Goal: Task Accomplishment & Management: Complete application form

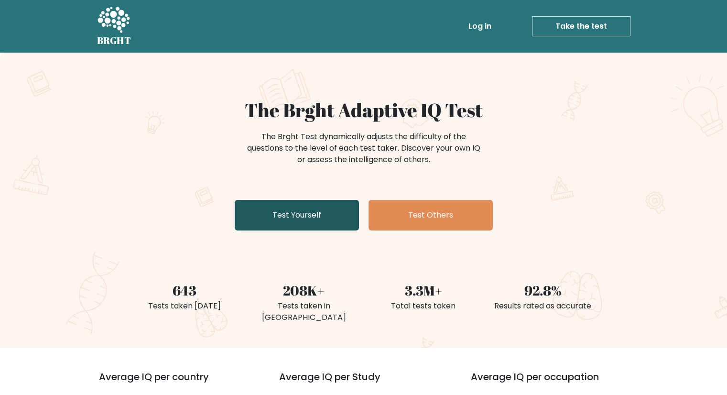
click at [311, 213] on link "Test Yourself" at bounding box center [297, 215] width 124 height 31
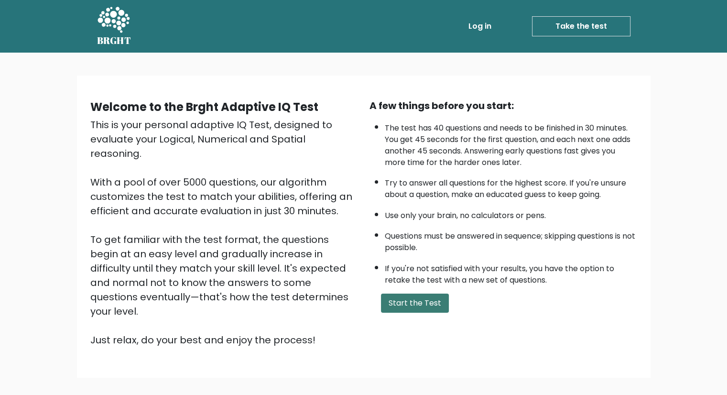
click at [402, 296] on button "Start the Test" at bounding box center [415, 302] width 68 height 19
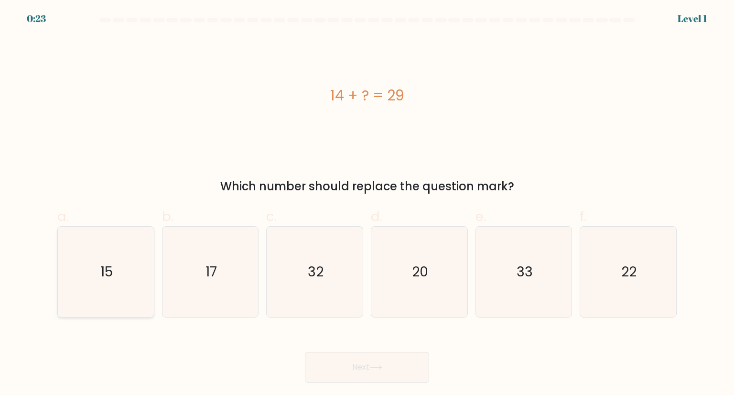
click at [118, 277] on icon "15" at bounding box center [106, 271] width 90 height 90
click at [367, 203] on input "a. 15" at bounding box center [367, 200] width 0 height 6
radio input "true"
click at [350, 376] on button "Next" at bounding box center [367, 367] width 124 height 31
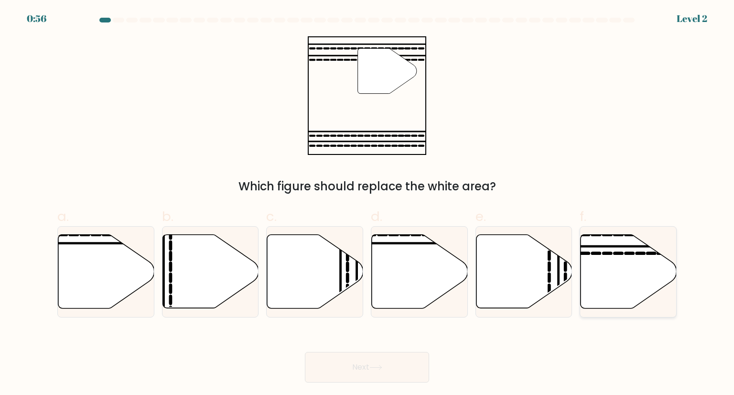
click at [625, 260] on icon at bounding box center [628, 272] width 96 height 74
click at [367, 203] on input "f." at bounding box center [367, 200] width 0 height 6
radio input "true"
click at [403, 362] on button "Next" at bounding box center [367, 367] width 124 height 31
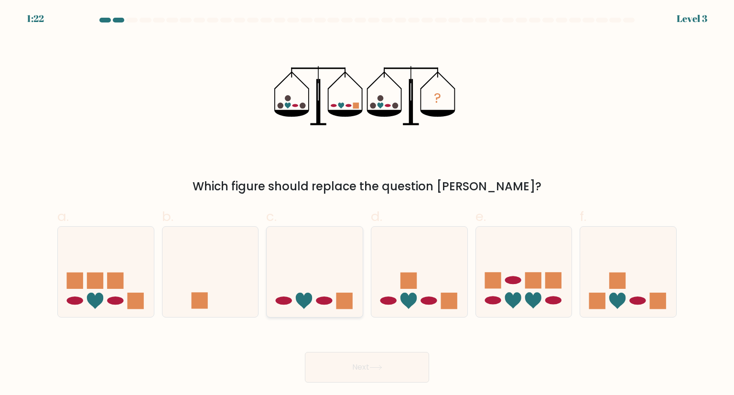
click at [304, 289] on icon at bounding box center [315, 271] width 96 height 79
click at [367, 203] on input "c." at bounding box center [367, 200] width 0 height 6
radio input "true"
click at [358, 369] on button "Next" at bounding box center [367, 367] width 124 height 31
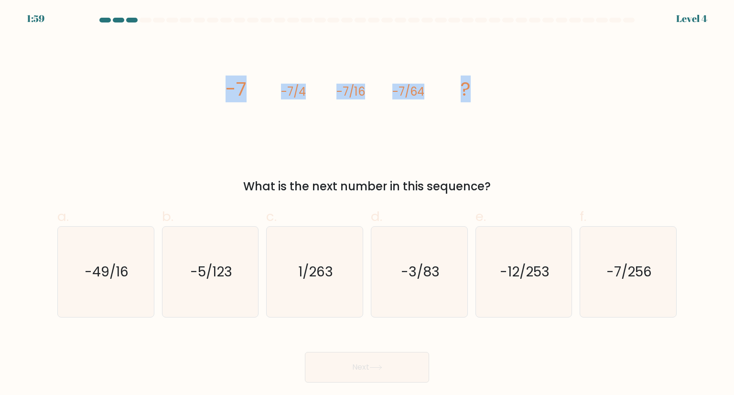
drag, startPoint x: 225, startPoint y: 87, endPoint x: 492, endPoint y: 104, distance: 266.6
click at [492, 104] on icon "image/svg+xml -7 -7/4 -7/16 -7/64 ?" at bounding box center [367, 95] width 287 height 118
copy g "-7 -7/4 -7/16 -7/64 ?"
click at [609, 283] on icon "-7/256" at bounding box center [628, 271] width 90 height 90
click at [367, 203] on input "f. -7/256" at bounding box center [367, 200] width 0 height 6
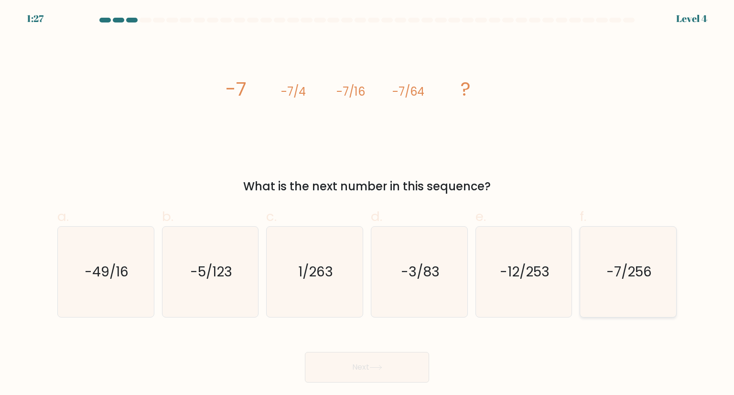
radio input "true"
click at [348, 368] on button "Next" at bounding box center [367, 367] width 124 height 31
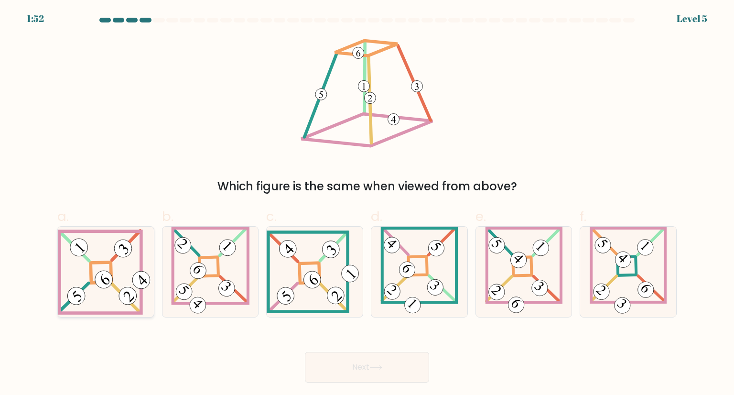
click at [113, 296] on icon at bounding box center [106, 272] width 96 height 86
click at [367, 203] on input "a." at bounding box center [367, 200] width 0 height 6
radio input "true"
click at [382, 362] on button "Next" at bounding box center [367, 367] width 124 height 31
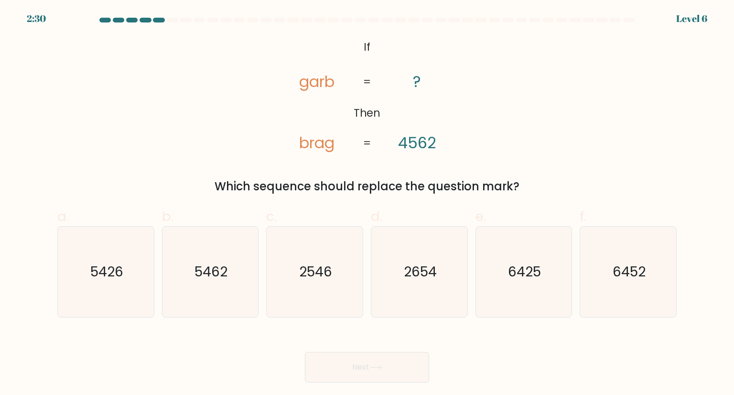
drag, startPoint x: 353, startPoint y: 44, endPoint x: 524, endPoint y: 182, distance: 219.0
click at [524, 182] on div "@import url('https://fonts.googleapis.com/css?family=Abril+Fatface:400,100,100i…" at bounding box center [367, 115] width 631 height 159
copy div "If Then garb brag ? 4562 = = Which sequence should replace the question mark?"
click at [531, 110] on div "@import url('https://fonts.googleapis.com/css?family=Abril+Fatface:400,100,100i…" at bounding box center [367, 115] width 631 height 159
click at [514, 228] on icon "6425" at bounding box center [524, 271] width 90 height 90
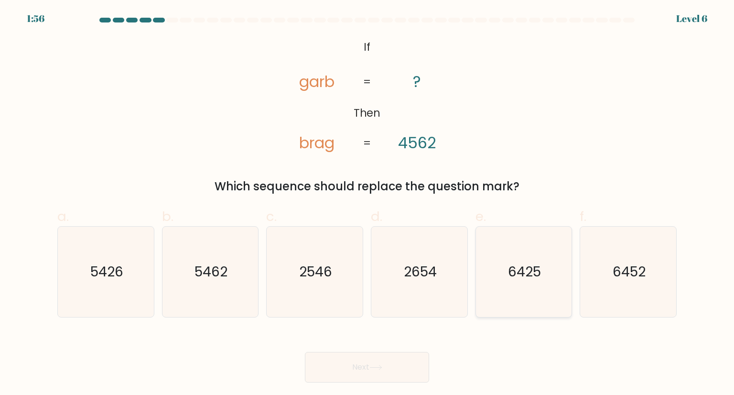
click at [367, 203] on input "e. 6425" at bounding box center [367, 200] width 0 height 6
radio input "true"
click at [358, 362] on button "Next" at bounding box center [367, 367] width 124 height 31
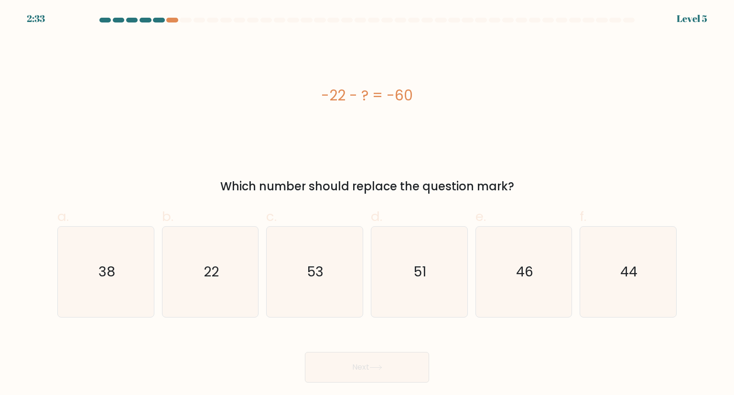
drag, startPoint x: 310, startPoint y: 96, endPoint x: 518, endPoint y: 192, distance: 229.8
click at [518, 192] on div "-22 - ? = -60 Which number should replace the question mark?" at bounding box center [367, 115] width 631 height 159
copy div "-22 - ? = -60 Which number should replace the question mark?"
click at [99, 283] on icon "38" at bounding box center [106, 271] width 90 height 90
click at [367, 203] on input "a. 38" at bounding box center [367, 200] width 0 height 6
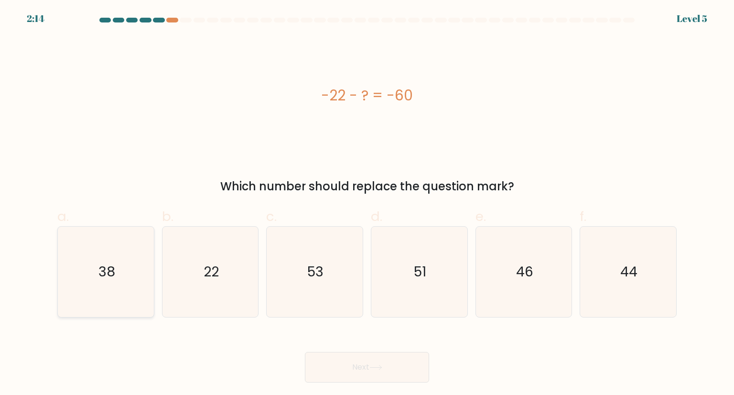
radio input "true"
click at [352, 361] on button "Next" at bounding box center [367, 367] width 124 height 31
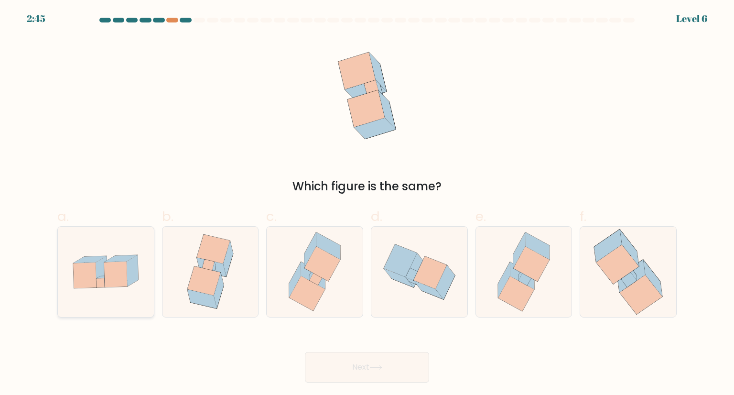
click at [101, 262] on icon at bounding box center [101, 271] width 11 height 31
click at [367, 203] on input "a." at bounding box center [367, 200] width 0 height 6
radio input "true"
click at [343, 364] on button "Next" at bounding box center [367, 367] width 124 height 31
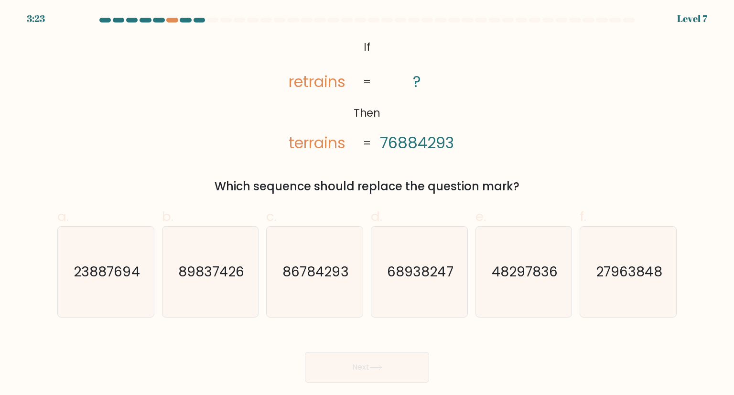
drag, startPoint x: 357, startPoint y: 43, endPoint x: 534, endPoint y: 172, distance: 219.1
click at [534, 172] on div "@import url('https://fonts.googleapis.com/css?family=Abril+Fatface:400,100,100i…" at bounding box center [367, 115] width 631 height 159
copy div "If Then retrains terrains ? 76884293 = = Which sequence should replace the ques…"
click at [325, 274] on text "86784293" at bounding box center [316, 271] width 66 height 19
click at [367, 203] on input "c. 86784293" at bounding box center [367, 200] width 0 height 6
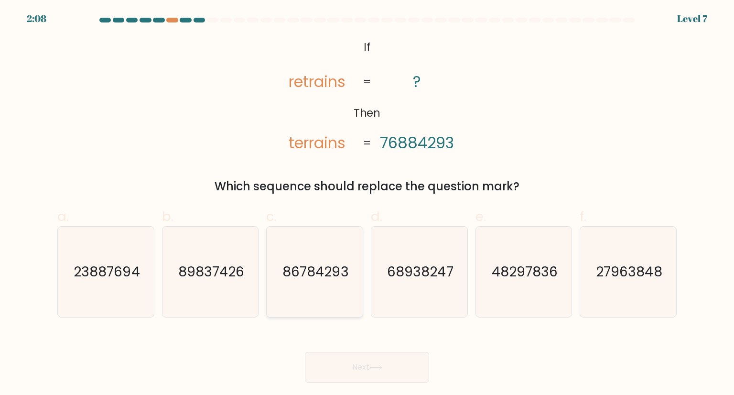
radio input "true"
click at [357, 363] on button "Next" at bounding box center [367, 367] width 124 height 31
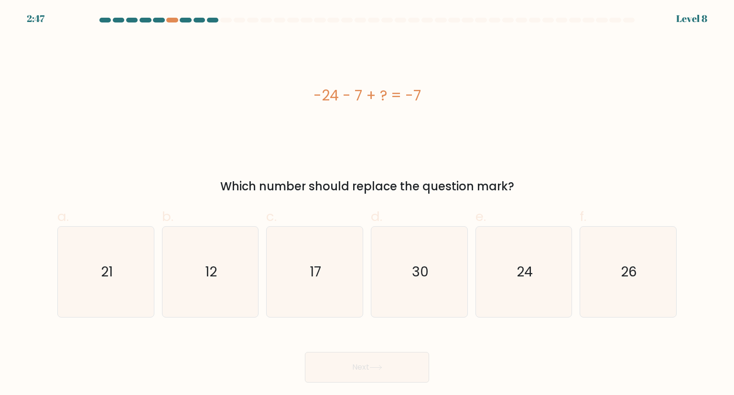
drag, startPoint x: 298, startPoint y: 88, endPoint x: 521, endPoint y: 187, distance: 244.0
click at [521, 187] on div "-24 - 7 + ? = -7 Which number should replace the question mark?" at bounding box center [367, 115] width 631 height 159
copy div "-24 - 7 + ? = -7 Which number should replace the question mark?"
click at [500, 247] on icon "24" at bounding box center [524, 271] width 90 height 90
click at [367, 203] on input "e. 24" at bounding box center [367, 200] width 0 height 6
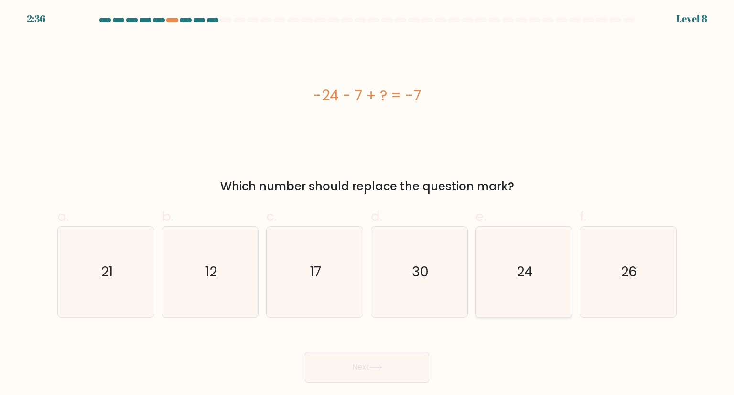
radio input "true"
click at [407, 358] on button "Next" at bounding box center [367, 367] width 124 height 31
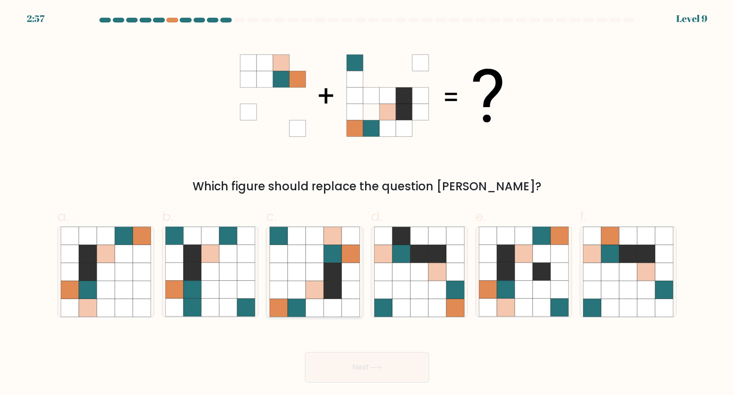
click at [342, 281] on icon at bounding box center [351, 289] width 18 height 18
click at [367, 203] on input "c." at bounding box center [367, 200] width 0 height 6
radio input "true"
click at [359, 373] on button "Next" at bounding box center [367, 367] width 124 height 31
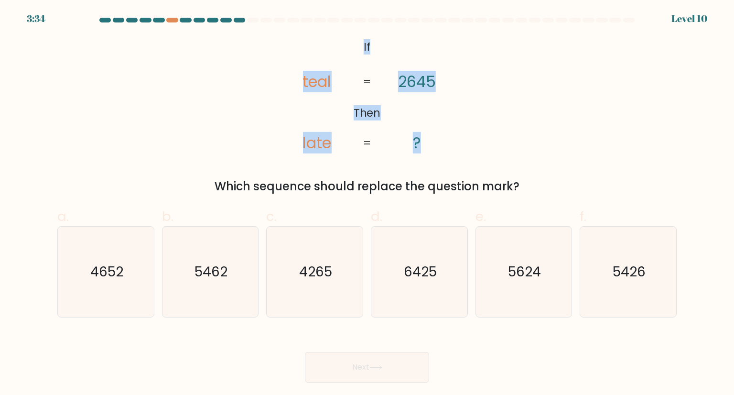
drag, startPoint x: 358, startPoint y: 44, endPoint x: 438, endPoint y: 140, distance: 124.8
click at [438, 140] on icon "@import url('https://fonts.googleapis.com/css?family=Abril+Fatface:400,100,100i…" at bounding box center [367, 95] width 192 height 118
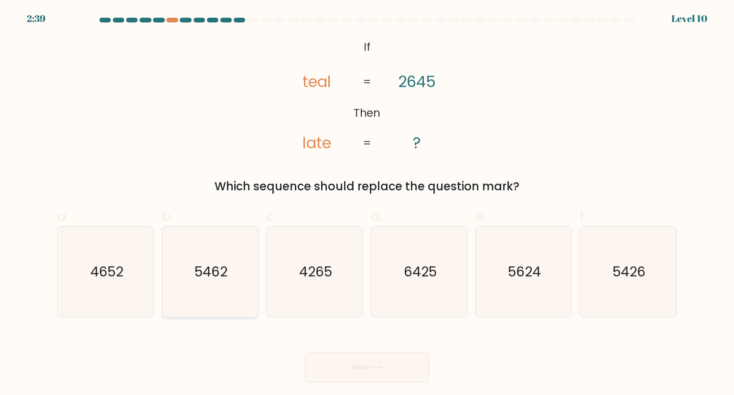
click at [226, 272] on text "5462" at bounding box center [210, 271] width 33 height 19
click at [367, 203] on input "b. 5462" at bounding box center [367, 200] width 0 height 6
radio input "true"
click at [367, 358] on button "Next" at bounding box center [367, 367] width 124 height 31
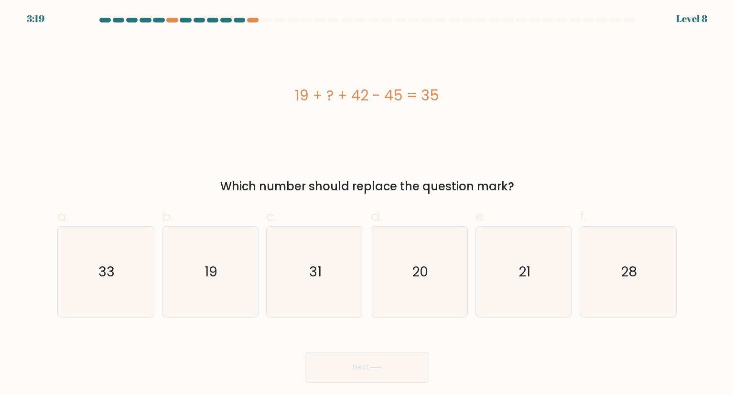
drag, startPoint x: 289, startPoint y: 86, endPoint x: 520, endPoint y: 178, distance: 248.4
click at [520, 178] on div "19 + ? + 42 - 45 = 35 Which number should replace the question mark?" at bounding box center [367, 115] width 631 height 159
copy div "19 + ? + 42 - 45 = 35 Which number should replace the question mark?"
click at [246, 251] on icon "19" at bounding box center [210, 271] width 90 height 90
click at [367, 203] on input "b. 19" at bounding box center [367, 200] width 0 height 6
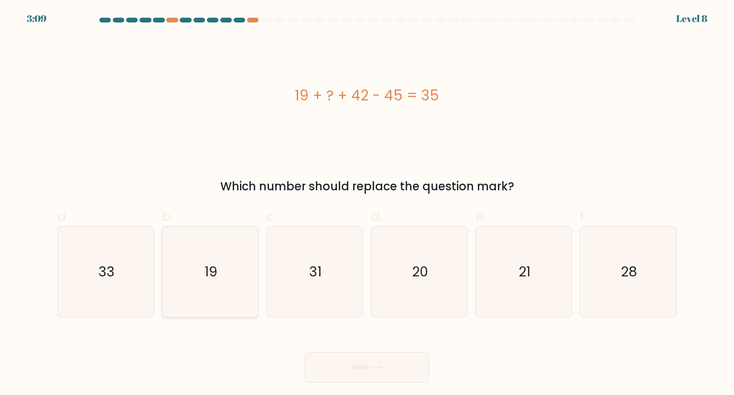
radio input "true"
click at [348, 375] on button "Next" at bounding box center [367, 367] width 124 height 31
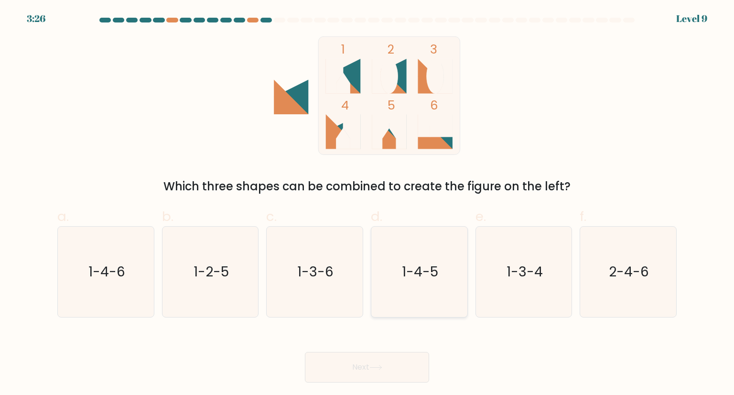
click at [460, 278] on icon "1-4-5" at bounding box center [419, 271] width 90 height 90
click at [367, 203] on input "d. 1-4-5" at bounding box center [367, 200] width 0 height 6
radio input "true"
click at [398, 358] on button "Next" at bounding box center [367, 367] width 124 height 31
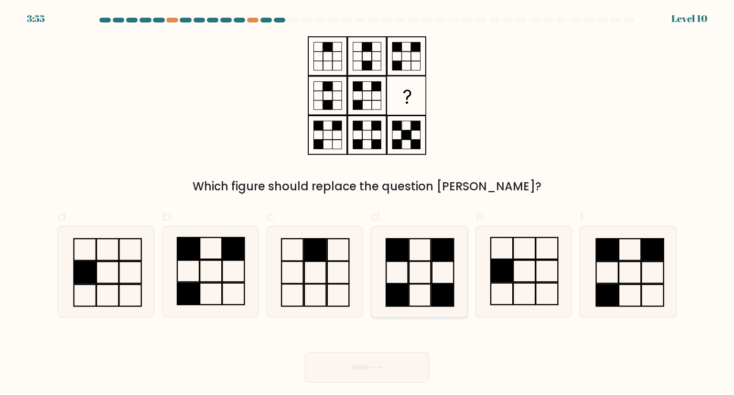
click at [430, 290] on icon at bounding box center [419, 271] width 90 height 90
click at [367, 203] on input "d." at bounding box center [367, 200] width 0 height 6
radio input "true"
click at [384, 371] on button "Next" at bounding box center [367, 367] width 124 height 31
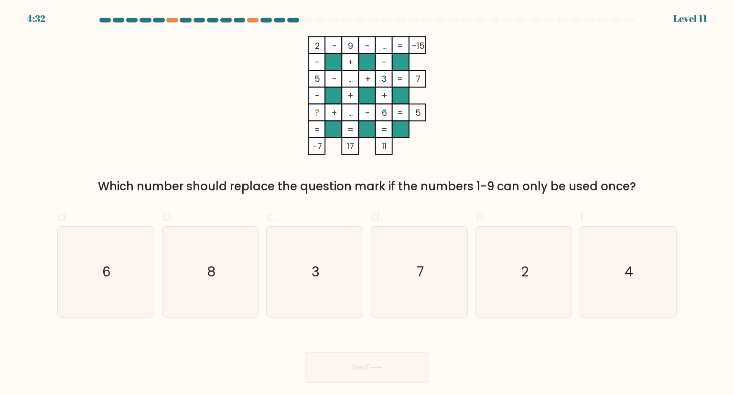
drag, startPoint x: 299, startPoint y: 43, endPoint x: 674, endPoint y: 188, distance: 403.2
click at [674, 188] on div "2 - 9 - ... -15 - + - 5 - ... + 3 7 - + + ? + ... - 6 = 5 = = = = -7 17 11 = Wh…" at bounding box center [367, 115] width 631 height 159
copy div "2 - 9 - ... -15 - + - 5 - ... + 3 7 - + + ? + ... - 6 = 5 = = = = -7 17 11 = Wh…"
click at [451, 92] on icon "2 - 9 - ... -15 - + - 5 - ... + 3 7 - + + ? + ... - 6 = 5 = = = = -7 17 11 =" at bounding box center [367, 95] width 287 height 118
click at [626, 259] on icon "4" at bounding box center [628, 271] width 90 height 90
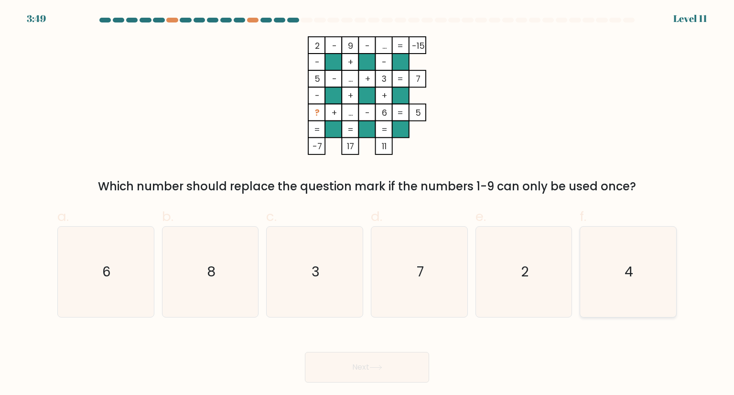
click at [367, 203] on input "f. 4" at bounding box center [367, 200] width 0 height 6
radio input "true"
click at [385, 369] on button "Next" at bounding box center [367, 367] width 124 height 31
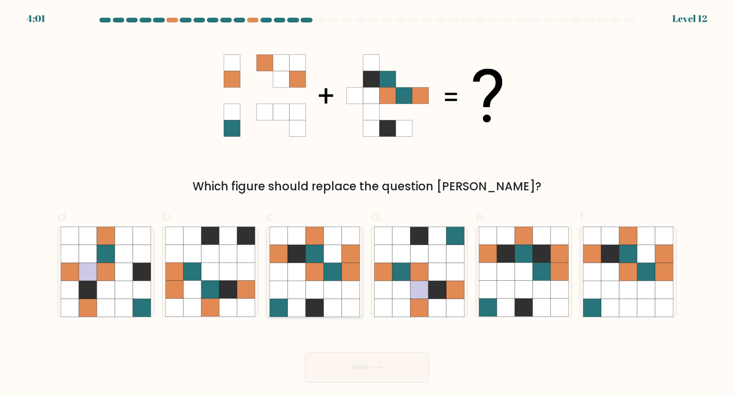
click at [300, 254] on icon at bounding box center [297, 254] width 18 height 18
click at [367, 203] on input "c." at bounding box center [367, 200] width 0 height 6
radio input "true"
click at [384, 358] on button "Next" at bounding box center [367, 367] width 124 height 31
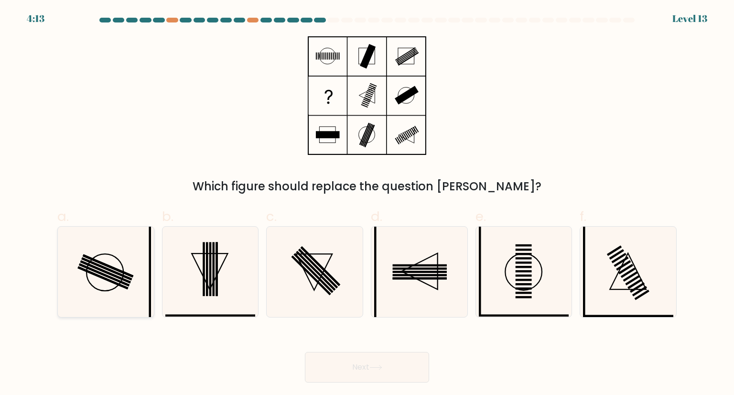
click at [105, 263] on rect at bounding box center [108, 265] width 51 height 23
click at [367, 203] on input "a." at bounding box center [367, 200] width 0 height 6
radio input "true"
click at [394, 359] on button "Next" at bounding box center [367, 367] width 124 height 31
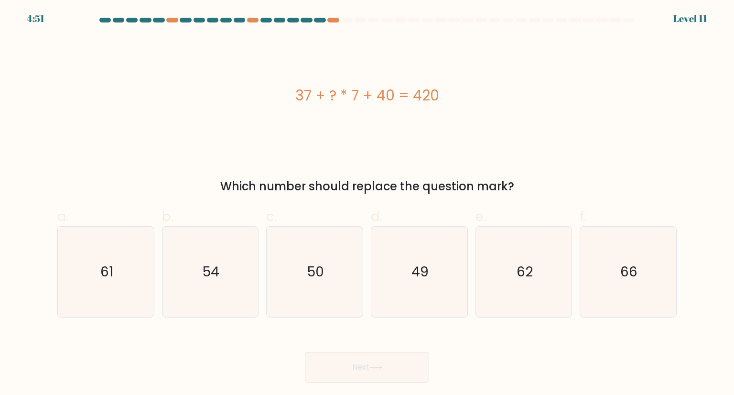
drag, startPoint x: 298, startPoint y: 92, endPoint x: 534, endPoint y: 181, distance: 252.6
click at [534, 181] on div "37 + ? * 7 + 40 = 420 Which number should replace the question mark?" at bounding box center [367, 115] width 631 height 159
copy div "37 + ? * 7 + 40 = 420 Which number should replace the question mark?"
click at [440, 267] on icon "49" at bounding box center [419, 271] width 90 height 90
click at [367, 203] on input "d. 49" at bounding box center [367, 200] width 0 height 6
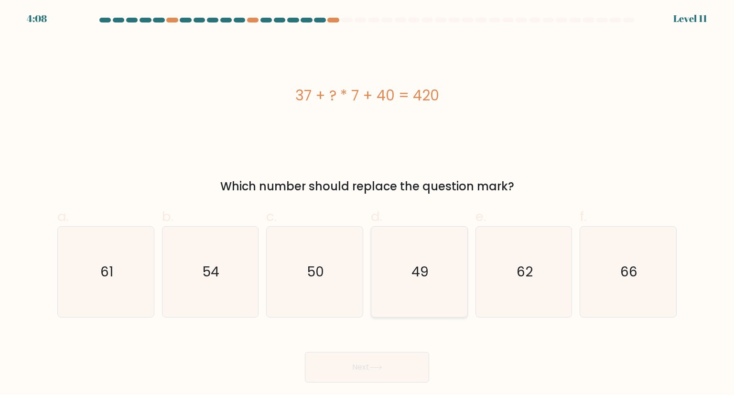
radio input "true"
click at [369, 369] on button "Next" at bounding box center [367, 367] width 124 height 31
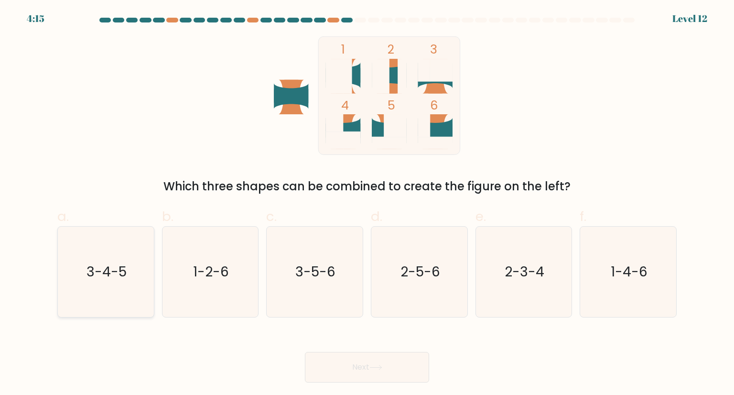
click at [73, 266] on icon "3-4-5" at bounding box center [106, 271] width 90 height 90
click at [367, 203] on input "a. 3-4-5" at bounding box center [367, 200] width 0 height 6
radio input "true"
click at [348, 280] on icon "3-5-6" at bounding box center [314, 271] width 90 height 90
click at [367, 203] on input "c. 3-5-6" at bounding box center [367, 200] width 0 height 6
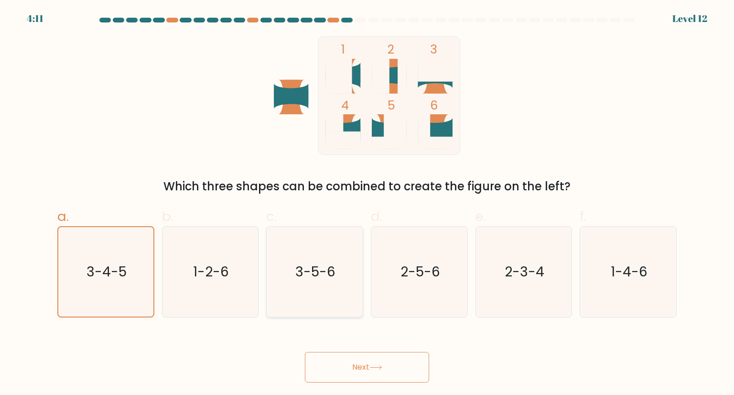
radio input "true"
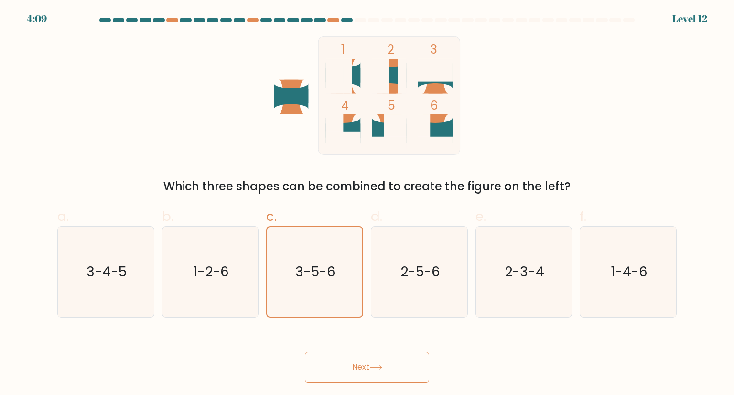
click at [371, 367] on button "Next" at bounding box center [367, 367] width 124 height 31
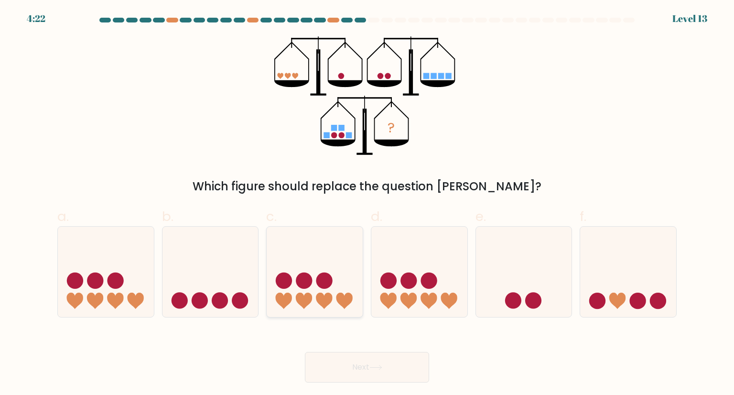
click at [316, 274] on icon at bounding box center [315, 271] width 96 height 79
click at [367, 203] on input "c." at bounding box center [367, 200] width 0 height 6
radio input "true"
click at [353, 371] on button "Next" at bounding box center [367, 367] width 124 height 31
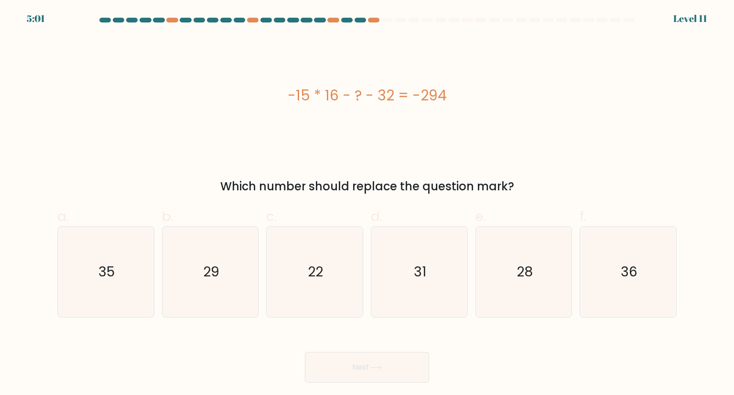
drag, startPoint x: 288, startPoint y: 94, endPoint x: 513, endPoint y: 185, distance: 242.8
click at [513, 185] on div "-15 * 16 - ? - 32 = -294 Which number should replace the question mark?" at bounding box center [367, 115] width 631 height 159
copy div "-15 * 16 - ? - 32 = -294 Which number should replace the question mark?"
click at [353, 265] on icon "22" at bounding box center [314, 271] width 90 height 90
click at [367, 203] on input "c. 22" at bounding box center [367, 200] width 0 height 6
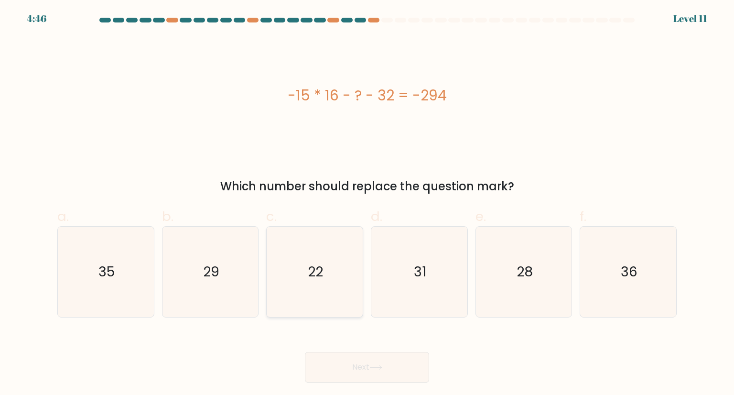
radio input "true"
click at [380, 373] on button "Next" at bounding box center [367, 367] width 124 height 31
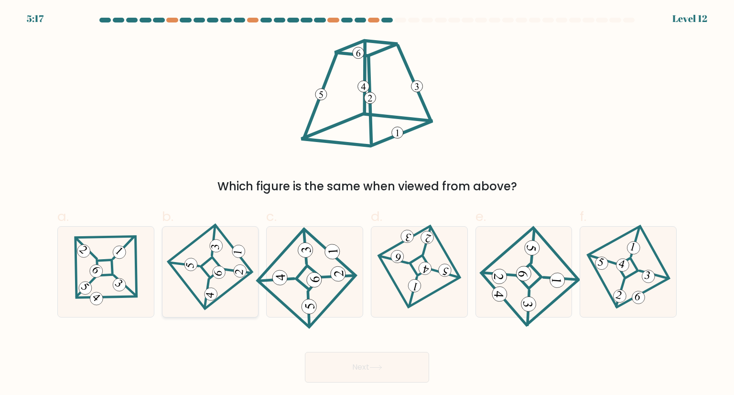
click at [219, 297] on 118 at bounding box center [210, 266] width 84 height 84
click at [367, 203] on input "b." at bounding box center [367, 200] width 0 height 6
radio input "true"
click at [340, 368] on button "Next" at bounding box center [367, 367] width 124 height 31
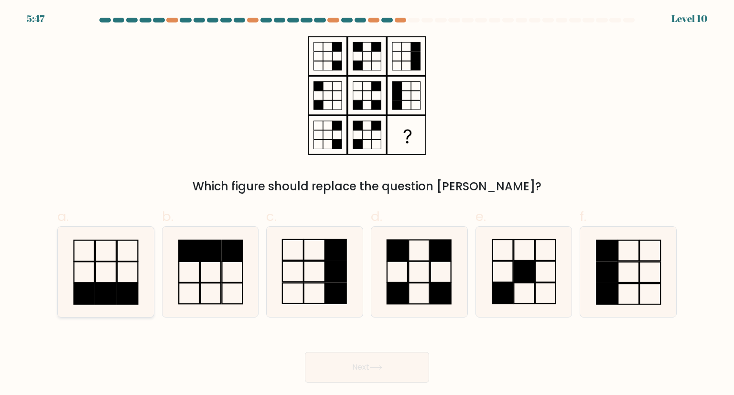
click at [101, 267] on icon at bounding box center [106, 271] width 90 height 90
click at [367, 203] on input "a." at bounding box center [367, 200] width 0 height 6
radio input "true"
click at [398, 371] on button "Next" at bounding box center [367, 367] width 124 height 31
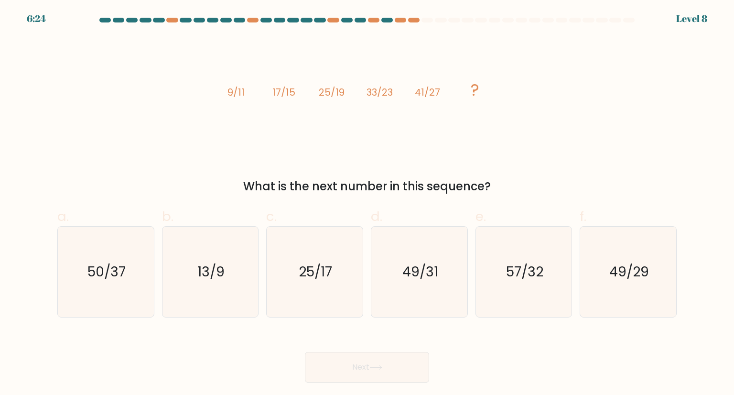
drag, startPoint x: 495, startPoint y: 188, endPoint x: 227, endPoint y: 99, distance: 281.9
click at [227, 99] on div "image/svg+xml 9/11 17/15 25/19 33/23 41/27 ? What is the next number in this se…" at bounding box center [367, 115] width 631 height 159
copy div "9/11 17/15 25/19 33/23 41/27 ? What is the next number in this sequence?"
click at [420, 297] on icon "49/31" at bounding box center [419, 271] width 90 height 90
click at [367, 203] on input "d. 49/31" at bounding box center [367, 200] width 0 height 6
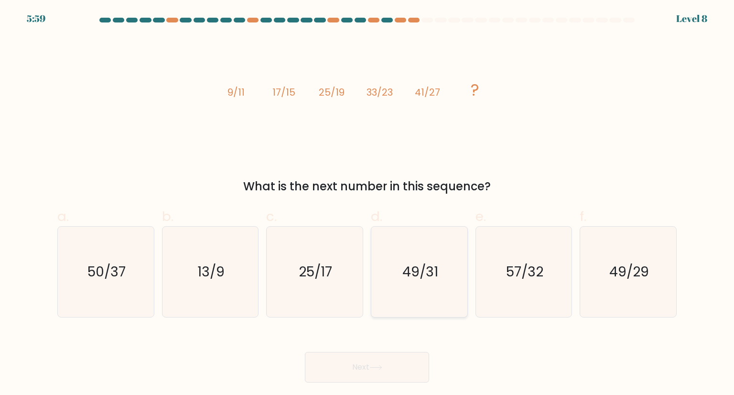
radio input "true"
click at [381, 368] on icon at bounding box center [375, 367] width 11 height 4
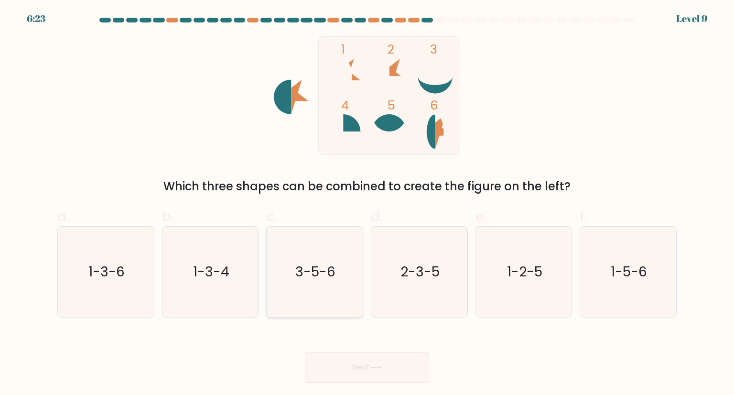
click at [341, 271] on icon "3-5-6" at bounding box center [314, 271] width 90 height 90
click at [367, 203] on input "c. 3-5-6" at bounding box center [367, 200] width 0 height 6
radio input "true"
click at [380, 374] on button "Next" at bounding box center [367, 367] width 124 height 31
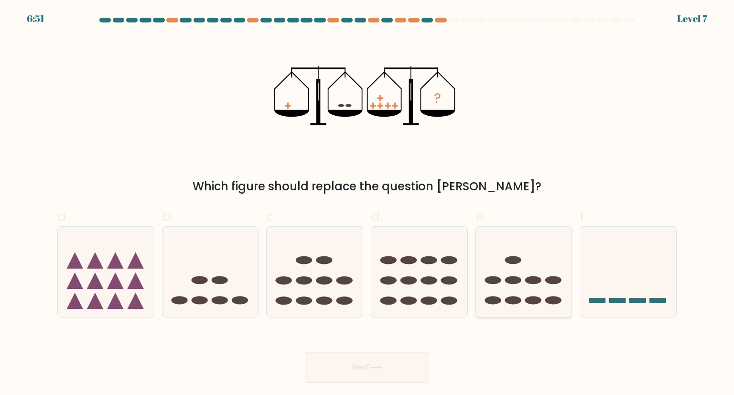
click at [502, 291] on icon at bounding box center [524, 271] width 96 height 79
click at [367, 203] on input "e." at bounding box center [367, 200] width 0 height 6
radio input "true"
click at [385, 365] on button "Next" at bounding box center [367, 367] width 124 height 31
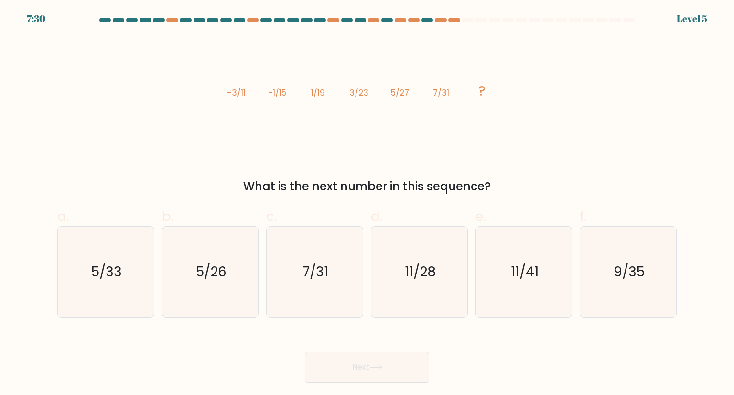
drag, startPoint x: 227, startPoint y: 93, endPoint x: 499, endPoint y: 176, distance: 284.1
click at [499, 176] on div "image/svg+xml -3/11 -1/15 1/19 3/23 5/27 7/31 ? What is the next number in this…" at bounding box center [367, 115] width 631 height 159
click at [613, 275] on text "9/35" at bounding box center [628, 271] width 31 height 19
click at [367, 203] on input "f. 9/35" at bounding box center [367, 200] width 0 height 6
radio input "true"
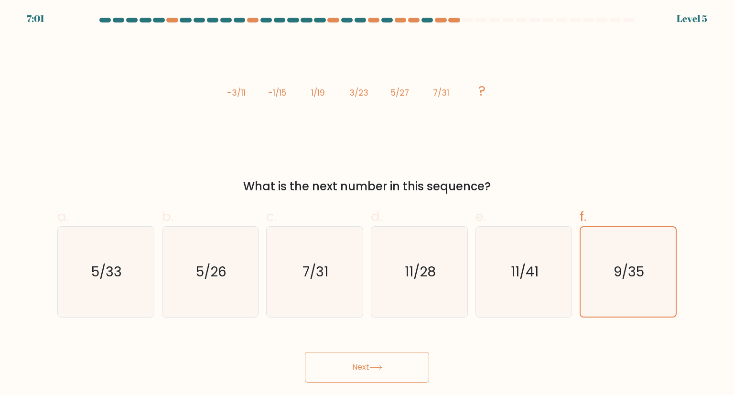
click at [364, 368] on button "Next" at bounding box center [367, 367] width 124 height 31
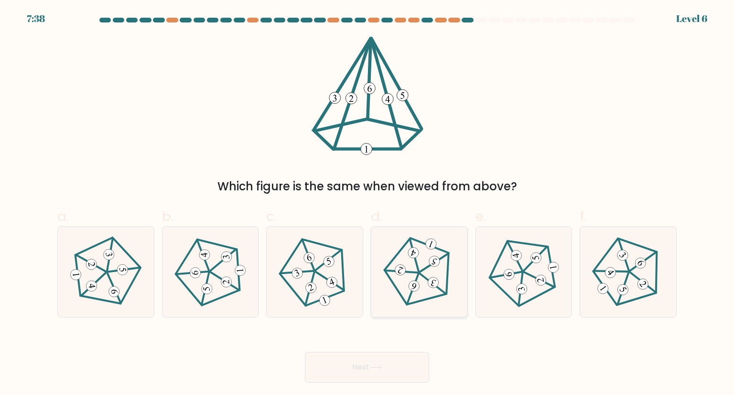
click at [388, 289] on icon at bounding box center [419, 271] width 72 height 72
click at [367, 203] on input "d." at bounding box center [367, 200] width 0 height 6
radio input "true"
click at [102, 280] on icon at bounding box center [106, 271] width 72 height 72
click at [367, 203] on input "a." at bounding box center [367, 200] width 0 height 6
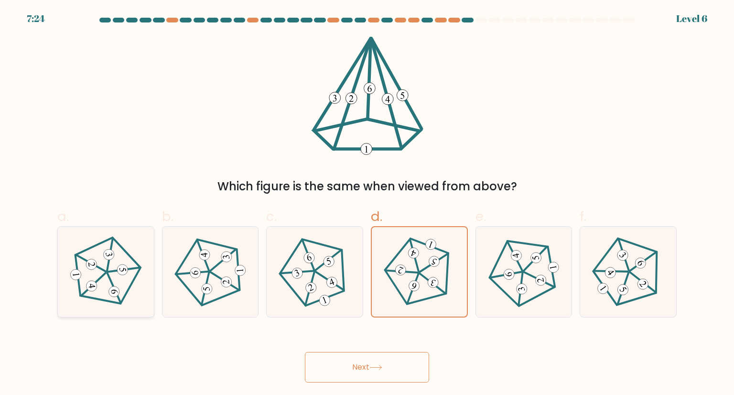
radio input "true"
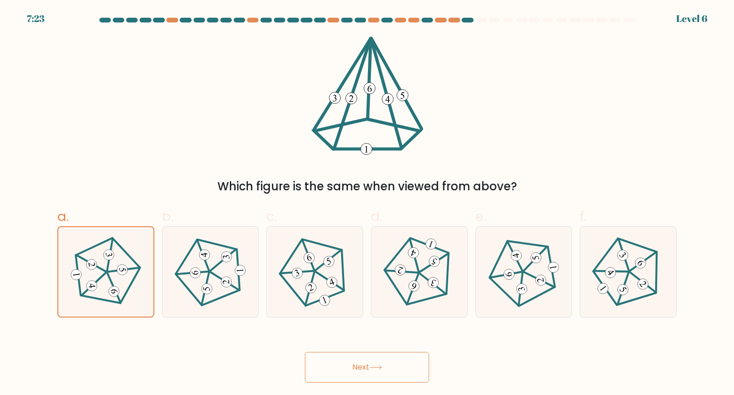
click at [371, 365] on icon at bounding box center [375, 366] width 13 height 5
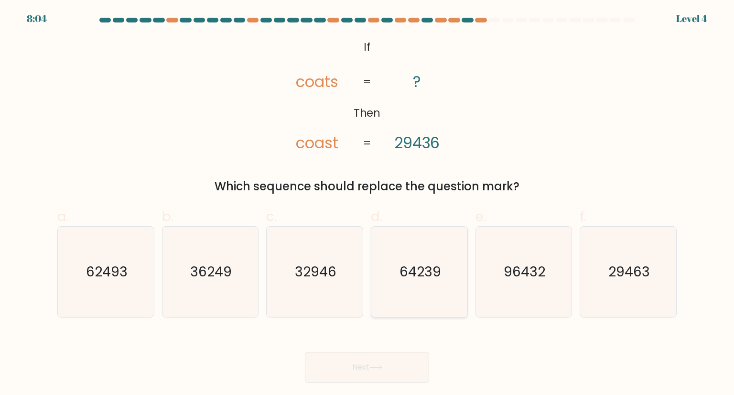
click at [408, 287] on icon "64239" at bounding box center [419, 271] width 90 height 90
click at [367, 203] on input "d. 64239" at bounding box center [367, 200] width 0 height 6
radio input "true"
drag, startPoint x: 387, startPoint y: 350, endPoint x: 385, endPoint y: 374, distance: 23.5
click at [385, 374] on div "Next" at bounding box center [367, 355] width 631 height 53
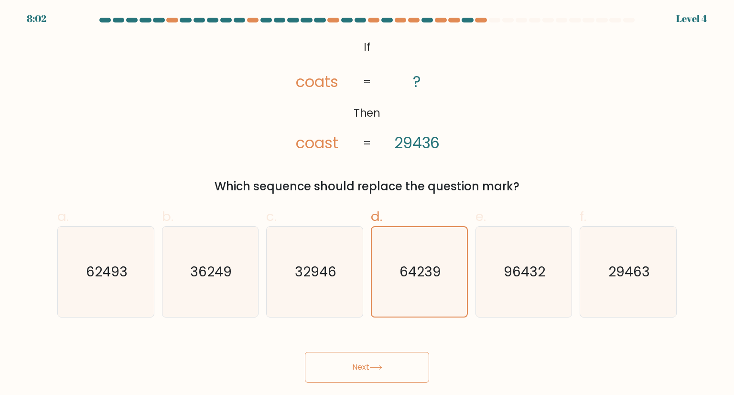
click at [385, 374] on button "Next" at bounding box center [367, 367] width 124 height 31
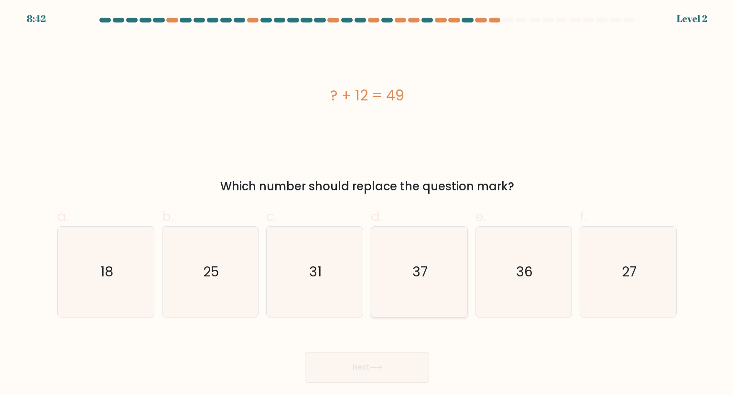
click at [409, 265] on icon "37" at bounding box center [419, 271] width 90 height 90
click at [367, 203] on input "d. 37" at bounding box center [367, 200] width 0 height 6
radio input "true"
click at [390, 357] on button "Next" at bounding box center [367, 367] width 124 height 31
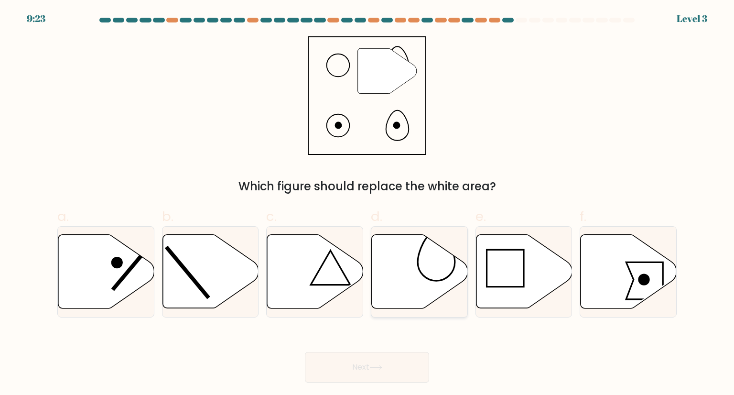
click at [448, 283] on icon at bounding box center [420, 272] width 96 height 74
click at [367, 203] on input "d." at bounding box center [367, 200] width 0 height 6
radio input "true"
click at [373, 358] on button "Next" at bounding box center [367, 367] width 124 height 31
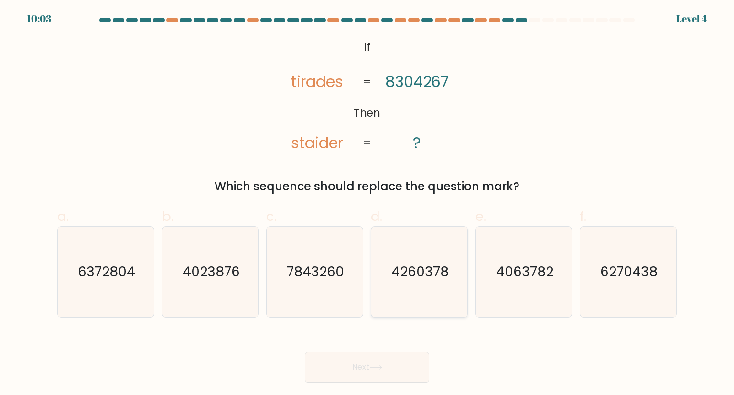
click at [411, 293] on icon "4260378" at bounding box center [419, 271] width 90 height 90
click at [367, 203] on input "d. 4260378" at bounding box center [367, 200] width 0 height 6
radio input "true"
click at [382, 371] on button "Next" at bounding box center [367, 367] width 124 height 31
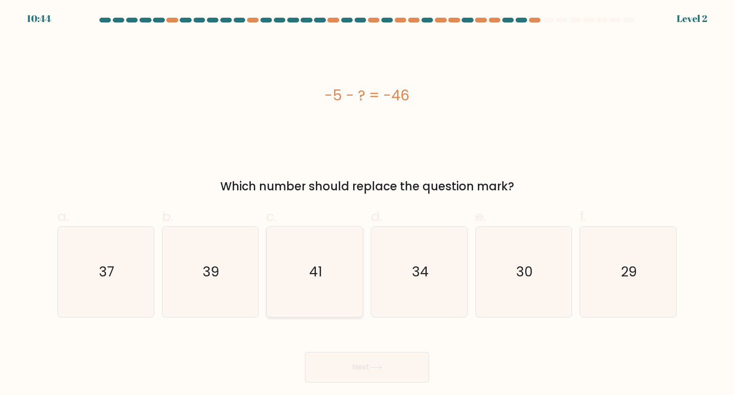
click at [315, 260] on icon "41" at bounding box center [314, 271] width 90 height 90
click at [367, 203] on input "c. 41" at bounding box center [367, 200] width 0 height 6
radio input "true"
click at [365, 362] on button "Next" at bounding box center [367, 367] width 124 height 31
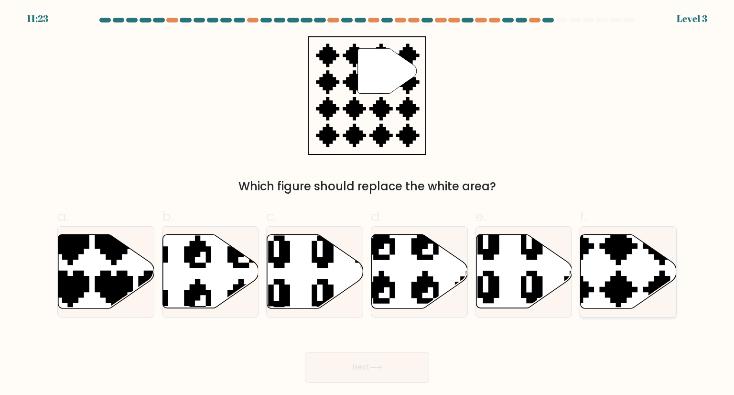
click at [621, 274] on icon at bounding box center [628, 272] width 96 height 74
click at [367, 203] on input "f." at bounding box center [367, 200] width 0 height 6
radio input "true"
click at [392, 368] on button "Next" at bounding box center [367, 367] width 124 height 31
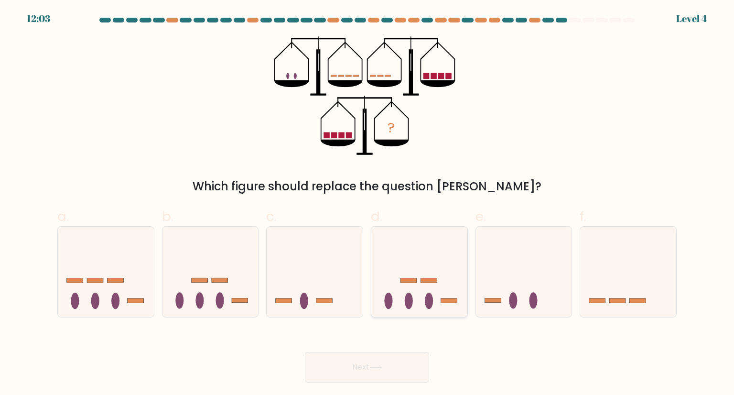
click at [408, 241] on icon at bounding box center [419, 271] width 96 height 79
click at [367, 203] on input "d." at bounding box center [367, 200] width 0 height 6
radio input "true"
click at [388, 366] on button "Next" at bounding box center [367, 367] width 124 height 31
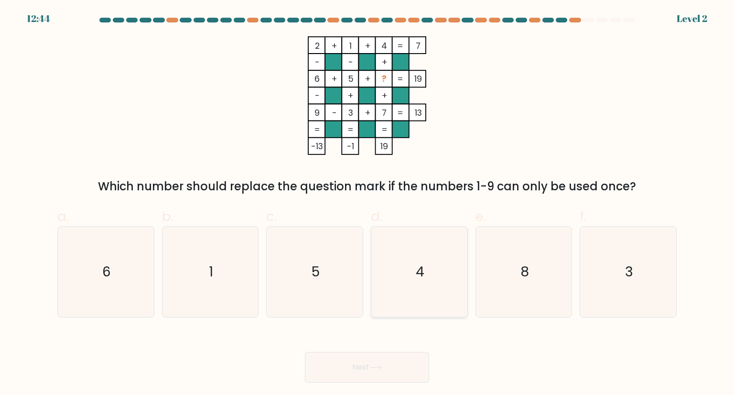
click at [411, 288] on icon "4" at bounding box center [419, 271] width 90 height 90
click at [367, 203] on input "d. 4" at bounding box center [367, 200] width 0 height 6
radio input "true"
click at [391, 363] on button "Next" at bounding box center [367, 367] width 124 height 31
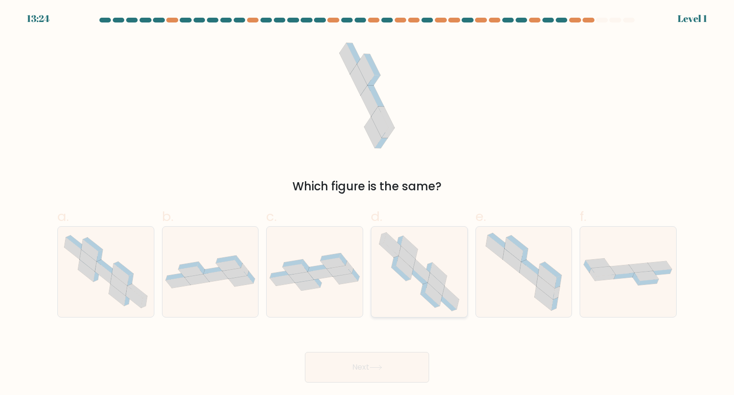
click at [418, 272] on icon at bounding box center [421, 270] width 17 height 23
click at [367, 203] on input "d." at bounding box center [367, 200] width 0 height 6
radio input "true"
click at [367, 365] on button "Next" at bounding box center [367, 367] width 124 height 31
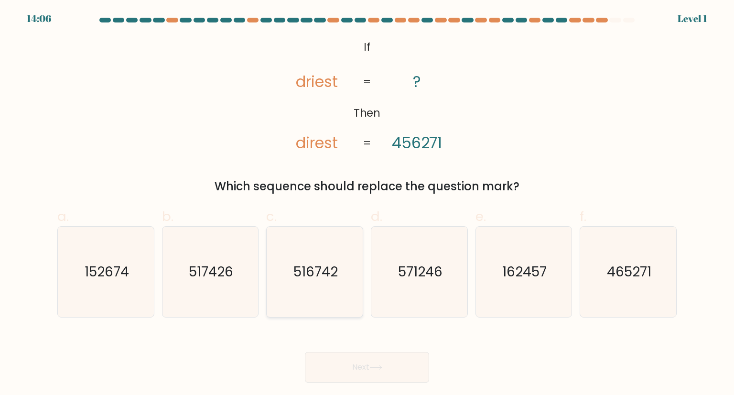
click at [362, 269] on div "516742" at bounding box center [314, 271] width 97 height 91
click at [367, 203] on input "c. 516742" at bounding box center [367, 200] width 0 height 6
radio input "true"
click at [371, 371] on button "Next" at bounding box center [367, 367] width 124 height 31
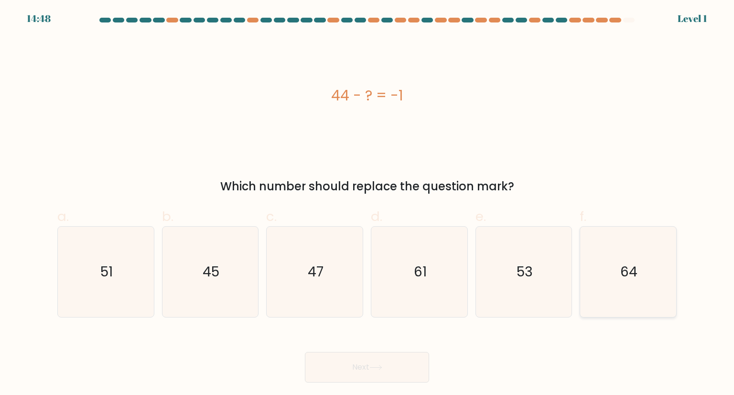
click at [644, 255] on icon "64" at bounding box center [628, 271] width 90 height 90
click at [367, 203] on input "f. 64" at bounding box center [367, 200] width 0 height 6
radio input "true"
click at [365, 366] on button "Next" at bounding box center [367, 367] width 124 height 31
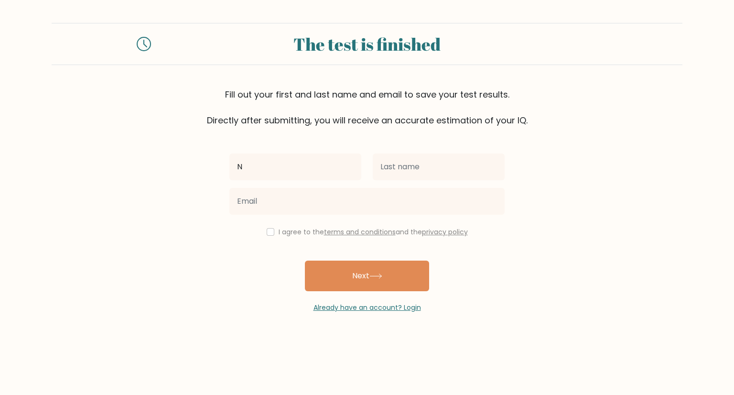
type input "Norlene Mae"
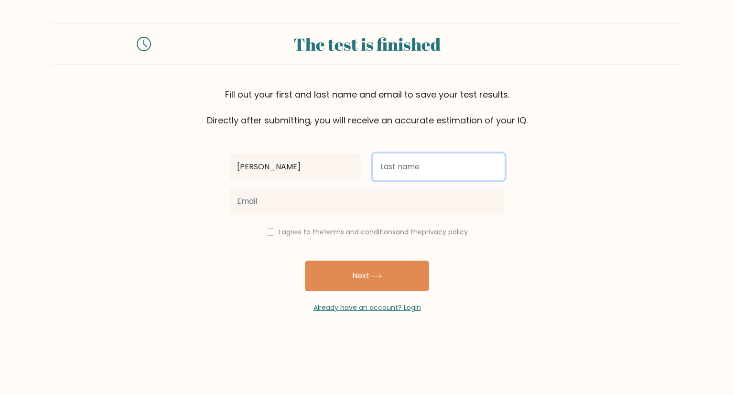
click at [378, 180] on input "text" at bounding box center [439, 166] width 132 height 27
type input "Go"
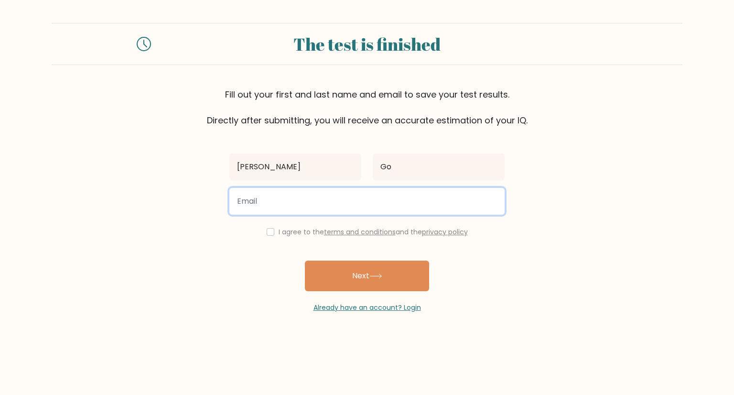
click at [374, 205] on input "email" at bounding box center [366, 201] width 275 height 27
type input "norlenemarbebework@gmail.com"
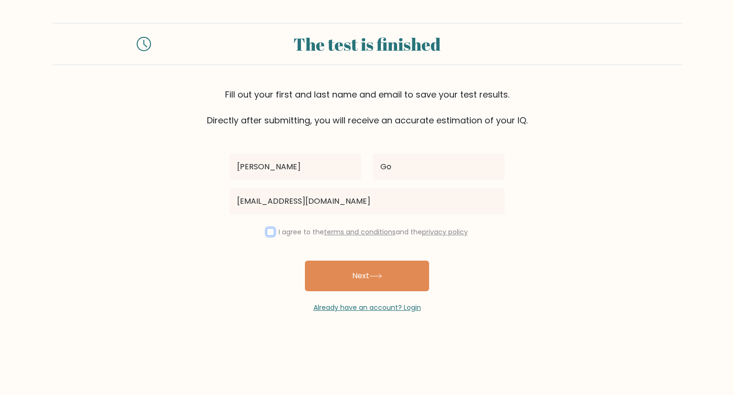
click at [267, 232] on input "checkbox" at bounding box center [271, 232] width 8 height 8
checkbox input "true"
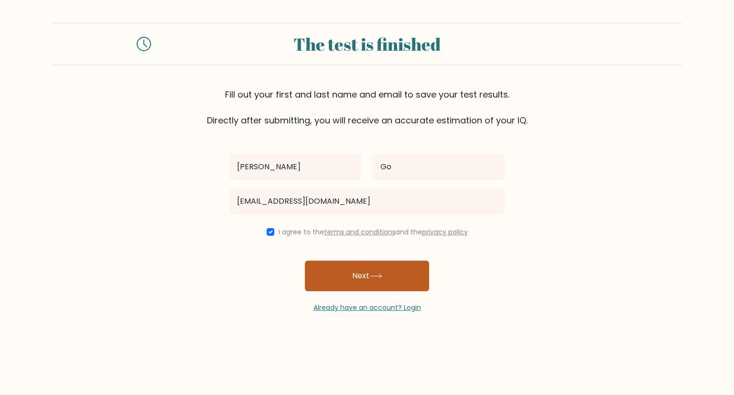
click at [356, 266] on button "Next" at bounding box center [367, 275] width 124 height 31
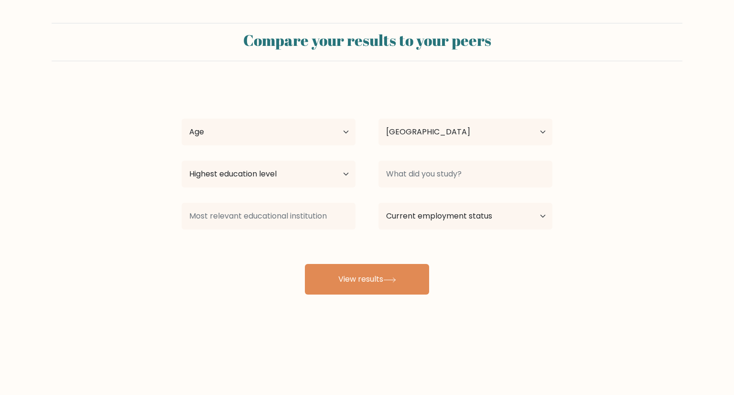
select select "PH"
click at [331, 137] on select "Age Under 18 years old 18-24 years old 25-34 years old 35-44 years old 45-54 ye…" at bounding box center [269, 131] width 174 height 27
select select "25_34"
click at [182, 118] on select "Age Under 18 years old 18-24 years old 25-34 years old 35-44 years old 45-54 ye…" at bounding box center [269, 131] width 174 height 27
click at [316, 179] on select "Highest education level No schooling Primary Lower Secondary Upper Secondary Oc…" at bounding box center [269, 173] width 174 height 27
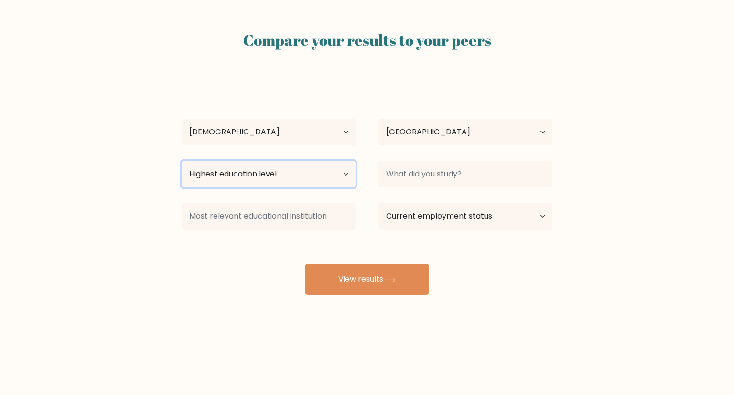
select select "occupation_specific"
click at [182, 160] on select "Highest education level No schooling Primary Lower Secondary Upper Secondary Oc…" at bounding box center [269, 173] width 174 height 27
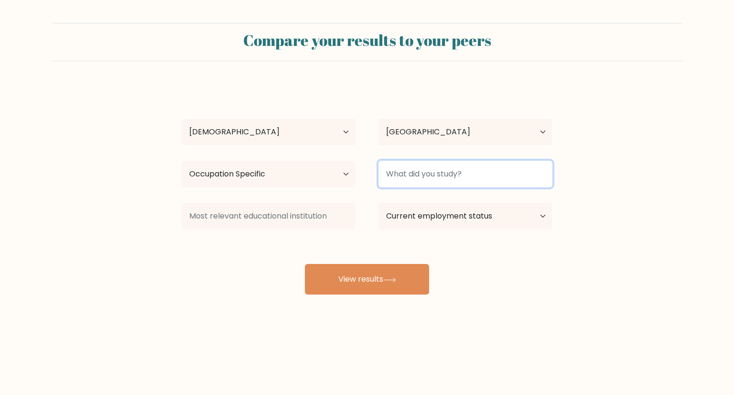
click at [461, 179] on input at bounding box center [465, 173] width 174 height 27
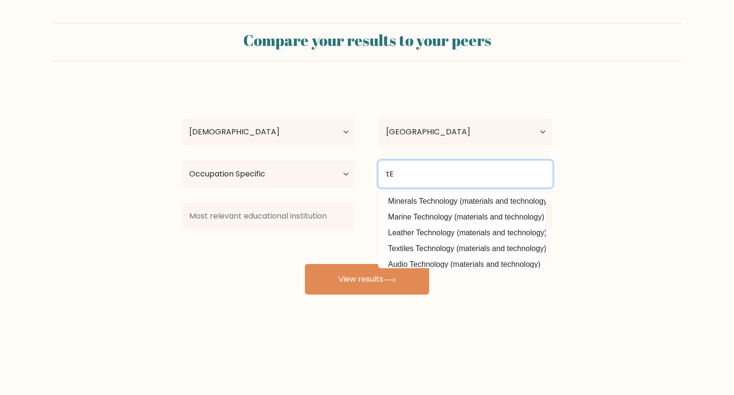
type input "t"
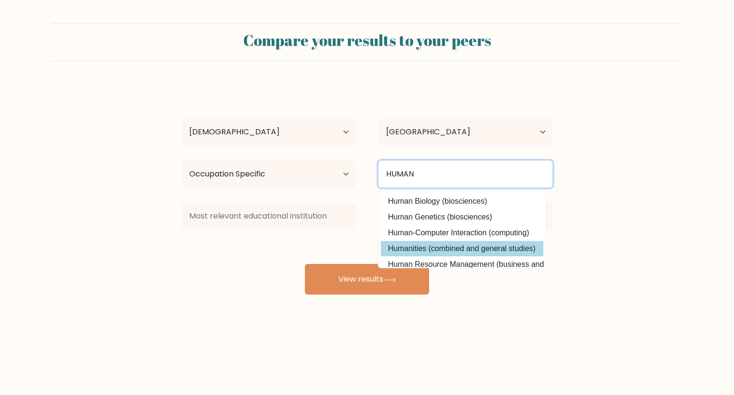
type input "HUMAN"
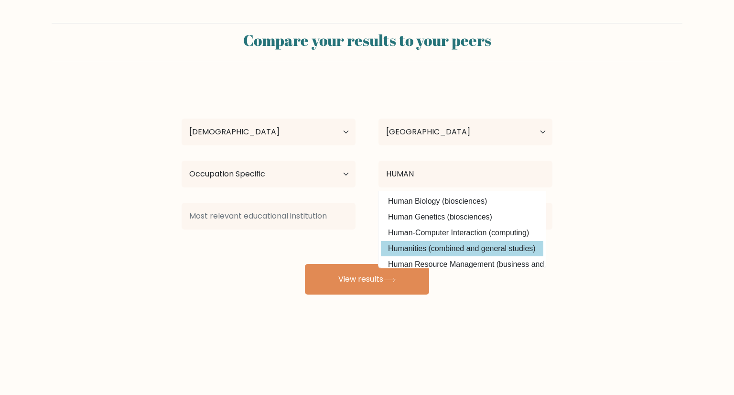
click at [493, 255] on div "Norlene Mae Go Age Under 18 years old 18-24 years old 25-34 years old 35-44 yea…" at bounding box center [367, 189] width 382 height 210
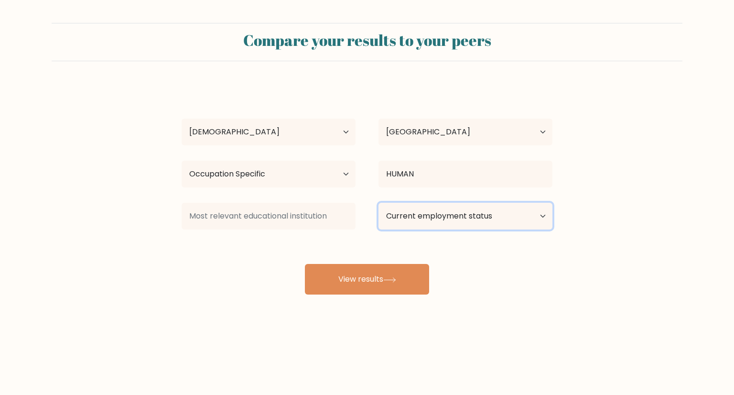
click at [445, 224] on select "Current employment status Employed Student Retired Other / prefer not to answer" at bounding box center [465, 216] width 174 height 27
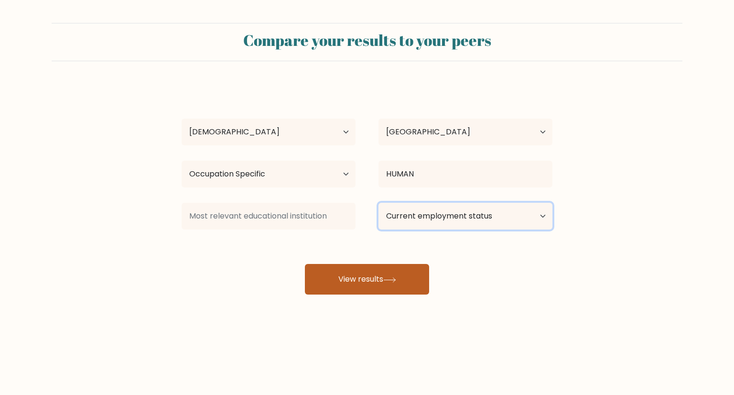
select select "other"
click at [378, 203] on select "Current employment status Employed Student Retired Other / prefer not to answer" at bounding box center [465, 216] width 174 height 27
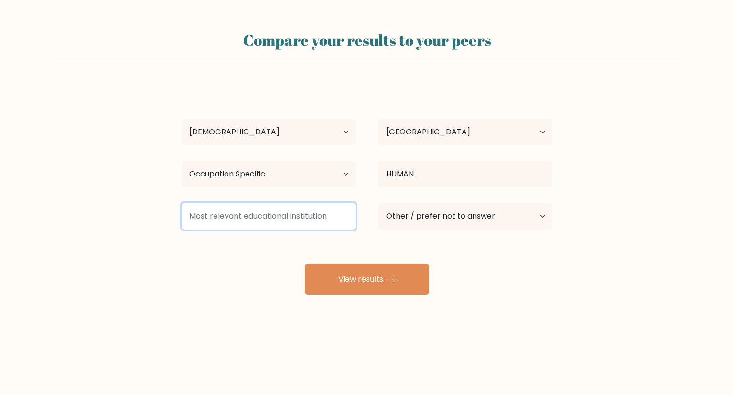
click at [328, 214] on input at bounding box center [269, 216] width 174 height 27
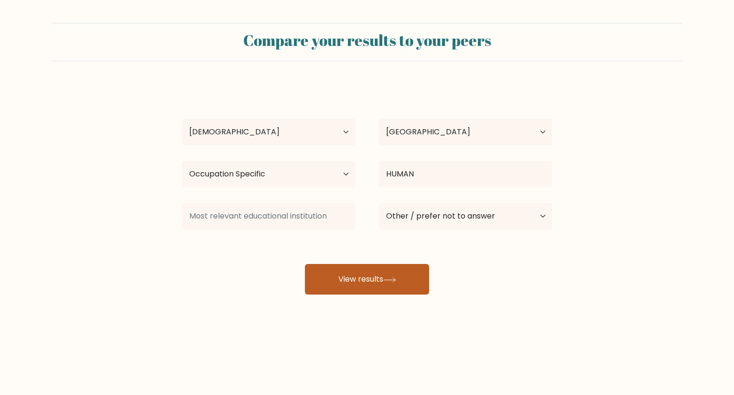
click at [364, 281] on button "View results" at bounding box center [367, 279] width 124 height 31
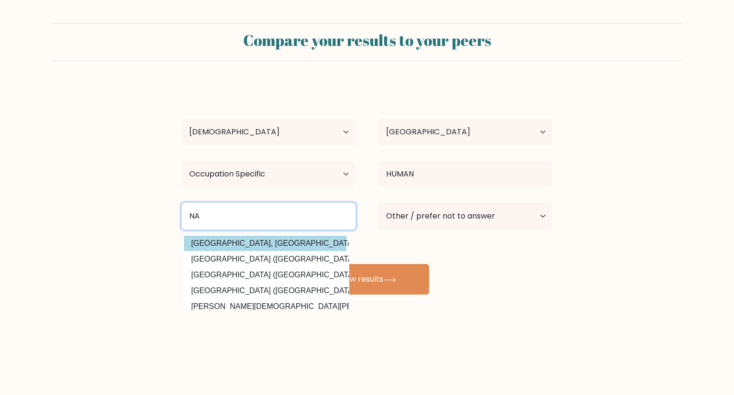
type input "N"
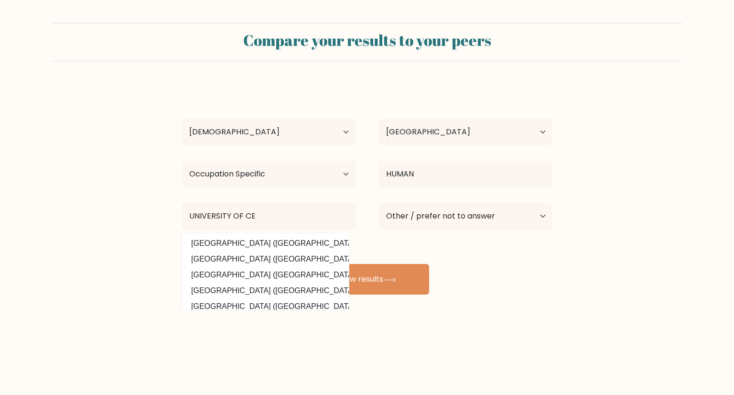
click at [325, 244] on div "Norlene Mae Go Age Under 18 years old 18-24 years old 25-34 years old 35-44 yea…" at bounding box center [367, 189] width 382 height 210
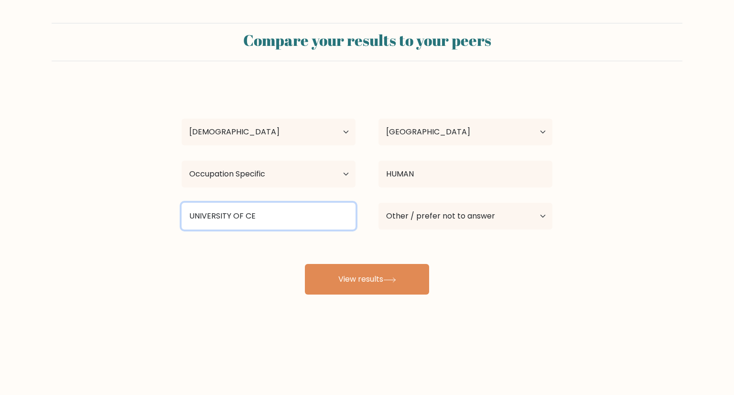
click at [291, 214] on input "UNIVERSITY OF CE" at bounding box center [269, 216] width 174 height 27
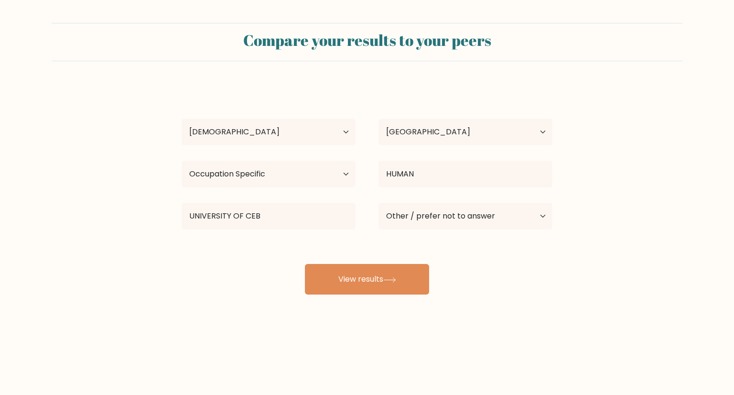
click at [280, 250] on div "Norlene Mae Go Age Under 18 years old 18-24 years old 25-34 years old 35-44 yea…" at bounding box center [367, 189] width 382 height 210
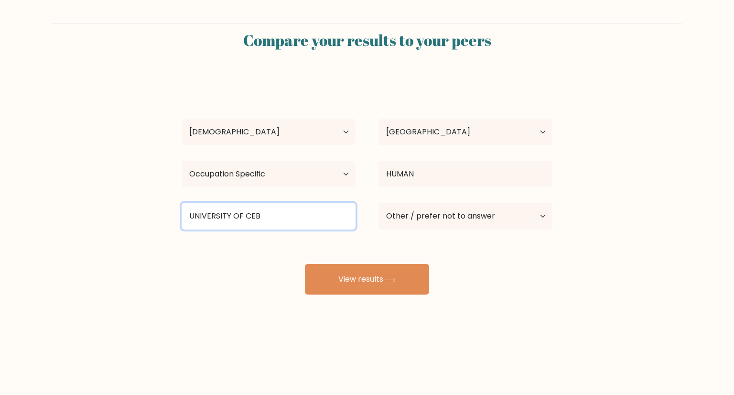
click at [281, 223] on input "UNIVERSITY OF CEB" at bounding box center [269, 216] width 174 height 27
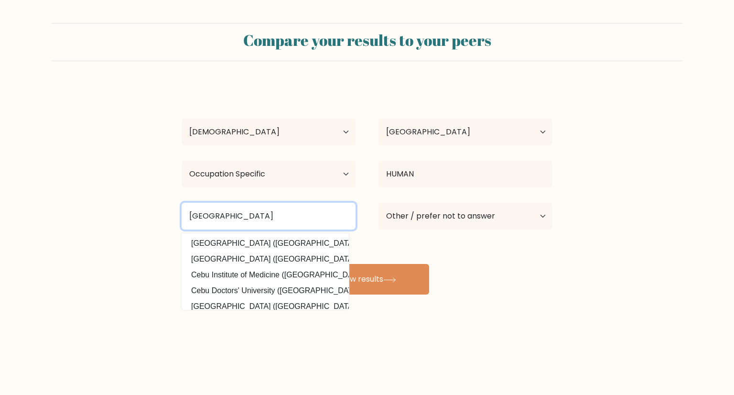
click at [281, 223] on input "UNIVERSITY OF CEBU" at bounding box center [269, 216] width 174 height 27
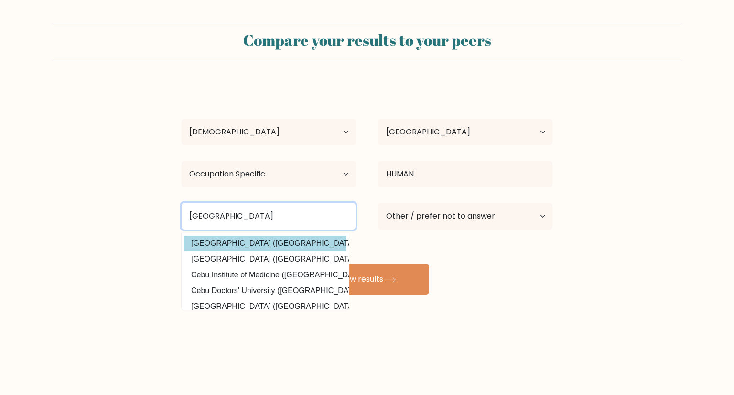
type input "UNIVERSITY OF CEBU"
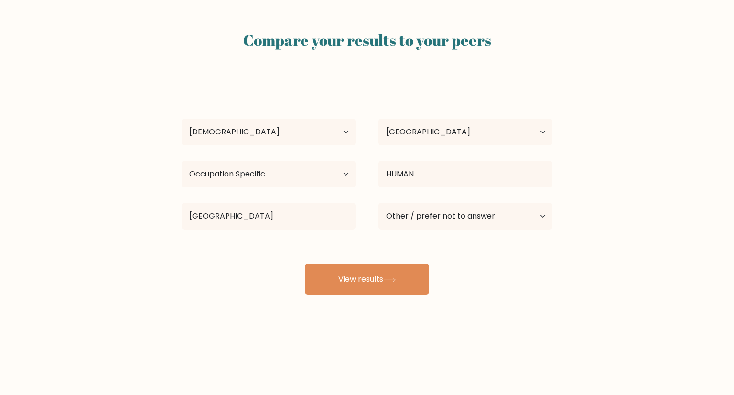
click at [277, 242] on div "Norlene Mae Go Age Under 18 years old 18-24 years old 25-34 years old 35-44 yea…" at bounding box center [367, 189] width 382 height 210
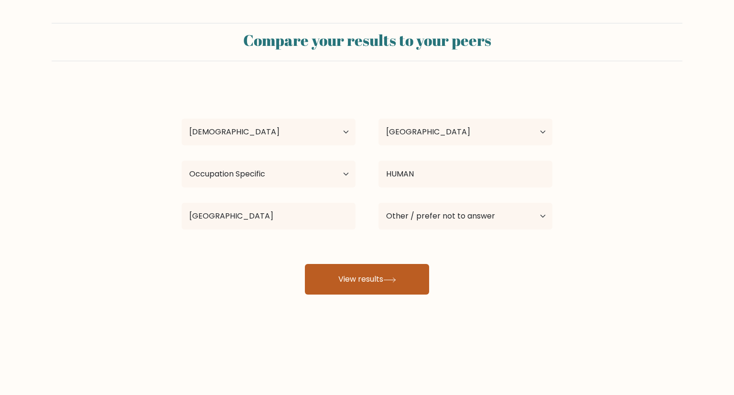
click at [344, 268] on button "View results" at bounding box center [367, 279] width 124 height 31
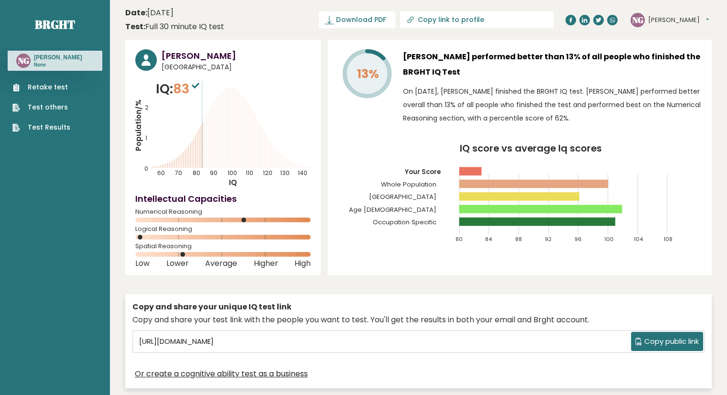
click at [40, 88] on link "Retake test" at bounding box center [41, 87] width 58 height 10
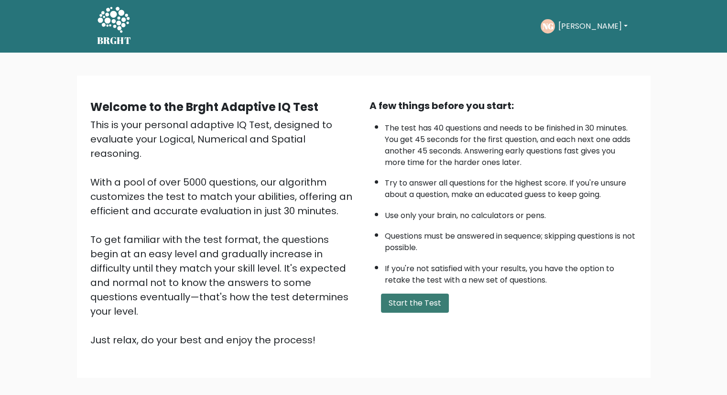
click at [408, 295] on button "Start the Test" at bounding box center [415, 302] width 68 height 19
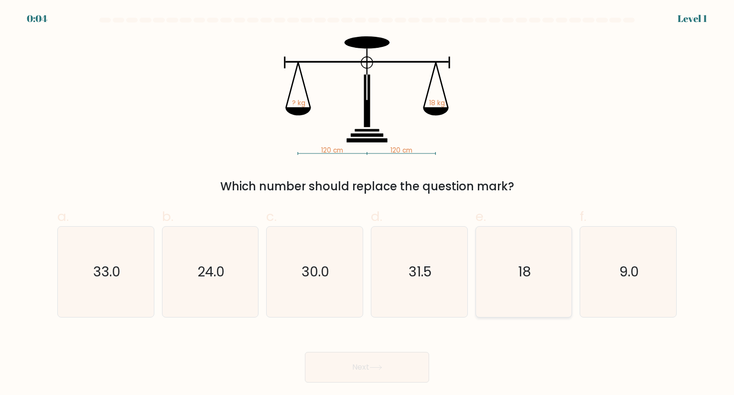
click at [534, 299] on icon "18" at bounding box center [524, 271] width 90 height 90
click at [367, 203] on input "e. 18" at bounding box center [367, 200] width 0 height 6
radio input "true"
click at [342, 366] on button "Next" at bounding box center [367, 367] width 124 height 31
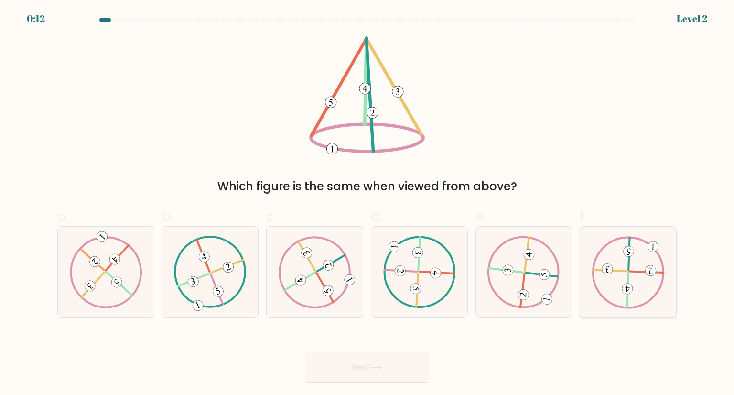
click at [589, 250] on div at bounding box center [627, 271] width 97 height 91
click at [367, 203] on input "f." at bounding box center [367, 200] width 0 height 6
radio input "true"
click at [362, 369] on button "Next" at bounding box center [367, 367] width 124 height 31
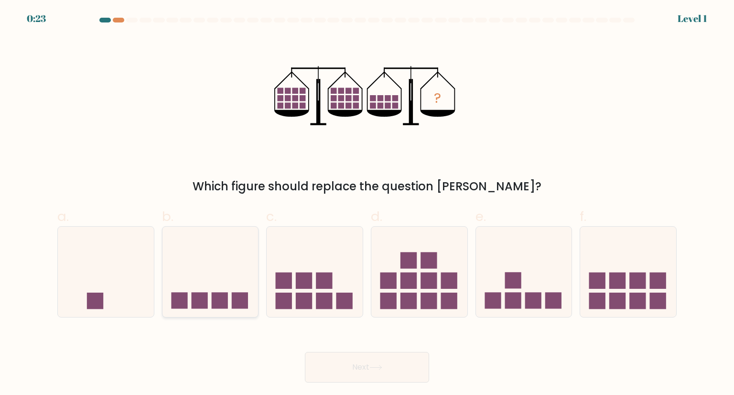
click at [233, 258] on icon at bounding box center [210, 271] width 96 height 79
click at [367, 203] on input "b." at bounding box center [367, 200] width 0 height 6
radio input "true"
click at [382, 366] on icon at bounding box center [375, 366] width 13 height 5
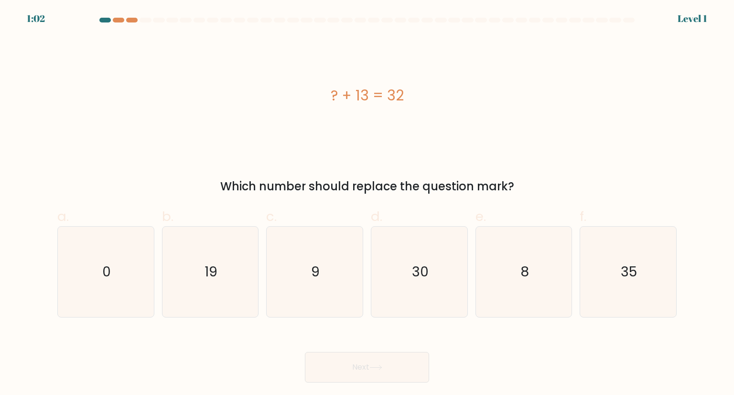
drag, startPoint x: 325, startPoint y: 93, endPoint x: 523, endPoint y: 185, distance: 218.4
click at [523, 185] on div "? + 13 = 32 Which number should replace the question mark?" at bounding box center [367, 115] width 631 height 159
copy div "? + 13 = 32 Which number should replace the question mark?"
click at [247, 276] on icon "19" at bounding box center [210, 271] width 90 height 90
click at [367, 203] on input "b. 19" at bounding box center [367, 200] width 0 height 6
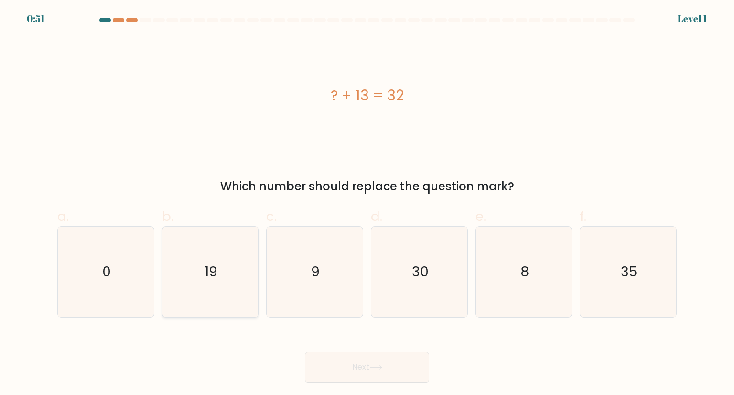
radio input "true"
click at [356, 359] on button "Next" at bounding box center [367, 367] width 124 height 31
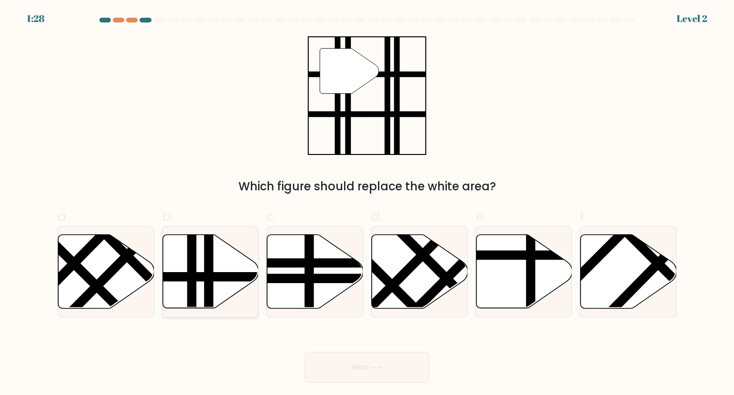
click at [209, 273] on line at bounding box center [209, 310] width 0 height 193
click at [367, 203] on input "b." at bounding box center [367, 200] width 0 height 6
radio input "true"
click at [365, 367] on button "Next" at bounding box center [367, 367] width 124 height 31
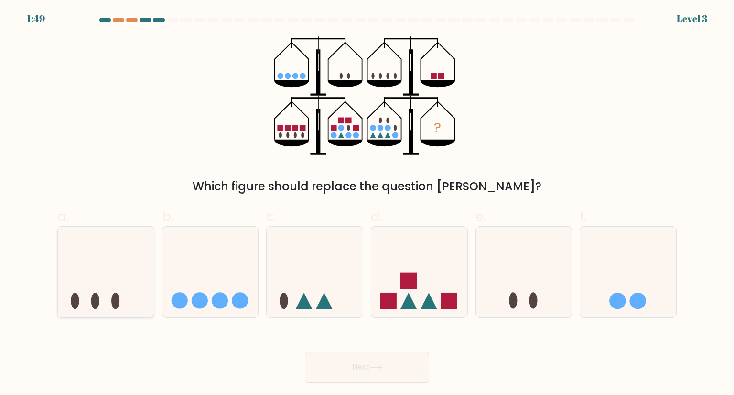
click at [125, 266] on icon at bounding box center [106, 271] width 96 height 79
click at [367, 203] on input "a." at bounding box center [367, 200] width 0 height 6
radio input "true"
click at [395, 360] on button "Next" at bounding box center [367, 367] width 124 height 31
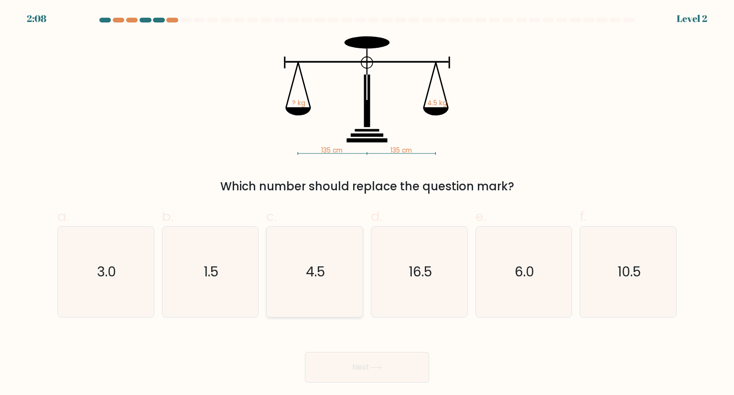
click at [318, 282] on icon "4.5" at bounding box center [314, 271] width 90 height 90
click at [367, 203] on input "c. 4.5" at bounding box center [367, 200] width 0 height 6
radio input "true"
click at [361, 365] on button "Next" at bounding box center [367, 367] width 124 height 31
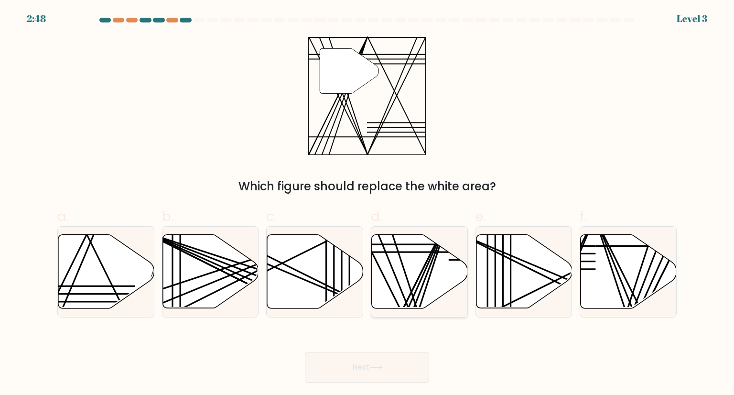
click at [417, 281] on line at bounding box center [401, 312] width 96 height 192
click at [367, 203] on input "d." at bounding box center [367, 200] width 0 height 6
radio input "true"
click at [377, 360] on button "Next" at bounding box center [367, 367] width 124 height 31
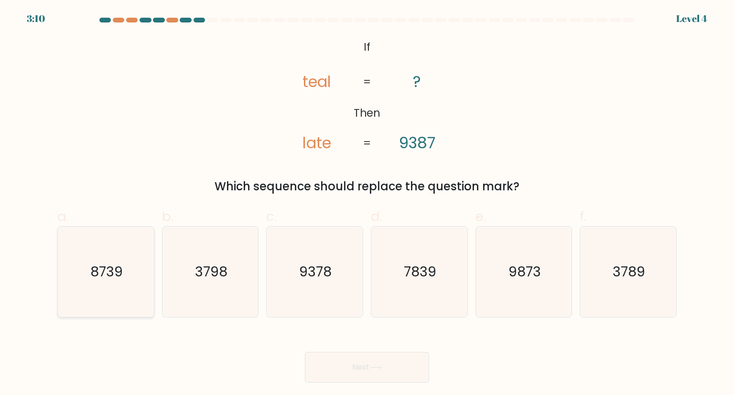
click at [88, 284] on icon "8739" at bounding box center [106, 271] width 90 height 90
click at [367, 203] on input "a. 8739" at bounding box center [367, 200] width 0 height 6
radio input "true"
click at [330, 363] on button "Next" at bounding box center [367, 367] width 124 height 31
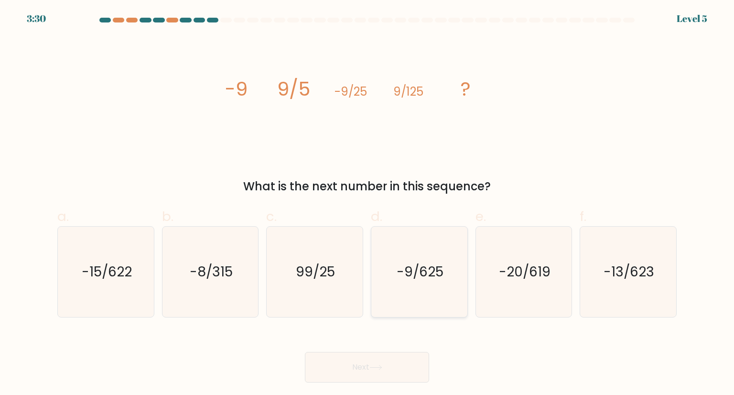
click at [408, 283] on icon "-9/625" at bounding box center [419, 271] width 90 height 90
click at [367, 203] on input "d. -9/625" at bounding box center [367, 200] width 0 height 6
radio input "true"
click at [362, 362] on button "Next" at bounding box center [367, 367] width 124 height 31
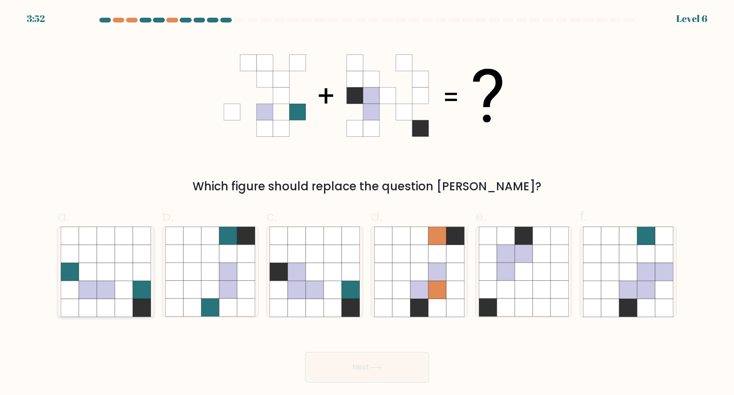
click at [106, 246] on icon at bounding box center [106, 254] width 18 height 18
click at [367, 203] on input "a." at bounding box center [367, 200] width 0 height 6
radio input "true"
click at [325, 289] on icon at bounding box center [332, 289] width 18 height 18
click at [367, 203] on input "c." at bounding box center [367, 200] width 0 height 6
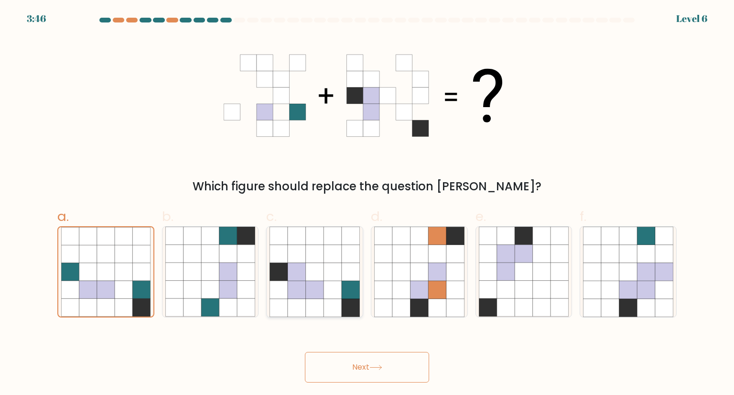
radio input "true"
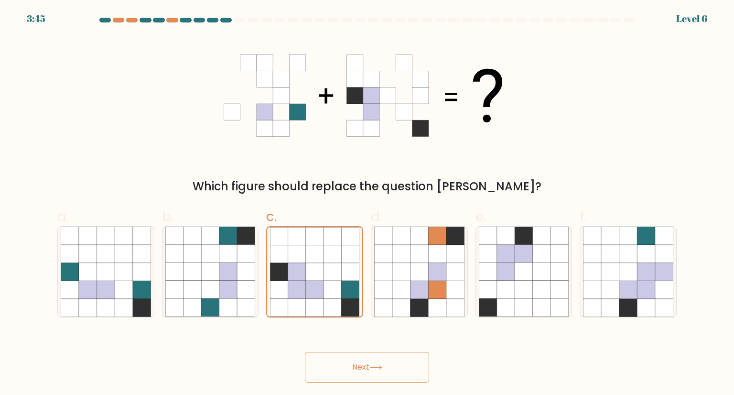
click at [403, 363] on button "Next" at bounding box center [367, 367] width 124 height 31
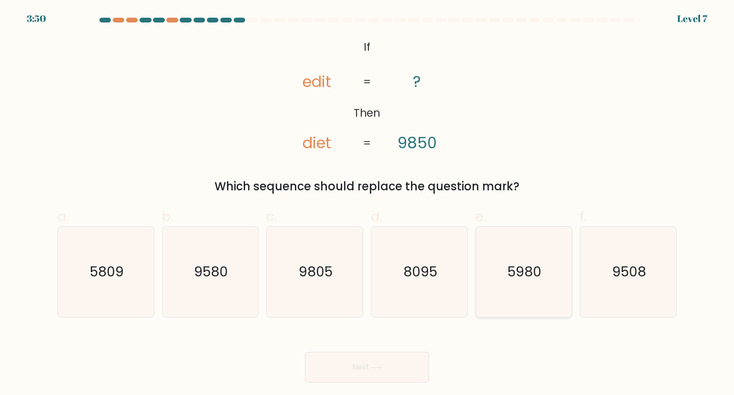
click at [518, 260] on icon "5980" at bounding box center [524, 271] width 90 height 90
click at [367, 203] on input "e. 5980" at bounding box center [367, 200] width 0 height 6
radio input "true"
click at [353, 365] on button "Next" at bounding box center [367, 367] width 124 height 31
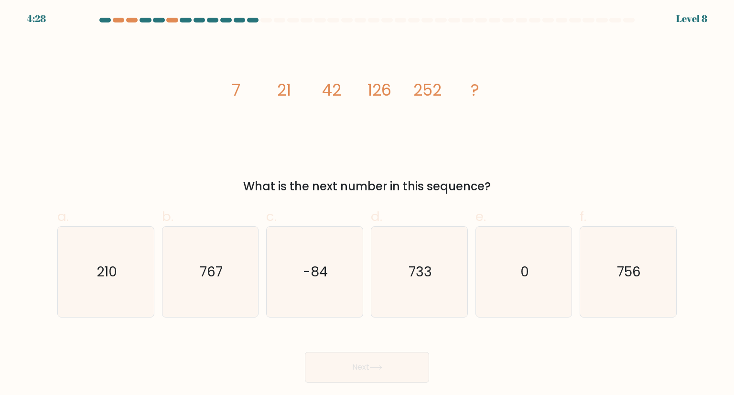
drag, startPoint x: 228, startPoint y: 83, endPoint x: 493, endPoint y: 184, distance: 283.6
click at [493, 184] on div "image/svg+xml 7 21 42 126 252 ? What is the next number in this sequence?" at bounding box center [367, 115] width 631 height 159
copy div "7 21 42 126 252 ? What is the next number in this sequence?"
click at [619, 280] on text "756" at bounding box center [629, 271] width 24 height 19
click at [367, 203] on input "f. 756" at bounding box center [367, 200] width 0 height 6
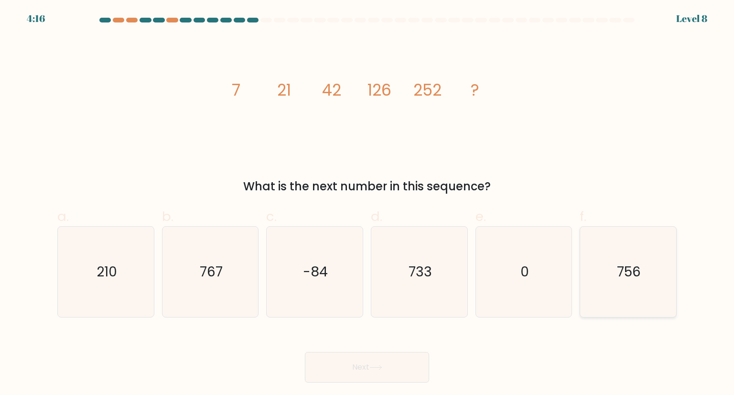
radio input "true"
click at [348, 373] on button "Next" at bounding box center [367, 367] width 124 height 31
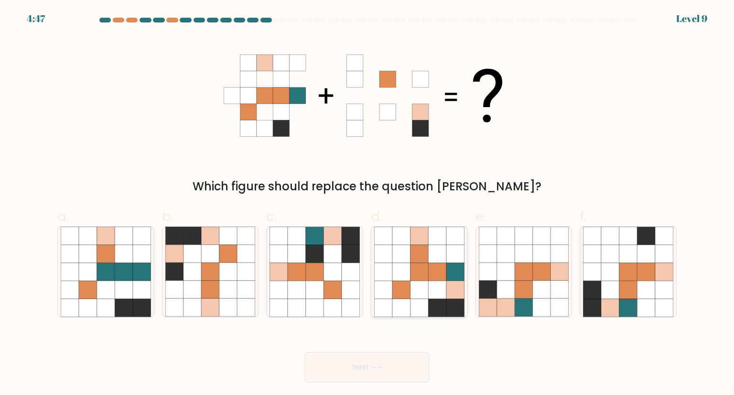
click at [453, 284] on icon at bounding box center [455, 289] width 18 height 18
click at [367, 203] on input "d." at bounding box center [367, 200] width 0 height 6
radio input "true"
click at [369, 358] on button "Next" at bounding box center [367, 367] width 124 height 31
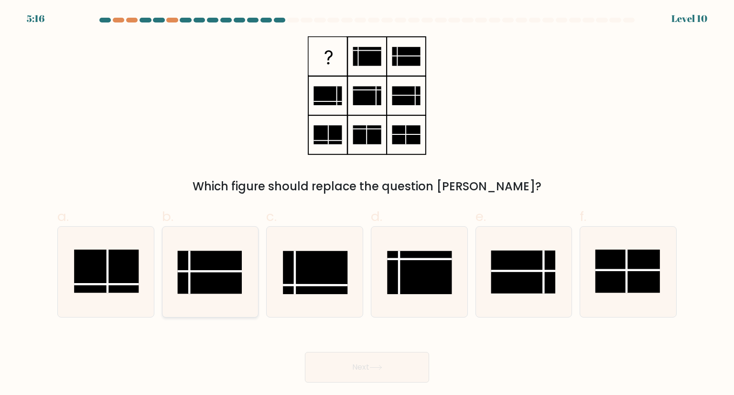
click at [226, 299] on icon at bounding box center [210, 271] width 90 height 90
click at [367, 203] on input "b." at bounding box center [367, 200] width 0 height 6
radio input "true"
click at [614, 266] on rect at bounding box center [627, 270] width 64 height 43
click at [367, 203] on input "f." at bounding box center [367, 200] width 0 height 6
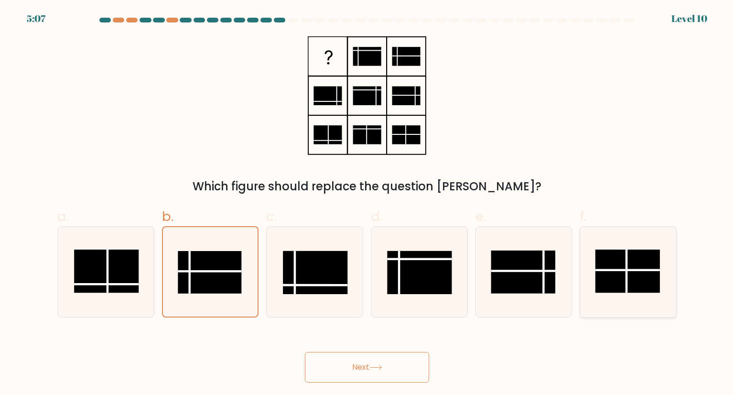
radio input "true"
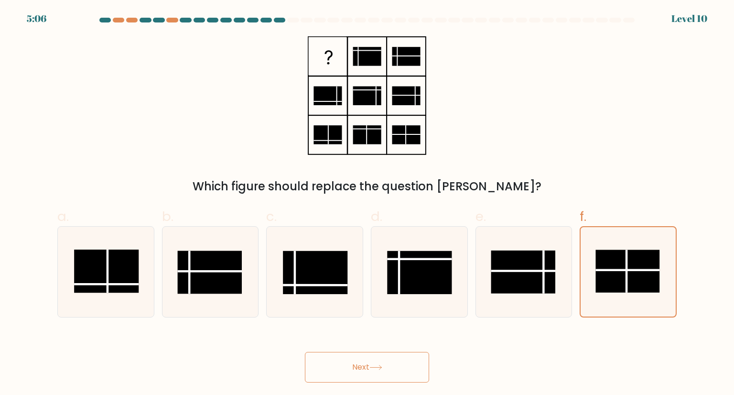
click at [348, 361] on button "Next" at bounding box center [367, 367] width 124 height 31
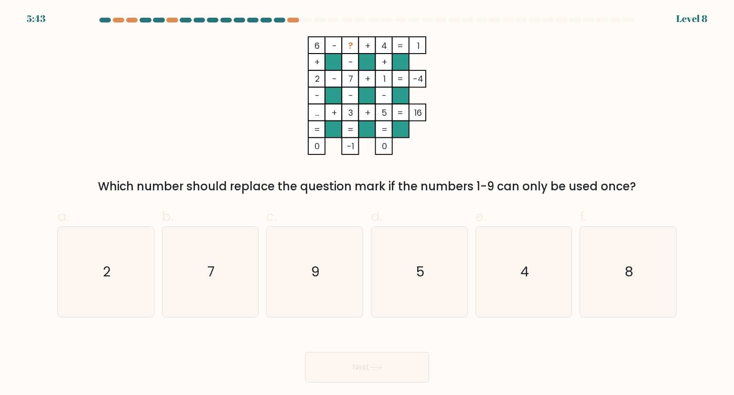
drag, startPoint x: 308, startPoint y: 41, endPoint x: 432, endPoint y: 39, distance: 123.7
click at [432, 39] on icon "6 - ? + 4 1 + - + 2 - 7 + 1 -4 - - - ... + 3 + 5 = 16 = = = = 0 -1 0 =" at bounding box center [367, 95] width 287 height 118
copy icon "6 - ? + 4 1"
drag, startPoint x: 310, startPoint y: 65, endPoint x: 392, endPoint y: 60, distance: 81.4
click at [392, 60] on icon "6 - ? + 4 1 + - + 2 - 7 + 1 -4 - - - ... + 3 + 5 = 16 = = = = 0 -1 0 =" at bounding box center [367, 95] width 287 height 118
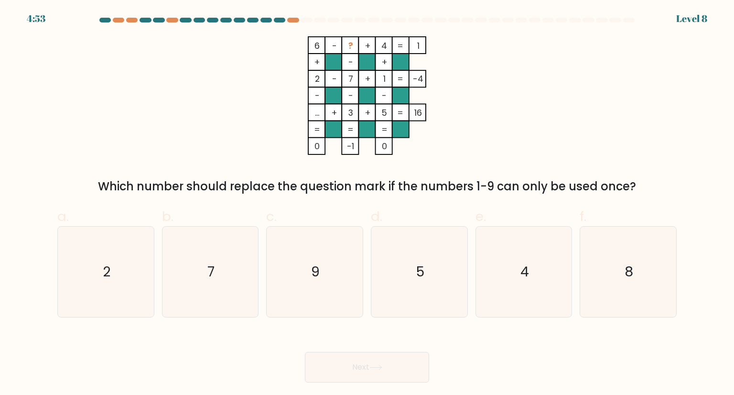
click at [392, 60] on rect at bounding box center [400, 61] width 17 height 17
drag, startPoint x: 312, startPoint y: 63, endPoint x: 589, endPoint y: 165, distance: 294.8
click at [589, 165] on div "6 - ? + 4 1 + - + 2 - 7 + 1 -4 - - - ... + 3 + 5 = 16 = = = = 0 -1 0 = Which nu…" at bounding box center [367, 115] width 631 height 159
click at [645, 190] on div "Which number should replace the question mark if the numbers 1-9 can only be us…" at bounding box center [367, 186] width 608 height 17
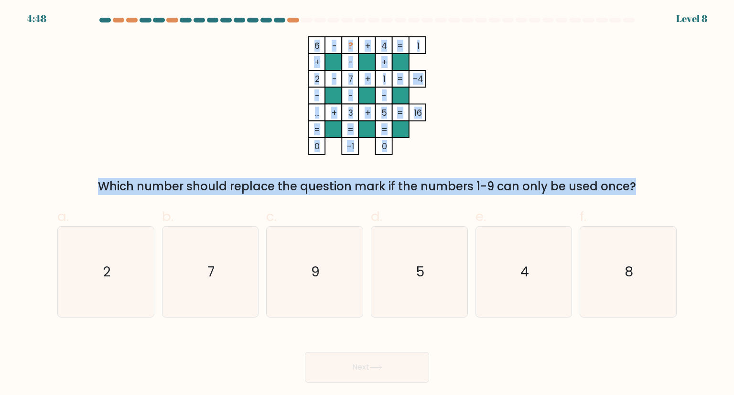
drag, startPoint x: 645, startPoint y: 190, endPoint x: 264, endPoint y: 25, distance: 415.5
click at [264, 25] on form at bounding box center [367, 200] width 734 height 364
copy form "6 - ? + 4 1 + - + 2 - 7 + 1 -4 - - - ... + 3 + 5 = 16 = = = = 0 -1 0 = Which nu…"
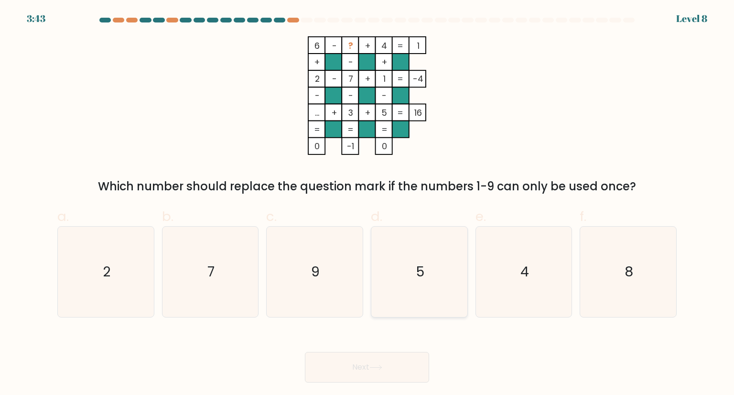
click at [415, 284] on icon "5" at bounding box center [419, 271] width 90 height 90
click at [367, 203] on input "d. 5" at bounding box center [367, 200] width 0 height 6
radio input "true"
click at [365, 376] on button "Next" at bounding box center [367, 367] width 124 height 31
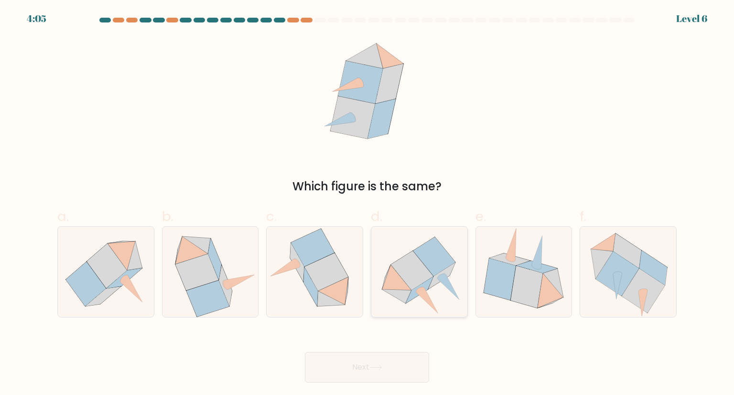
click at [424, 288] on icon at bounding box center [426, 300] width 21 height 25
click at [367, 203] on input "d." at bounding box center [367, 200] width 0 height 6
radio input "true"
click at [383, 370] on button "Next" at bounding box center [367, 367] width 124 height 31
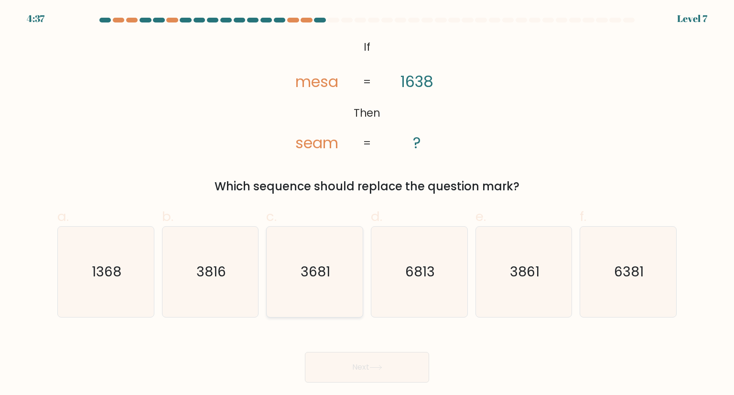
click at [309, 278] on text "3681" at bounding box center [316, 271] width 30 height 19
click at [367, 203] on input "c. 3681" at bounding box center [367, 200] width 0 height 6
radio input "true"
click at [364, 374] on button "Next" at bounding box center [367, 367] width 124 height 31
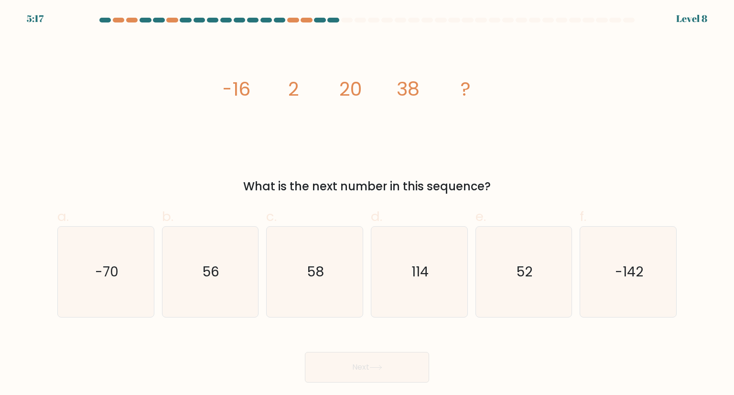
drag, startPoint x: 220, startPoint y: 79, endPoint x: 494, endPoint y: 172, distance: 289.7
click at [494, 172] on div "image/svg+xml -16 2 20 38 ? What is the next number in this sequence?" at bounding box center [367, 115] width 631 height 159
copy div "-16 2 20 38 ? What is the next number in this sequence?"
click at [257, 289] on div "56" at bounding box center [210, 271] width 97 height 91
click at [367, 203] on input "b. 56" at bounding box center [367, 200] width 0 height 6
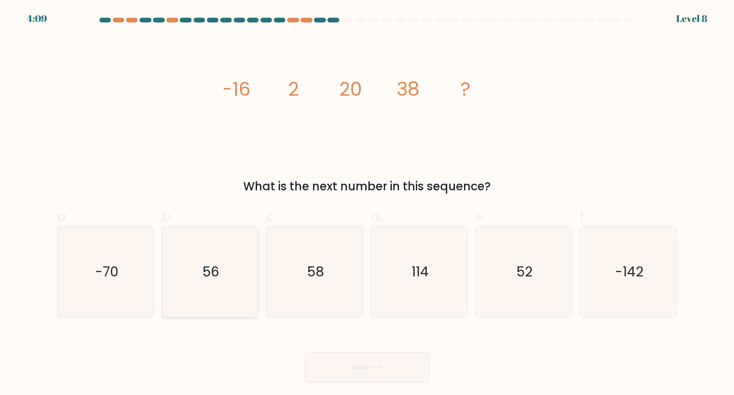
radio input "true"
click at [371, 367] on button "Next" at bounding box center [367, 367] width 124 height 31
click at [380, 367] on icon at bounding box center [375, 367] width 11 height 4
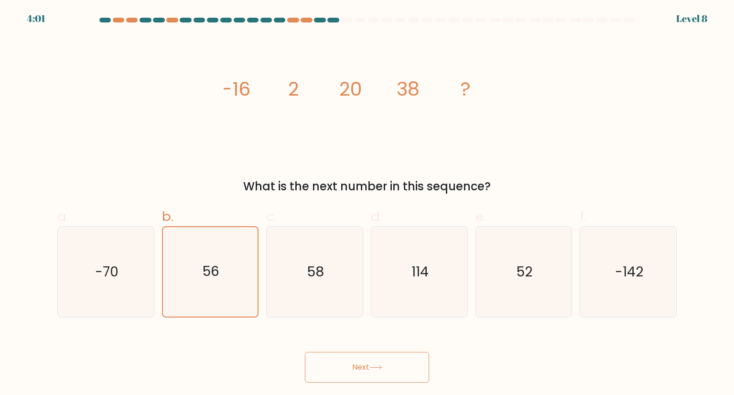
click at [380, 367] on icon at bounding box center [375, 367] width 11 height 4
click at [206, 274] on text "56" at bounding box center [211, 271] width 17 height 19
click at [367, 203] on input "b. 56" at bounding box center [367, 200] width 0 height 6
click at [359, 373] on button "Next" at bounding box center [367, 367] width 124 height 31
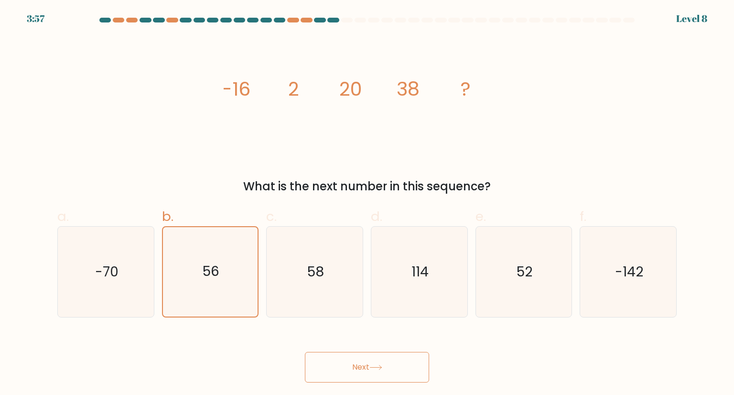
click at [359, 373] on button "Next" at bounding box center [367, 367] width 124 height 31
click at [324, 296] on icon "58" at bounding box center [314, 271] width 90 height 90
click at [367, 203] on input "c. 58" at bounding box center [367, 200] width 0 height 6
radio input "true"
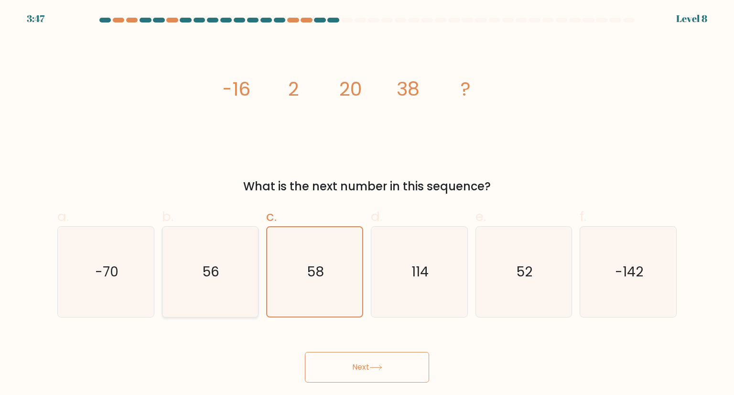
click at [246, 280] on icon "56" at bounding box center [210, 271] width 90 height 90
click at [367, 203] on input "b. 56" at bounding box center [367, 200] width 0 height 6
radio input "true"
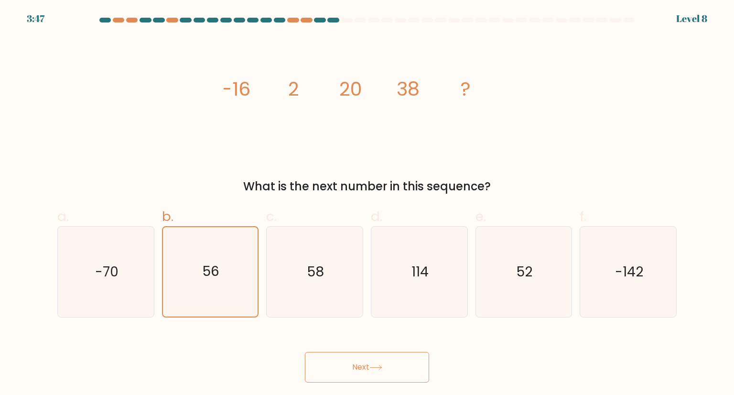
click at [352, 383] on body "3:47 Level 8" at bounding box center [367, 197] width 734 height 395
drag, startPoint x: 352, startPoint y: 383, endPoint x: 380, endPoint y: 371, distance: 30.8
click at [380, 371] on body "3:46 Level 8" at bounding box center [367, 197] width 734 height 395
click at [380, 371] on button "Next" at bounding box center [367, 367] width 124 height 31
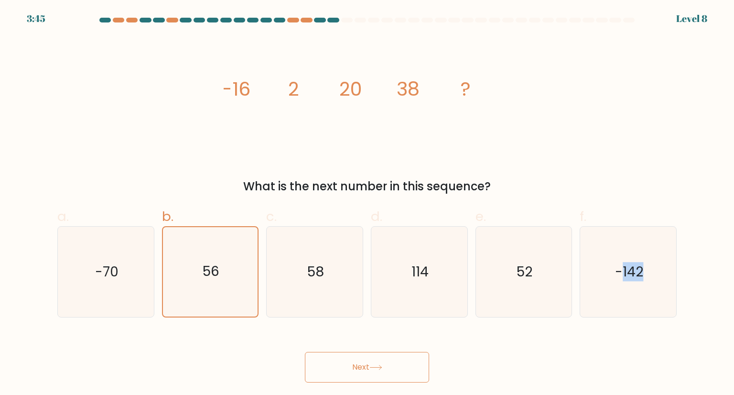
click at [380, 371] on button "Next" at bounding box center [367, 367] width 124 height 31
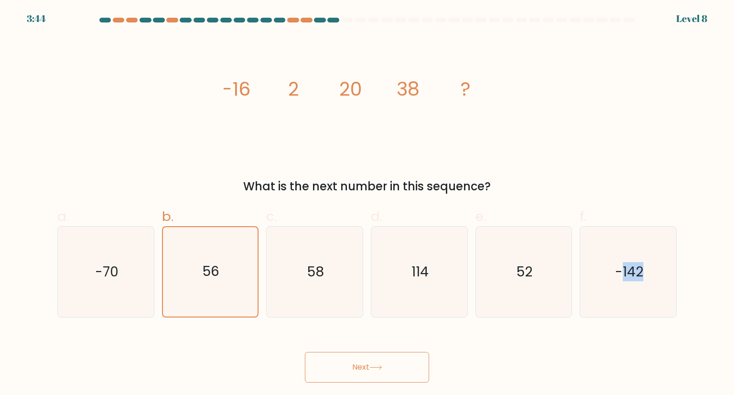
click at [380, 371] on button "Next" at bounding box center [367, 367] width 124 height 31
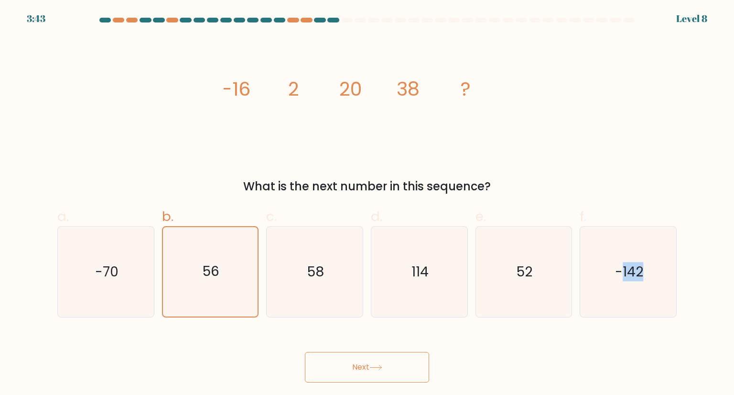
click at [380, 371] on button "Next" at bounding box center [367, 367] width 124 height 31
click at [305, 352] on button "Next" at bounding box center [367, 367] width 124 height 31
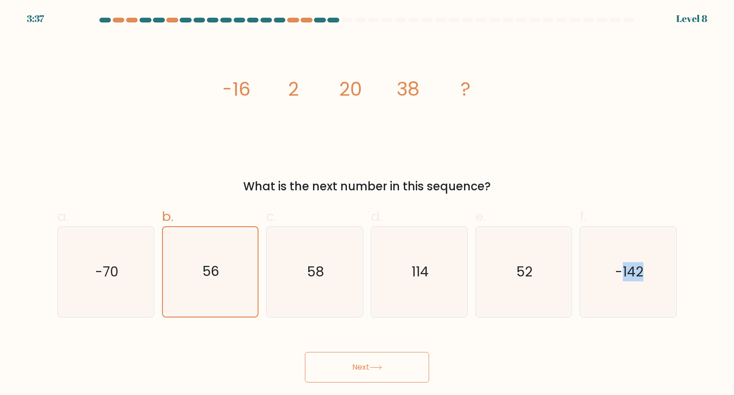
drag, startPoint x: 380, startPoint y: 371, endPoint x: 361, endPoint y: 365, distance: 19.5
click at [376, 370] on button "Next" at bounding box center [367, 367] width 124 height 31
click at [361, 365] on button "Next" at bounding box center [367, 367] width 124 height 31
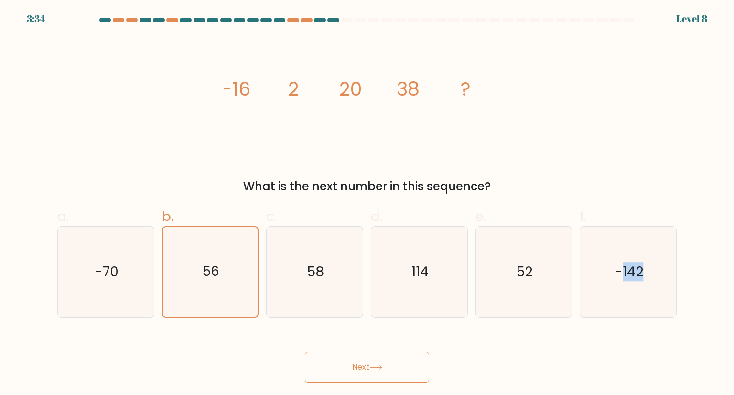
click at [361, 365] on button "Next" at bounding box center [367, 367] width 124 height 31
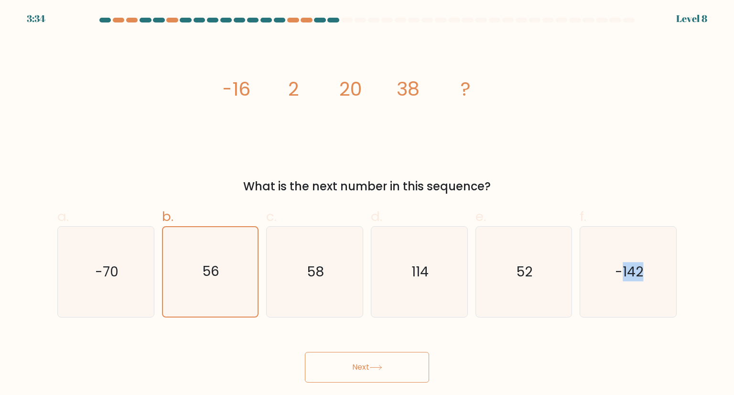
click at [361, 365] on button "Next" at bounding box center [367, 367] width 124 height 31
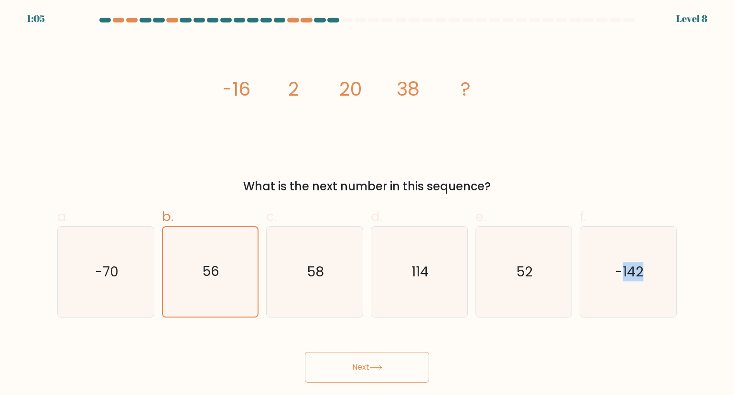
click at [361, 365] on button "Next" at bounding box center [367, 367] width 124 height 31
click at [350, 380] on button "Next" at bounding box center [367, 367] width 124 height 31
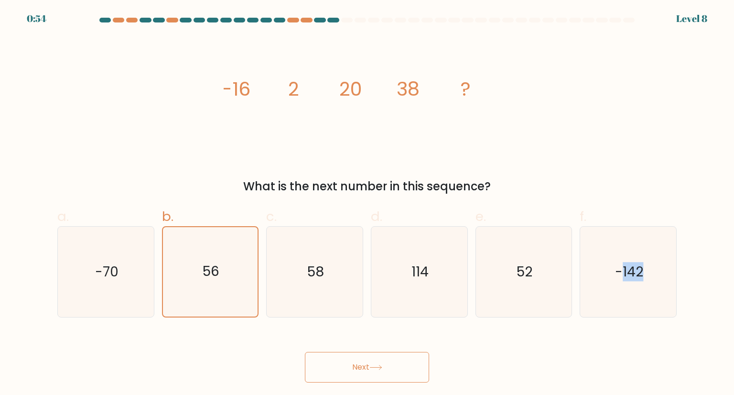
click at [350, 380] on button "Next" at bounding box center [367, 367] width 124 height 31
drag, startPoint x: 350, startPoint y: 380, endPoint x: 100, endPoint y: 111, distance: 366.7
click at [100, 111] on form at bounding box center [367, 200] width 734 height 364
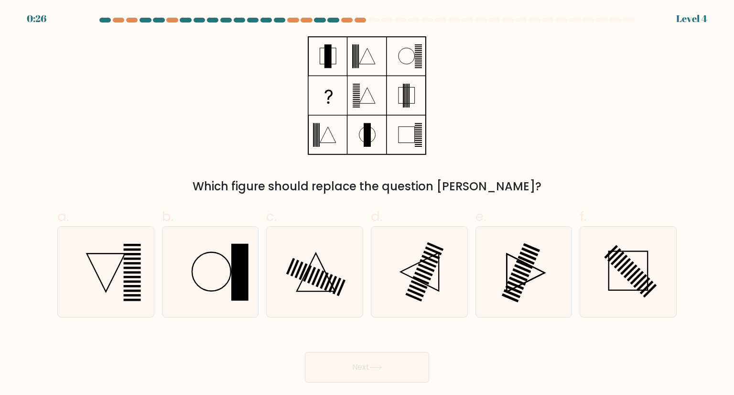
click at [350, 276] on icon at bounding box center [314, 271] width 90 height 90
click at [367, 203] on input "c." at bounding box center [367, 200] width 0 height 6
radio input "true"
click at [374, 369] on icon at bounding box center [375, 366] width 13 height 5
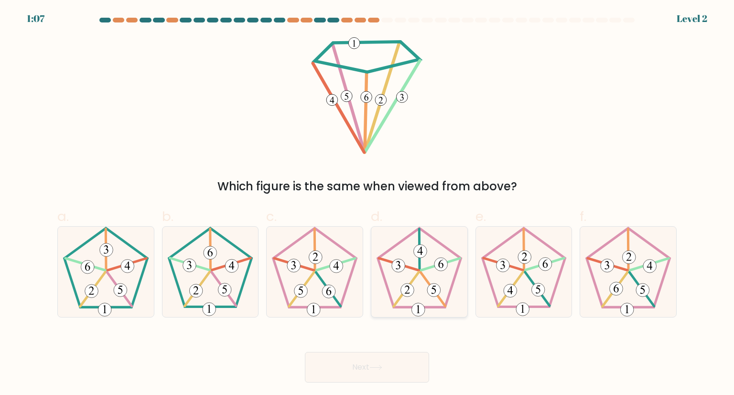
click at [418, 298] on icon at bounding box center [419, 271] width 90 height 90
click at [367, 203] on input "d." at bounding box center [367, 200] width 0 height 6
radio input "true"
click at [106, 287] on icon at bounding box center [106, 271] width 90 height 90
click at [367, 203] on input "a." at bounding box center [367, 200] width 0 height 6
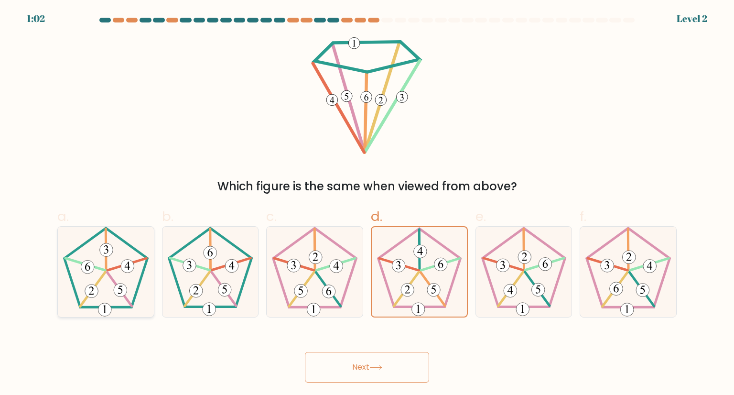
radio input "true"
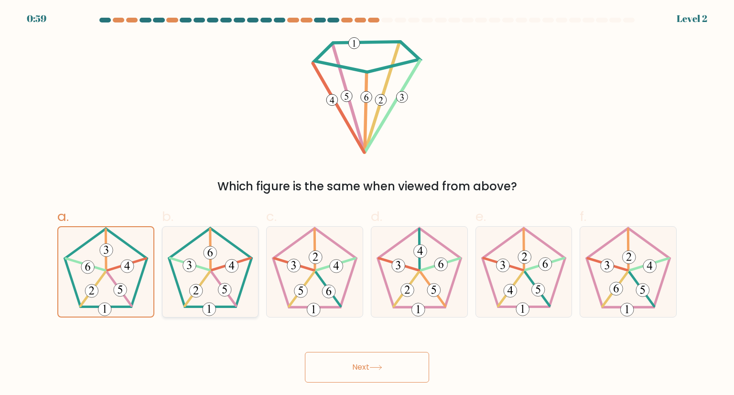
click at [211, 286] on icon at bounding box center [210, 271] width 90 height 90
click at [367, 203] on input "b." at bounding box center [367, 200] width 0 height 6
radio input "true"
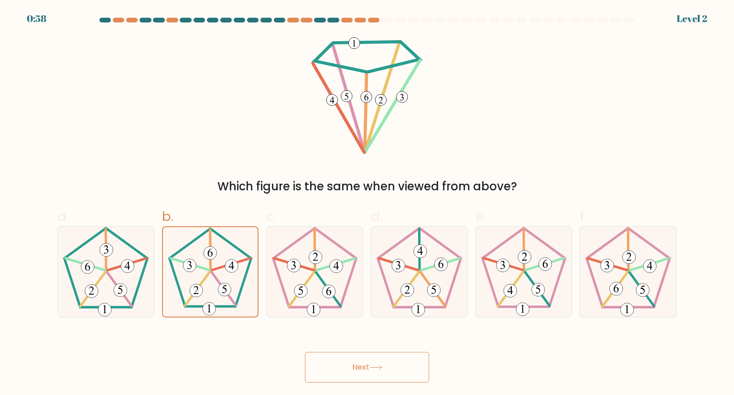
click at [378, 362] on button "Next" at bounding box center [367, 367] width 124 height 31
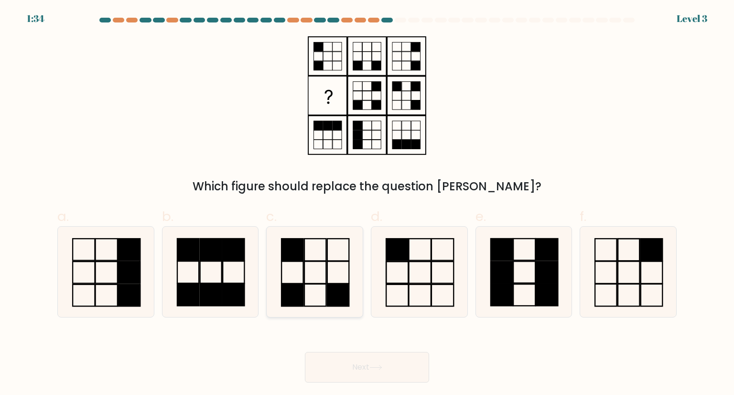
click at [312, 289] on icon at bounding box center [314, 271] width 90 height 90
click at [367, 203] on input "c." at bounding box center [367, 200] width 0 height 6
radio input "true"
click at [350, 372] on button "Next" at bounding box center [367, 367] width 124 height 31
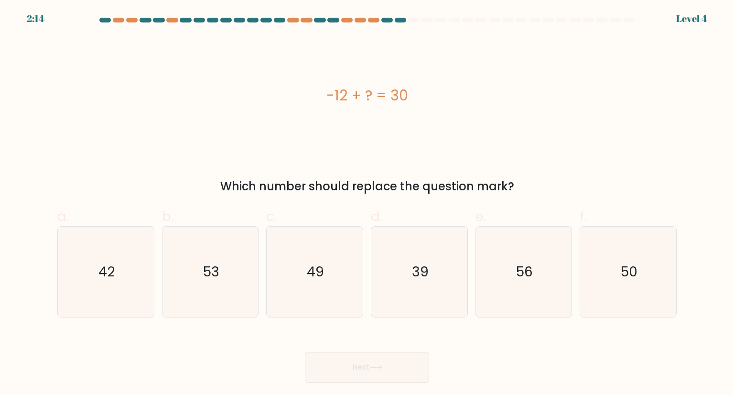
drag, startPoint x: 517, startPoint y: 192, endPoint x: 315, endPoint y: 53, distance: 244.7
click at [315, 53] on div "-12 + ? = 30 Which number should replace the question mark?" at bounding box center [367, 115] width 631 height 159
copy div "-12 + ? = 30 Which number should replace the question mark?"
click at [117, 258] on icon "42" at bounding box center [106, 271] width 90 height 90
click at [367, 203] on input "a. 42" at bounding box center [367, 200] width 0 height 6
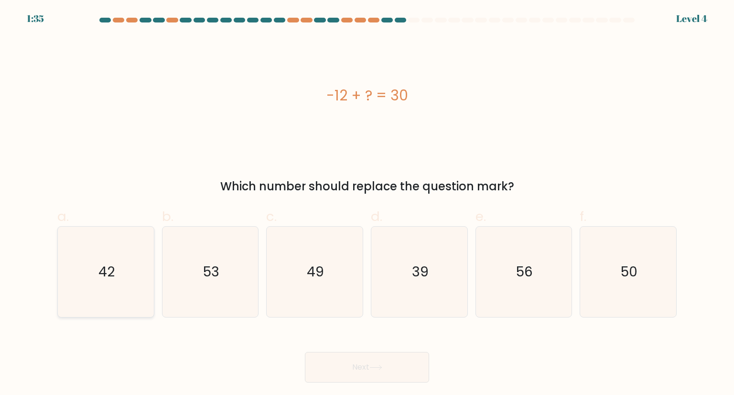
radio input "true"
click at [363, 362] on button "Next" at bounding box center [367, 367] width 124 height 31
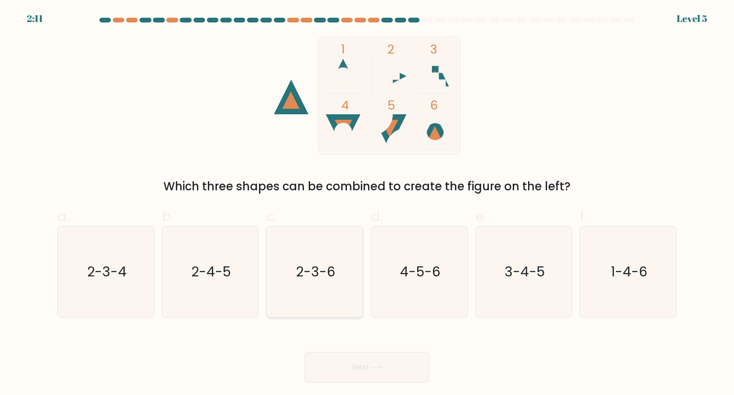
click at [319, 287] on icon "2-3-6" at bounding box center [314, 271] width 90 height 90
click at [367, 203] on input "c. 2-3-6" at bounding box center [367, 200] width 0 height 6
radio input "true"
click at [371, 352] on button "Next" at bounding box center [367, 367] width 124 height 31
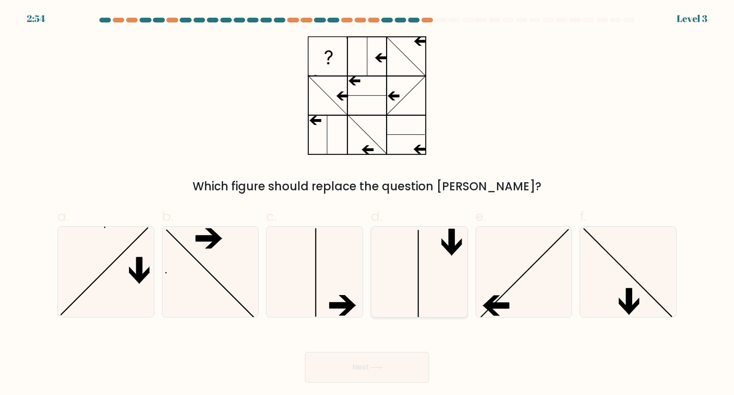
click at [375, 285] on icon at bounding box center [419, 271] width 90 height 90
click at [367, 203] on input "d." at bounding box center [367, 200] width 0 height 6
radio input "true"
click at [397, 378] on button "Next" at bounding box center [367, 367] width 124 height 31
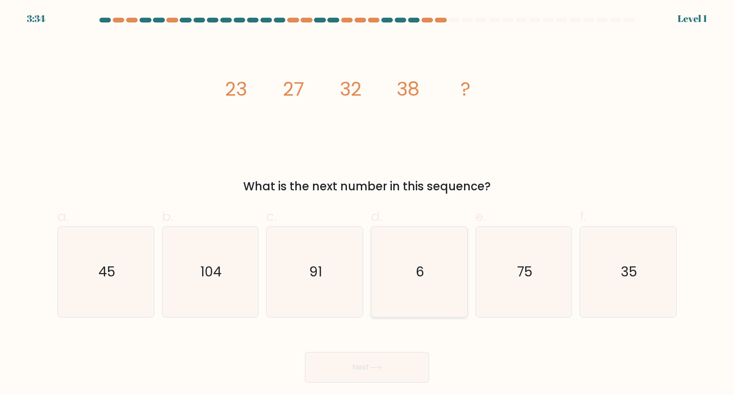
click at [441, 278] on icon "6" at bounding box center [419, 271] width 90 height 90
click at [367, 203] on input "d. 6" at bounding box center [367, 200] width 0 height 6
radio input "true"
click at [390, 355] on button "Next" at bounding box center [367, 367] width 124 height 31
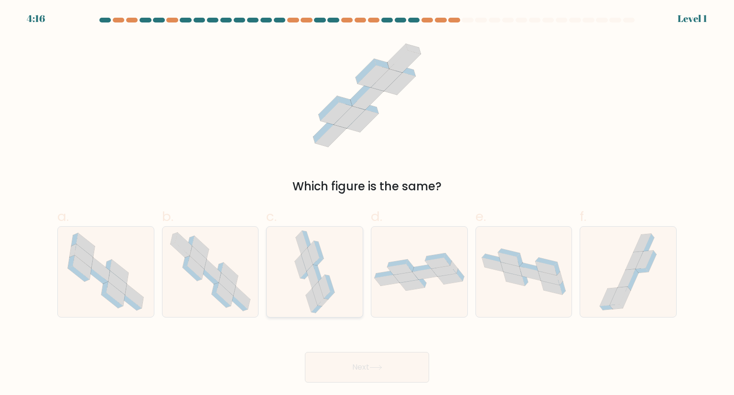
click at [306, 281] on icon at bounding box center [314, 271] width 43 height 90
click at [367, 203] on input "c." at bounding box center [367, 200] width 0 height 6
radio input "true"
click at [376, 367] on icon at bounding box center [375, 367] width 11 height 4
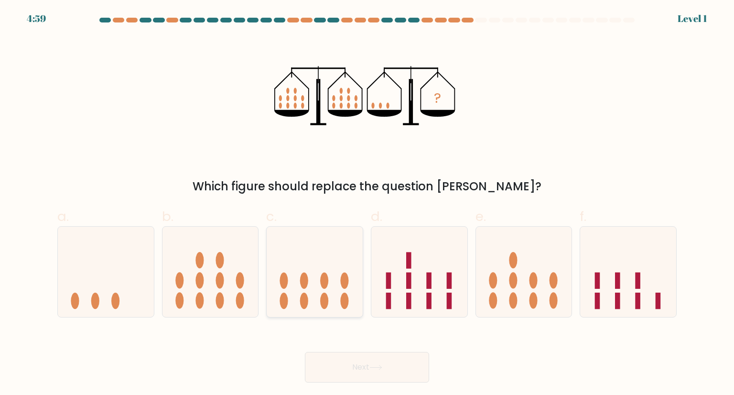
click at [270, 269] on icon at bounding box center [315, 271] width 96 height 79
click at [367, 203] on input "c." at bounding box center [367, 200] width 0 height 6
radio input "true"
click at [363, 363] on button "Next" at bounding box center [367, 367] width 124 height 31
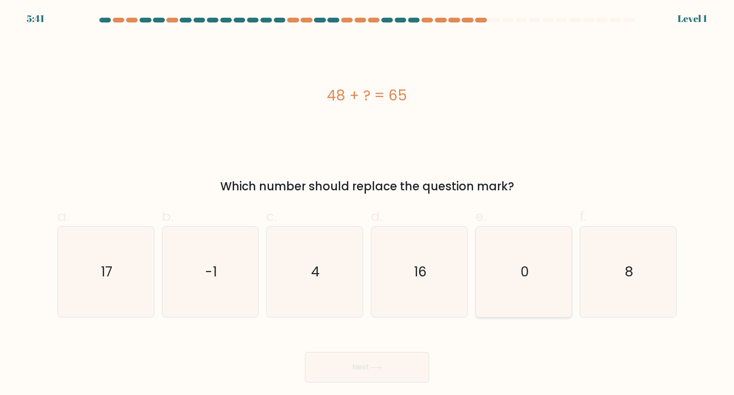
click at [553, 289] on icon "0" at bounding box center [524, 271] width 90 height 90
click at [367, 203] on input "e. 0" at bounding box center [367, 200] width 0 height 6
radio input "true"
click at [388, 361] on button "Next" at bounding box center [367, 367] width 124 height 31
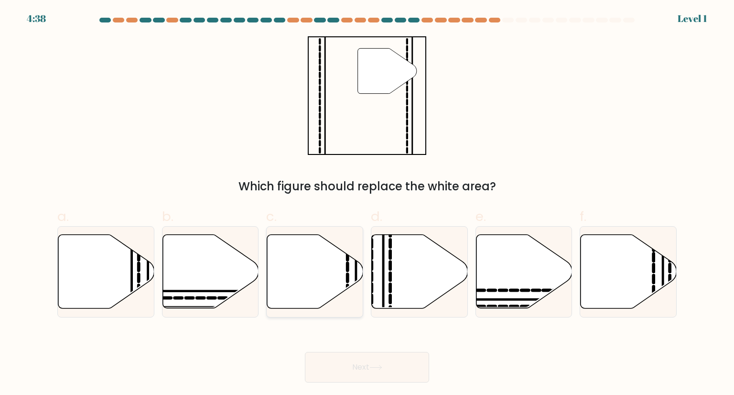
click at [327, 273] on icon at bounding box center [315, 272] width 96 height 74
click at [367, 203] on input "c." at bounding box center [367, 200] width 0 height 6
radio input "true"
click at [365, 369] on button "Next" at bounding box center [367, 367] width 124 height 31
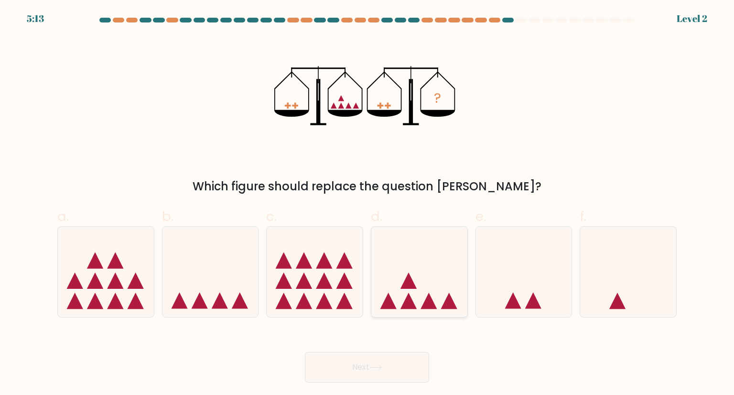
click at [438, 289] on icon at bounding box center [419, 271] width 96 height 79
click at [367, 203] on input "d." at bounding box center [367, 200] width 0 height 6
radio input "true"
click at [363, 366] on button "Next" at bounding box center [367, 367] width 124 height 31
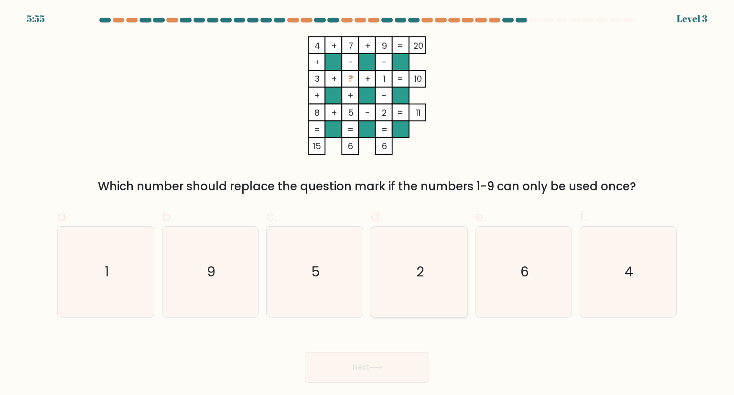
click at [448, 249] on icon "2" at bounding box center [419, 271] width 90 height 90
click at [367, 203] on input "d. 2" at bounding box center [367, 200] width 0 height 6
radio input "true"
click at [353, 380] on button "Next" at bounding box center [367, 367] width 124 height 31
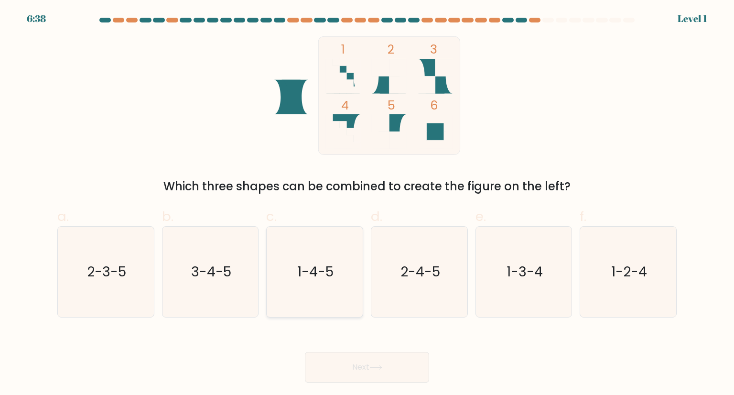
click at [295, 263] on icon "1-4-5" at bounding box center [314, 271] width 90 height 90
click at [367, 203] on input "c. 1-4-5" at bounding box center [367, 200] width 0 height 6
radio input "true"
click at [372, 374] on button "Next" at bounding box center [367, 367] width 124 height 31
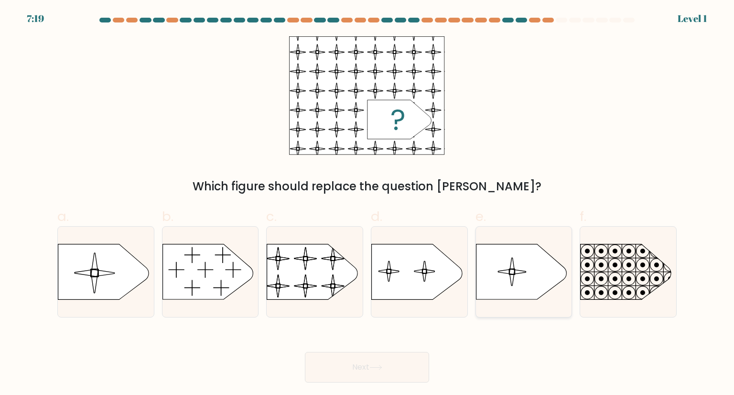
click at [533, 276] on icon at bounding box center [521, 271] width 90 height 55
click at [367, 203] on input "e." at bounding box center [367, 200] width 0 height 6
radio input "true"
click at [321, 274] on rect at bounding box center [266, 237] width 220 height 167
click at [367, 203] on input "c." at bounding box center [367, 200] width 0 height 6
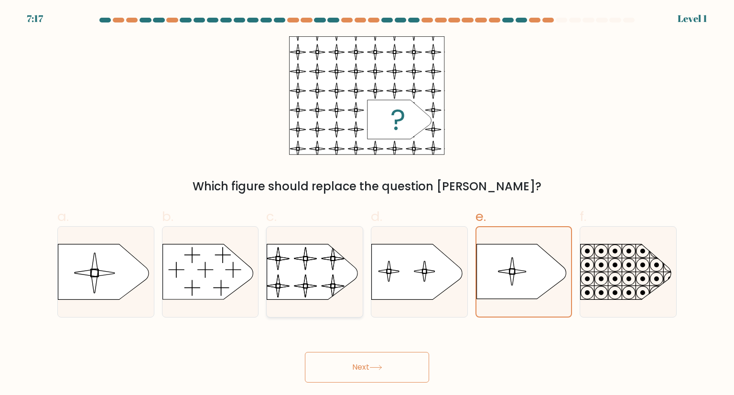
radio input "true"
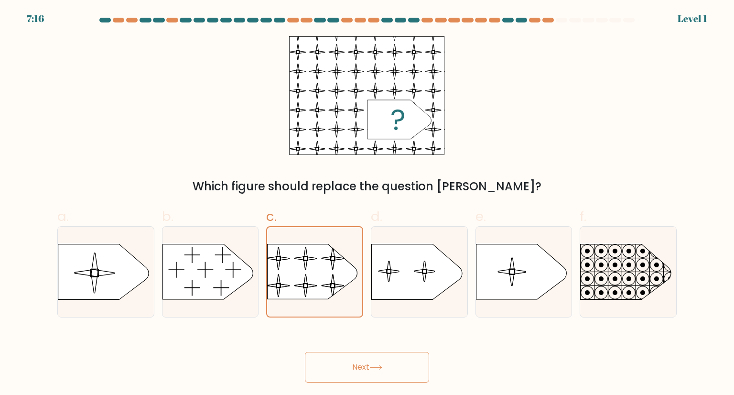
click at [376, 361] on button "Next" at bounding box center [367, 367] width 124 height 31
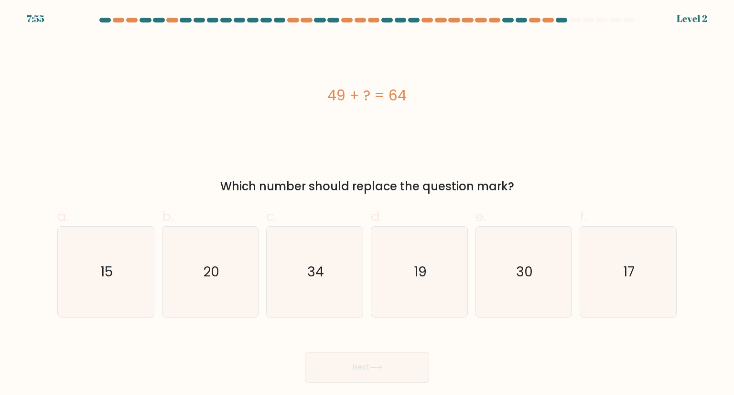
drag, startPoint x: 524, startPoint y: 180, endPoint x: 325, endPoint y: 110, distance: 210.3
click at [325, 110] on div "49 + ? = 64 Which number should replace the question mark?" at bounding box center [367, 115] width 631 height 159
copy div "49 + ? = 64 Which number should replace the question mark?"
click at [122, 283] on icon "15" at bounding box center [106, 271] width 90 height 90
click at [367, 203] on input "a. 15" at bounding box center [367, 200] width 0 height 6
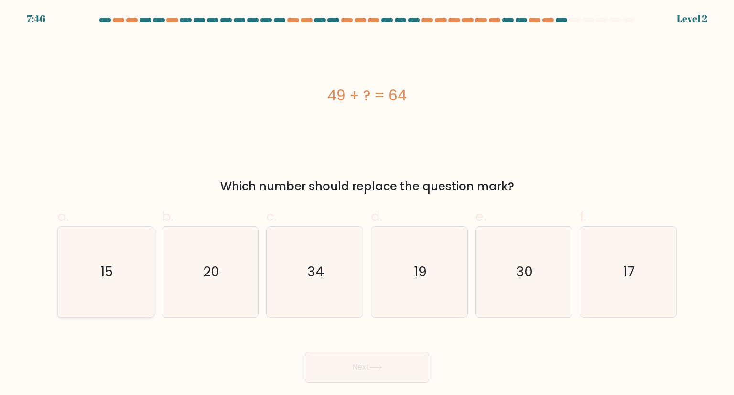
radio input "true"
click at [392, 354] on button "Next" at bounding box center [367, 367] width 124 height 31
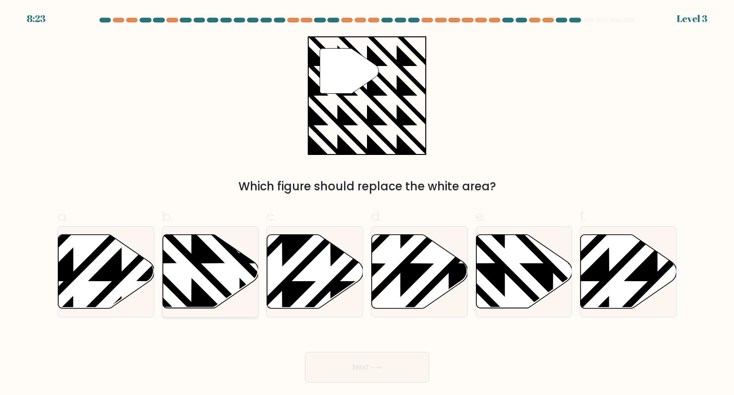
click at [201, 258] on icon at bounding box center [239, 310] width 193 height 193
click at [367, 203] on input "b." at bounding box center [367, 200] width 0 height 6
radio input "true"
click at [363, 354] on button "Next" at bounding box center [367, 367] width 124 height 31
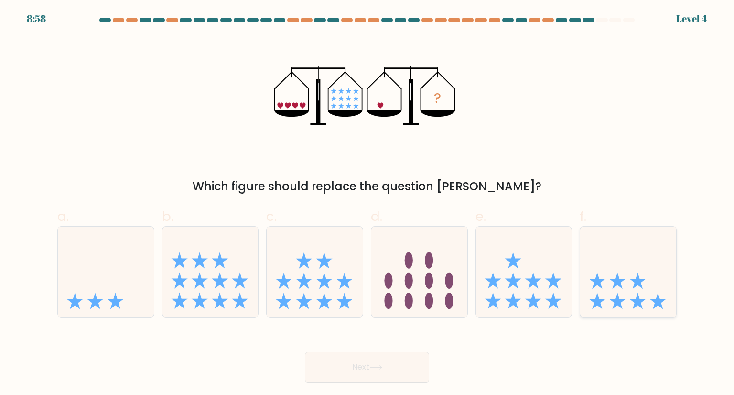
click at [630, 281] on icon at bounding box center [628, 271] width 96 height 79
click at [367, 203] on input "f." at bounding box center [367, 200] width 0 height 6
radio input "true"
click at [360, 362] on button "Next" at bounding box center [367, 367] width 124 height 31
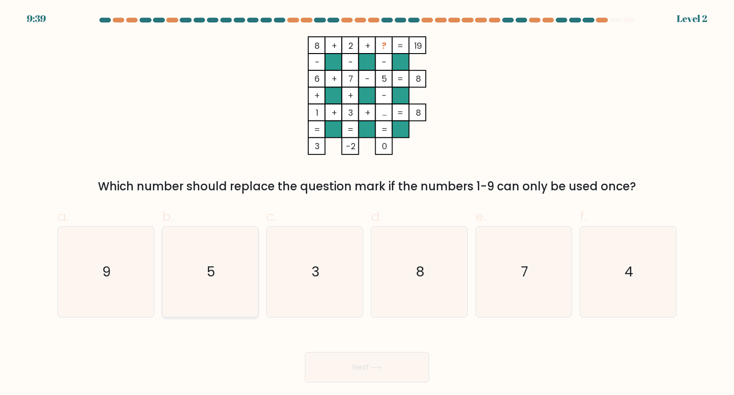
click at [225, 276] on icon "5" at bounding box center [210, 271] width 90 height 90
click at [367, 203] on input "b. 5" at bounding box center [367, 200] width 0 height 6
radio input "true"
click at [379, 367] on icon at bounding box center [375, 367] width 11 height 4
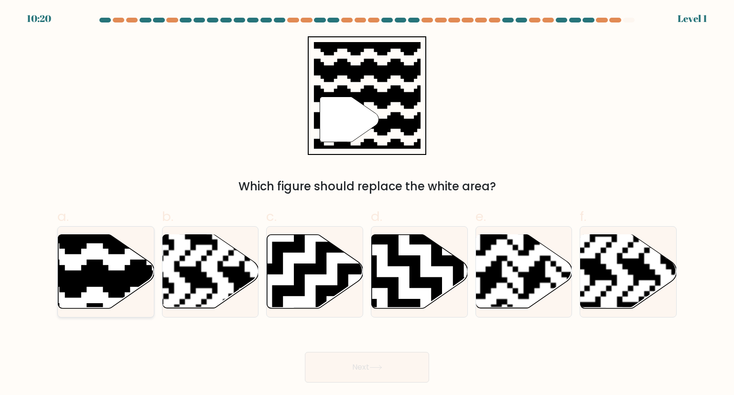
click at [115, 268] on icon at bounding box center [106, 272] width 96 height 74
click at [367, 203] on input "a." at bounding box center [367, 200] width 0 height 6
radio input "true"
click at [373, 369] on icon at bounding box center [375, 366] width 13 height 5
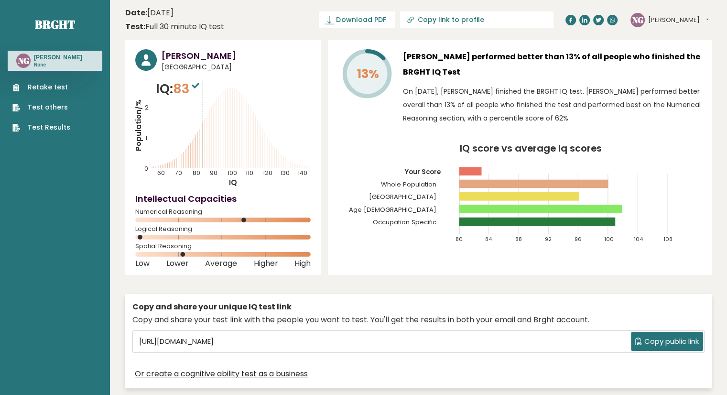
click at [46, 86] on link "Retake test" at bounding box center [41, 87] width 58 height 10
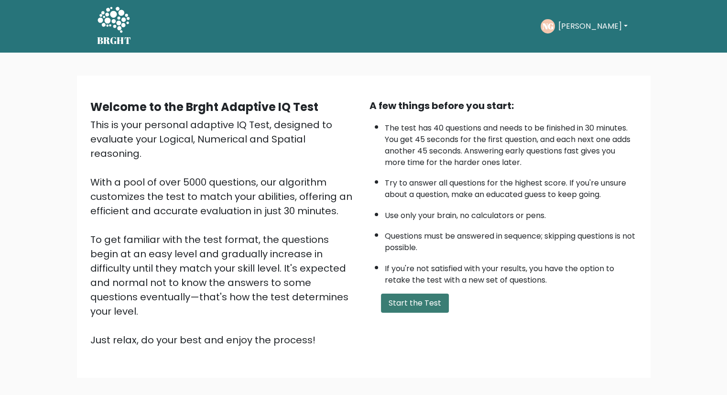
click at [402, 308] on button "Start the Test" at bounding box center [415, 302] width 68 height 19
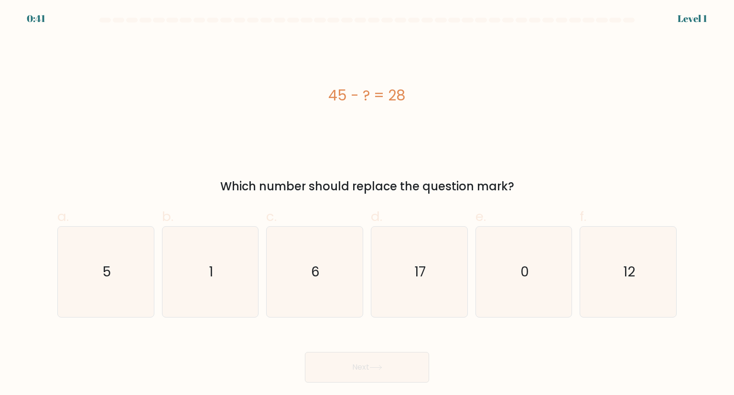
drag, startPoint x: 328, startPoint y: 86, endPoint x: 532, endPoint y: 189, distance: 228.4
click at [532, 189] on div "45 - ? = 28 Which number should replace the question mark?" at bounding box center [367, 115] width 631 height 159
copy div "45 - ? = 28 Which number should replace the question mark?"
click at [427, 264] on icon "17" at bounding box center [419, 271] width 90 height 90
click at [367, 203] on input "d. 17" at bounding box center [367, 200] width 0 height 6
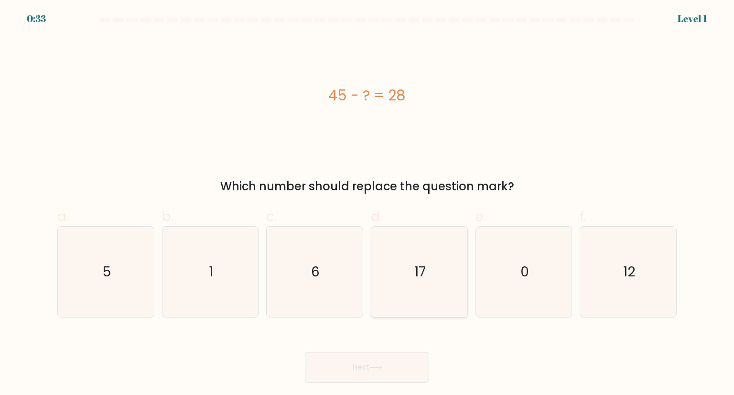
radio input "true"
click at [382, 377] on button "Next" at bounding box center [367, 367] width 124 height 31
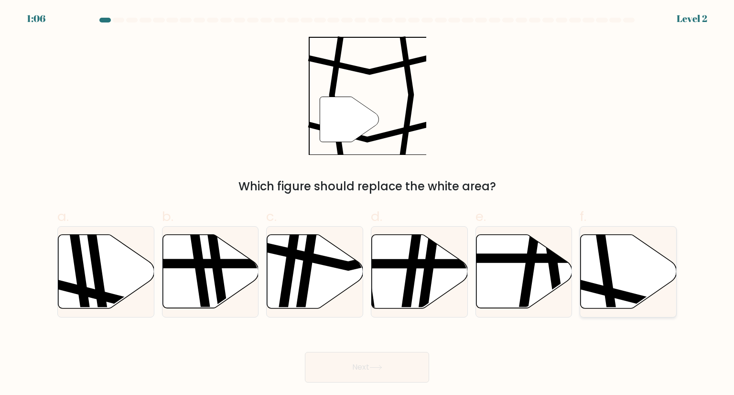
click at [645, 259] on icon at bounding box center [628, 272] width 96 height 74
click at [367, 203] on input "f." at bounding box center [367, 200] width 0 height 6
radio input "true"
click at [403, 374] on button "Next" at bounding box center [367, 367] width 124 height 31
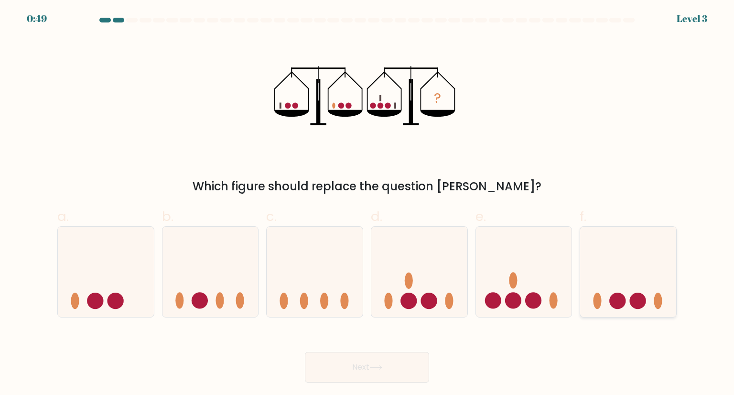
click at [619, 271] on icon at bounding box center [628, 271] width 96 height 79
click at [367, 203] on input "f." at bounding box center [367, 200] width 0 height 6
radio input "true"
click at [366, 365] on button "Next" at bounding box center [367, 367] width 124 height 31
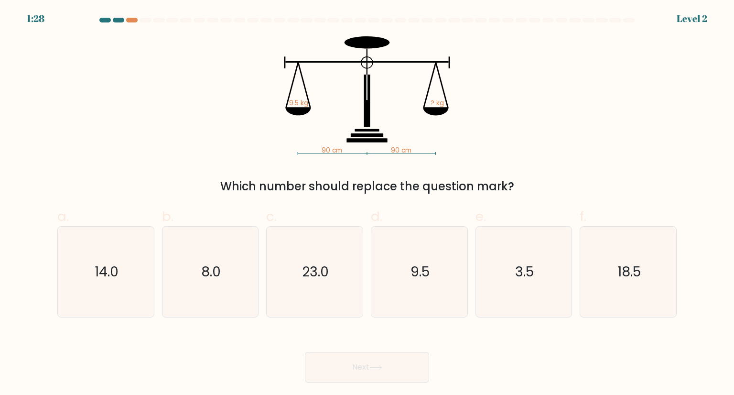
drag, startPoint x: 525, startPoint y: 189, endPoint x: 291, endPoint y: 95, distance: 252.5
click at [291, 95] on div "90 cm 90 cm 9.5 kg ? kg Which number should replace the question mark?" at bounding box center [367, 115] width 631 height 159
copy div "9.5 kg ? kg Which number should replace the question mark?"
click at [449, 247] on icon "9.5" at bounding box center [419, 271] width 90 height 90
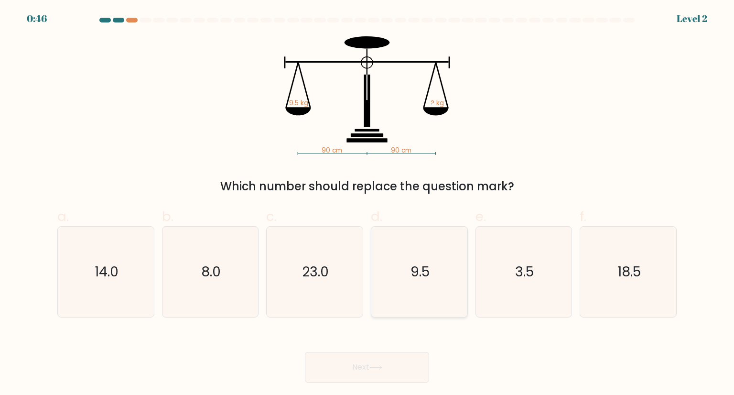
click at [367, 203] on input "d. 9.5" at bounding box center [367, 200] width 0 height 6
radio input "true"
click at [385, 363] on button "Next" at bounding box center [367, 367] width 124 height 31
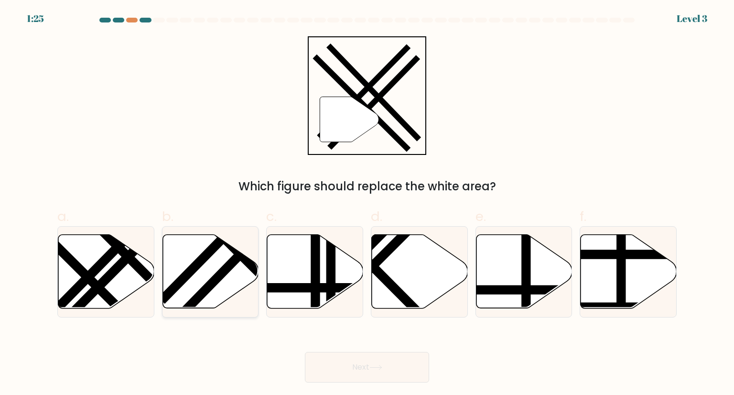
click at [219, 285] on icon at bounding box center [210, 272] width 96 height 74
click at [367, 203] on input "b." at bounding box center [367, 200] width 0 height 6
radio input "true"
click at [376, 375] on button "Next" at bounding box center [367, 367] width 124 height 31
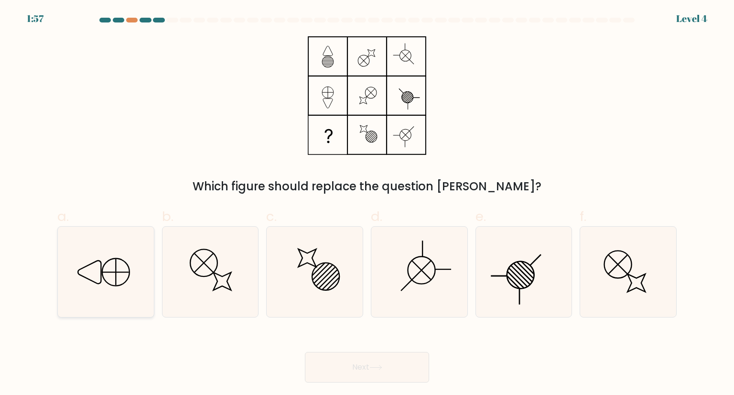
click at [93, 273] on icon at bounding box center [106, 271] width 90 height 90
click at [367, 203] on input "a." at bounding box center [367, 200] width 0 height 6
radio input "true"
click at [365, 375] on button "Next" at bounding box center [367, 367] width 124 height 31
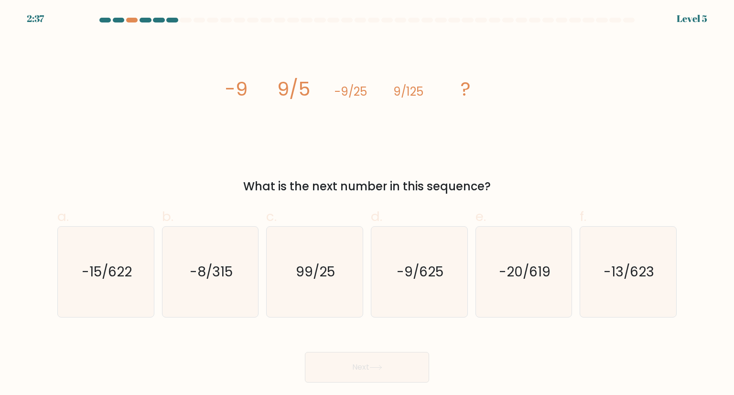
drag, startPoint x: 492, startPoint y: 183, endPoint x: 224, endPoint y: 89, distance: 284.2
click at [224, 89] on div "image/svg+xml -9 9/5 -9/25 9/125 ? What is the next number in this sequence?" at bounding box center [367, 115] width 631 height 159
copy div "-9 9/5 -9/25 9/125 ? What is the next number in this sequence?"
click at [414, 274] on text "-9/625" at bounding box center [419, 271] width 47 height 19
click at [367, 203] on input "d. -9/625" at bounding box center [367, 200] width 0 height 6
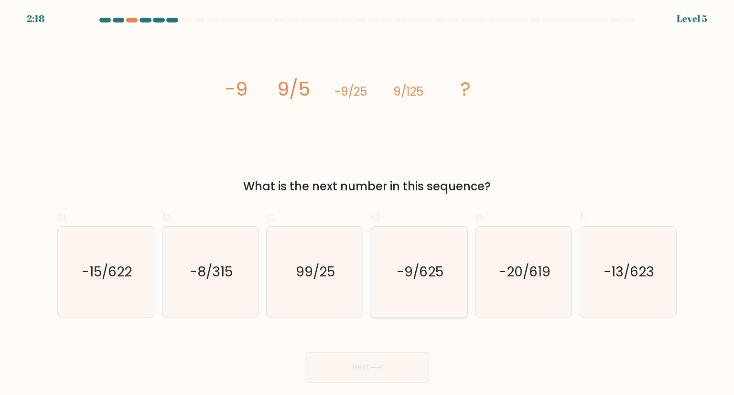
radio input "true"
click at [401, 369] on button "Next" at bounding box center [367, 367] width 124 height 31
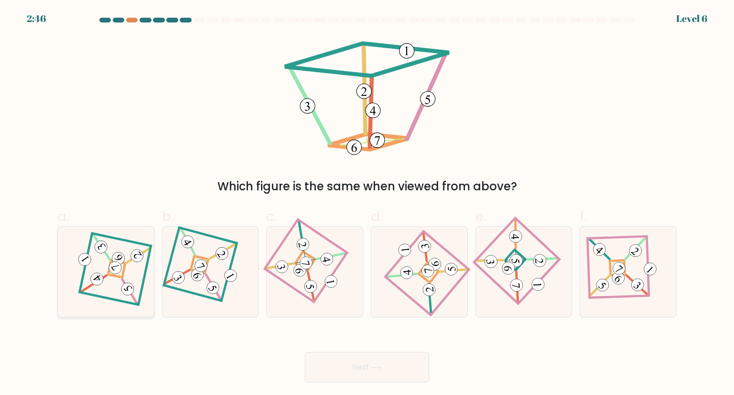
click at [139, 279] on div at bounding box center [105, 271] width 97 height 91
click at [367, 203] on input "a." at bounding box center [367, 200] width 0 height 6
radio input "true"
click at [364, 379] on button "Next" at bounding box center [367, 367] width 124 height 31
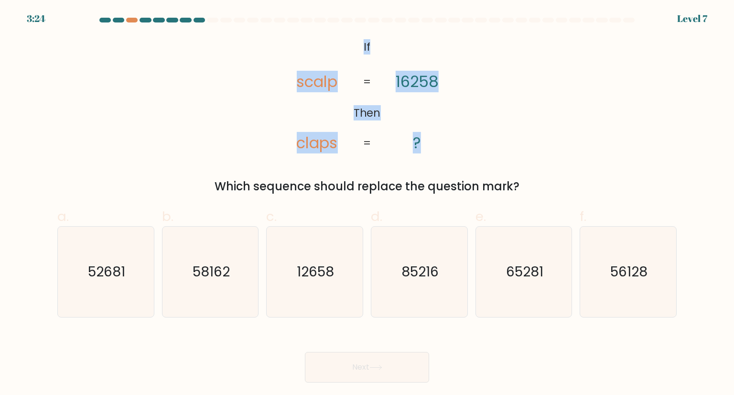
drag, startPoint x: 358, startPoint y: 42, endPoint x: 423, endPoint y: 144, distance: 121.5
click at [423, 144] on icon "@import url('[URL][DOMAIN_NAME]); If Then scalp claps 16258 ? = =" at bounding box center [367, 95] width 192 height 118
copy icon "If Then scalp claps 16258 ?"
click at [490, 144] on div "@import url('[URL][DOMAIN_NAME]); If Then scalp claps 16258 ? = = Which sequenc…" at bounding box center [367, 115] width 631 height 159
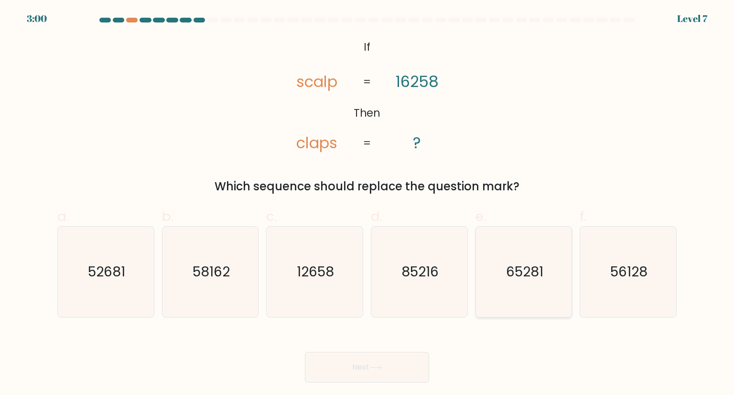
click at [514, 283] on icon "65281" at bounding box center [524, 271] width 90 height 90
click at [367, 203] on input "e. 65281" at bounding box center [367, 200] width 0 height 6
radio input "true"
click at [363, 373] on button "Next" at bounding box center [367, 367] width 124 height 31
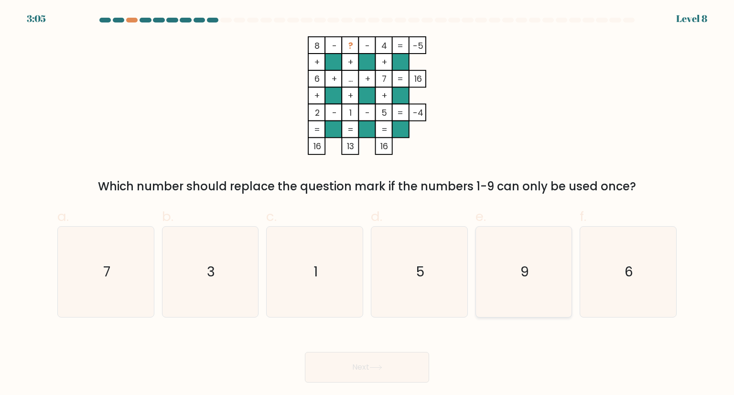
click at [511, 259] on icon "9" at bounding box center [524, 271] width 90 height 90
click at [367, 203] on input "e. 9" at bounding box center [367, 200] width 0 height 6
radio input "true"
click at [363, 365] on button "Next" at bounding box center [367, 367] width 124 height 31
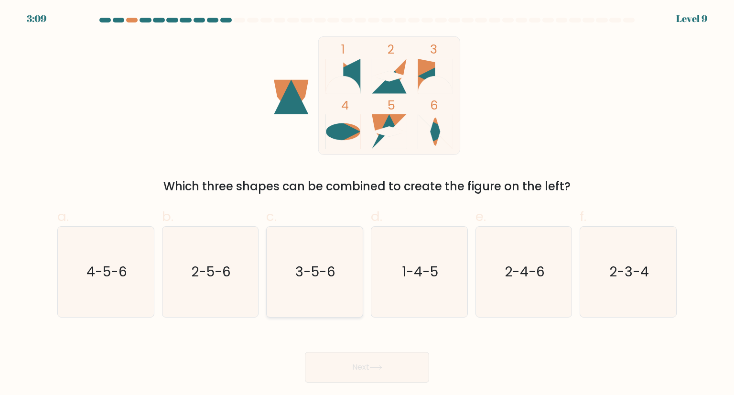
click at [284, 300] on icon "3-5-6" at bounding box center [314, 271] width 90 height 90
click at [367, 203] on input "c. 3-5-6" at bounding box center [367, 200] width 0 height 6
radio input "true"
click at [331, 354] on button "Next" at bounding box center [367, 367] width 124 height 31
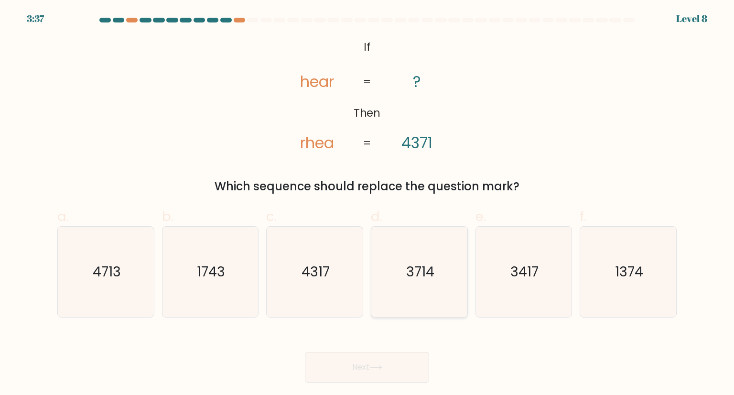
click at [409, 277] on text "3714" at bounding box center [420, 271] width 28 height 19
click at [367, 203] on input "d. 3714" at bounding box center [367, 200] width 0 height 6
radio input "true"
click at [349, 374] on button "Next" at bounding box center [367, 367] width 124 height 31
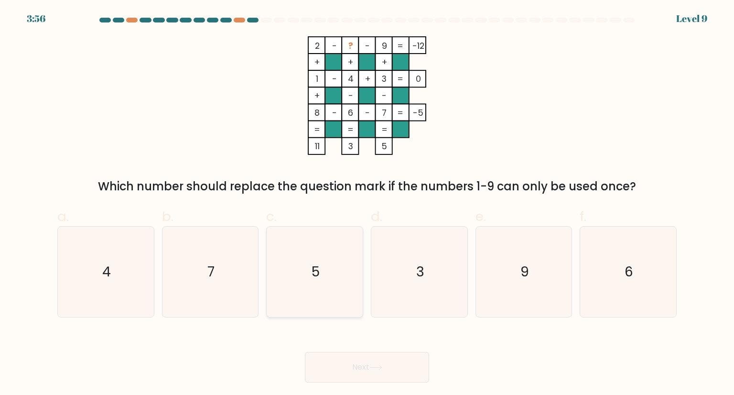
click at [342, 271] on icon "5" at bounding box center [314, 271] width 90 height 90
click at [367, 203] on input "c. 5" at bounding box center [367, 200] width 0 height 6
radio input "true"
click at [380, 364] on icon at bounding box center [375, 366] width 13 height 5
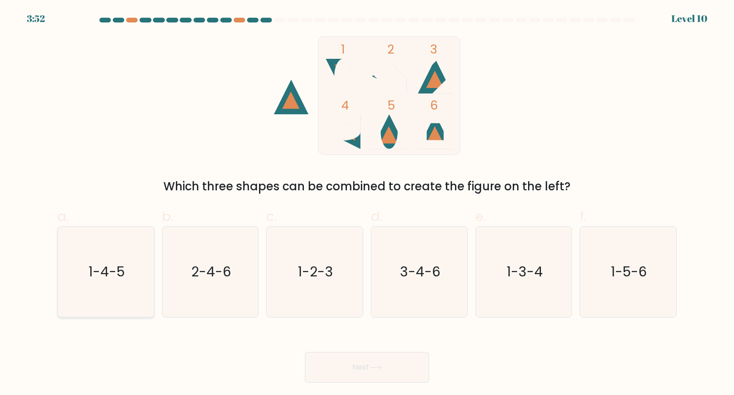
click at [115, 265] on text "1-4-5" at bounding box center [106, 271] width 36 height 19
click at [367, 203] on input "a. 1-4-5" at bounding box center [367, 200] width 0 height 6
radio input "true"
click at [390, 373] on button "Next" at bounding box center [367, 367] width 124 height 31
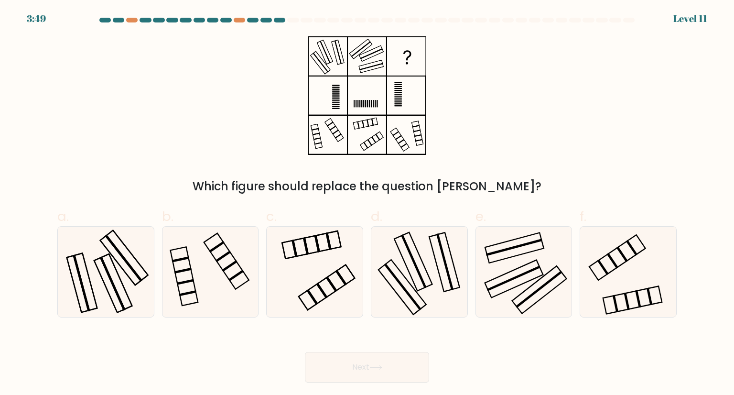
click at [385, 367] on button "Next" at bounding box center [367, 367] width 124 height 31
click at [533, 280] on icon at bounding box center [524, 271] width 90 height 90
click at [367, 203] on input "e." at bounding box center [367, 200] width 0 height 6
radio input "true"
click at [392, 368] on button "Next" at bounding box center [367, 367] width 124 height 31
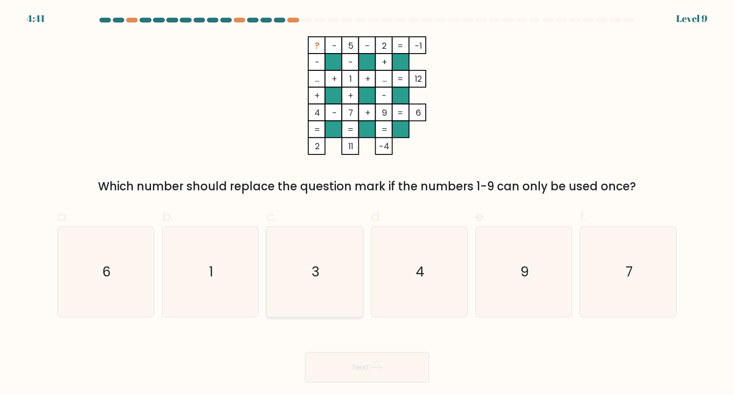
click at [315, 291] on icon "3" at bounding box center [314, 271] width 90 height 90
click at [367, 203] on input "c. 3" at bounding box center [367, 200] width 0 height 6
radio input "true"
click at [362, 370] on button "Next" at bounding box center [367, 367] width 124 height 31
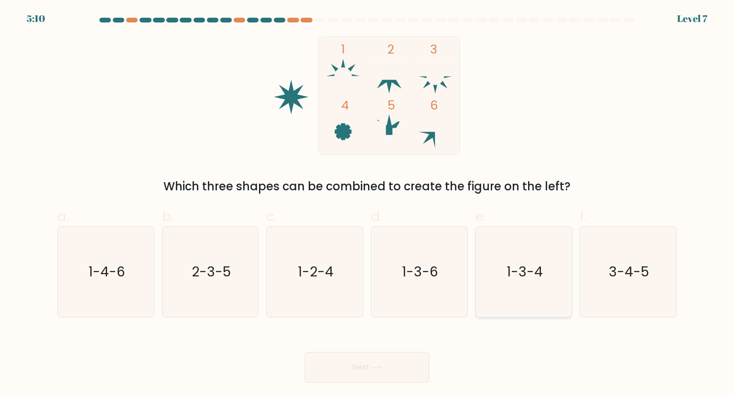
click at [528, 240] on icon "1-3-4" at bounding box center [524, 271] width 90 height 90
click at [367, 203] on input "e. 1-3-4" at bounding box center [367, 200] width 0 height 6
radio input "true"
click at [368, 375] on button "Next" at bounding box center [367, 367] width 124 height 31
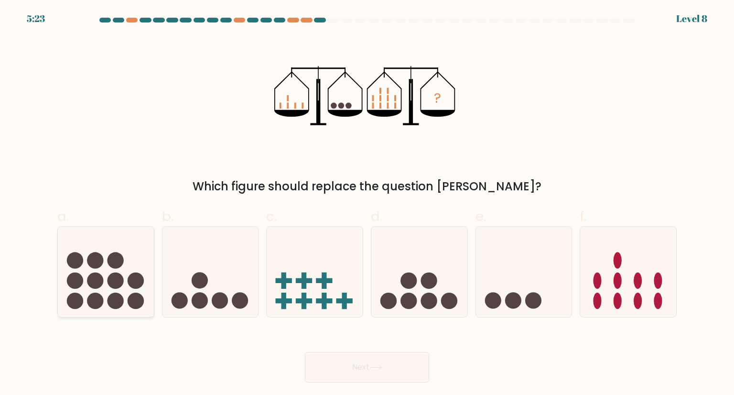
click at [61, 280] on icon at bounding box center [106, 271] width 96 height 79
click at [367, 203] on input "a." at bounding box center [367, 200] width 0 height 6
radio input "true"
click at [377, 353] on button "Next" at bounding box center [367, 367] width 124 height 31
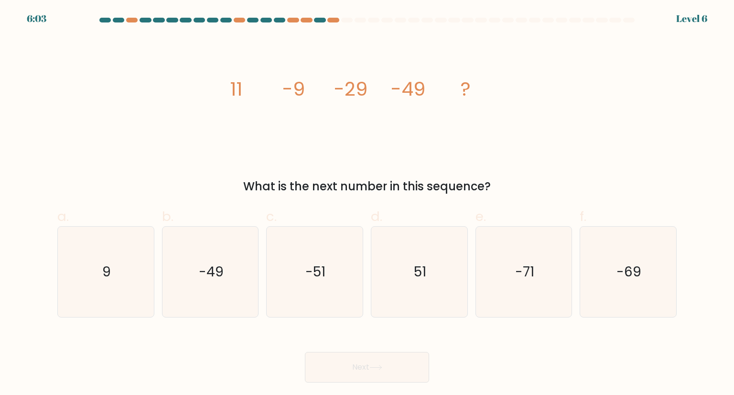
drag, startPoint x: 502, startPoint y: 185, endPoint x: 230, endPoint y: 114, distance: 281.4
click at [230, 114] on div "image/svg+xml 11 -9 -29 -49 ? What is the next number in this sequence?" at bounding box center [367, 115] width 631 height 159
copy div "11 -9 -29 -49 ? What is the next number in this sequence?"
click at [642, 229] on icon "-69" at bounding box center [628, 271] width 90 height 90
click at [367, 203] on input "f. -69" at bounding box center [367, 200] width 0 height 6
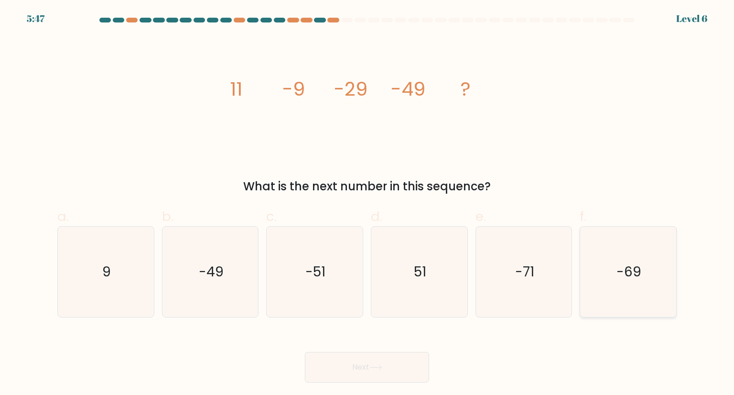
radio input "true"
click at [376, 365] on icon at bounding box center [375, 366] width 13 height 5
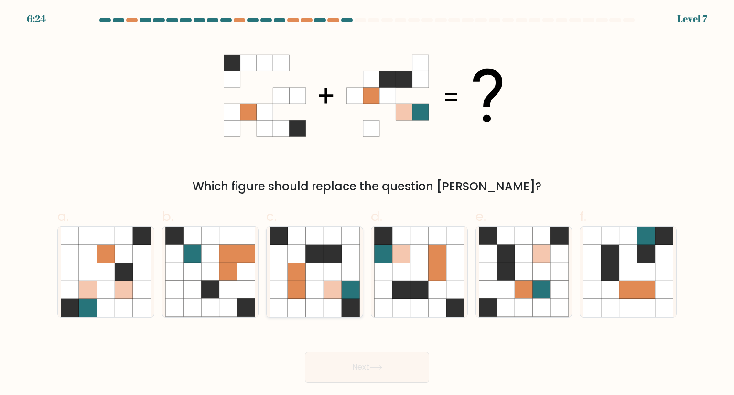
click at [288, 273] on icon at bounding box center [297, 272] width 18 height 18
click at [367, 203] on input "c." at bounding box center [367, 200] width 0 height 6
radio input "true"
click at [389, 364] on button "Next" at bounding box center [367, 367] width 124 height 31
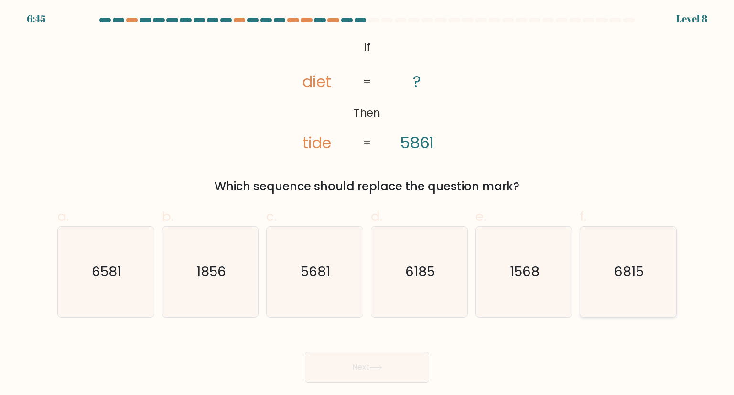
click at [609, 287] on icon "6815" at bounding box center [628, 271] width 90 height 90
click at [367, 203] on input "f. 6815" at bounding box center [367, 200] width 0 height 6
radio input "true"
click at [370, 384] on body "6:43 Level 8 If" at bounding box center [367, 197] width 734 height 395
click at [380, 367] on icon at bounding box center [375, 366] width 13 height 5
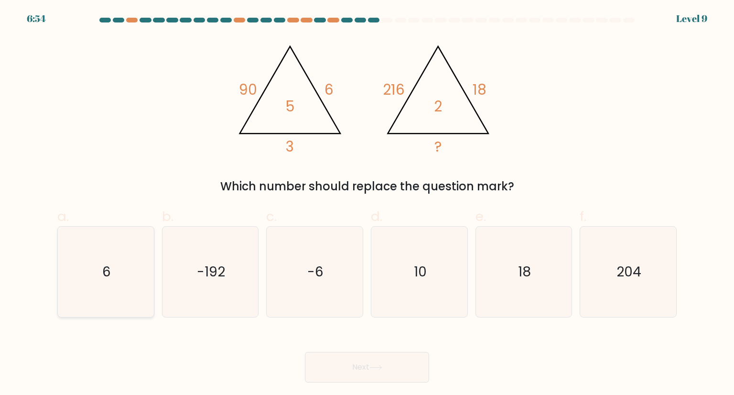
click at [120, 289] on icon "6" at bounding box center [106, 271] width 90 height 90
click at [367, 203] on input "a. 6" at bounding box center [367, 200] width 0 height 6
radio input "true"
click at [351, 352] on button "Next" at bounding box center [367, 367] width 124 height 31
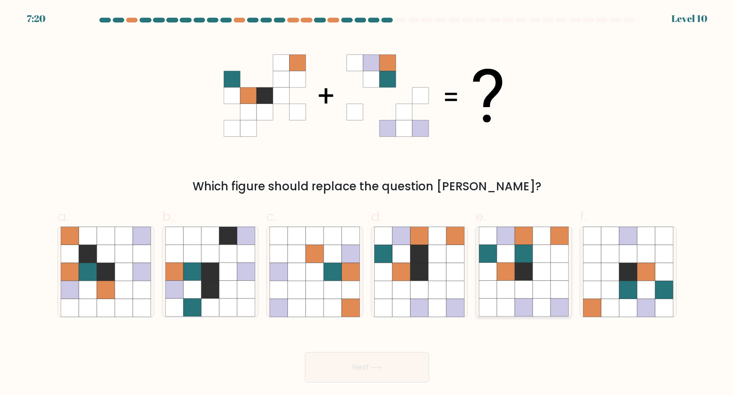
click at [524, 286] on icon at bounding box center [523, 289] width 18 height 18
click at [367, 203] on input "e." at bounding box center [367, 200] width 0 height 6
radio input "true"
click at [382, 369] on icon at bounding box center [375, 366] width 13 height 5
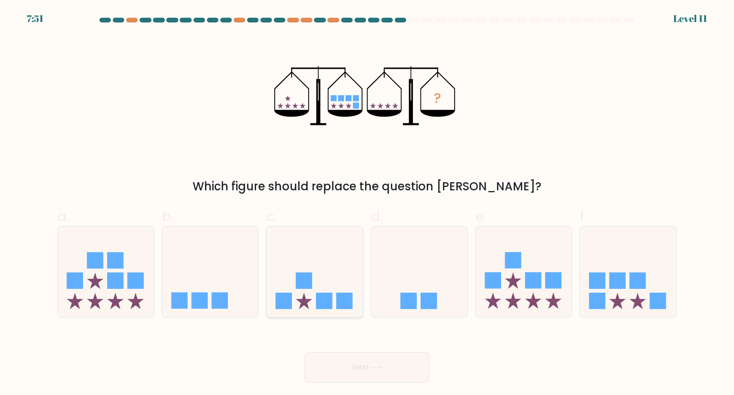
click at [320, 298] on rect at bounding box center [324, 300] width 16 height 16
click at [367, 203] on input "c." at bounding box center [367, 200] width 0 height 6
radio input "true"
click at [392, 362] on button "Next" at bounding box center [367, 367] width 124 height 31
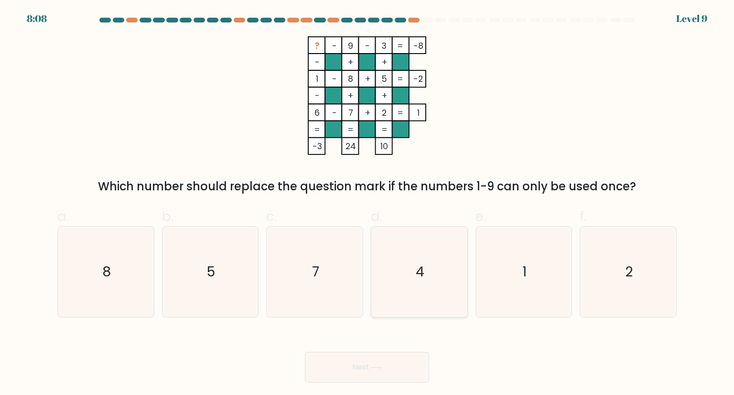
click at [396, 314] on icon "4" at bounding box center [419, 271] width 90 height 90
click at [367, 203] on input "d. 4" at bounding box center [367, 200] width 0 height 6
radio input "true"
click at [396, 354] on button "Next" at bounding box center [367, 367] width 124 height 31
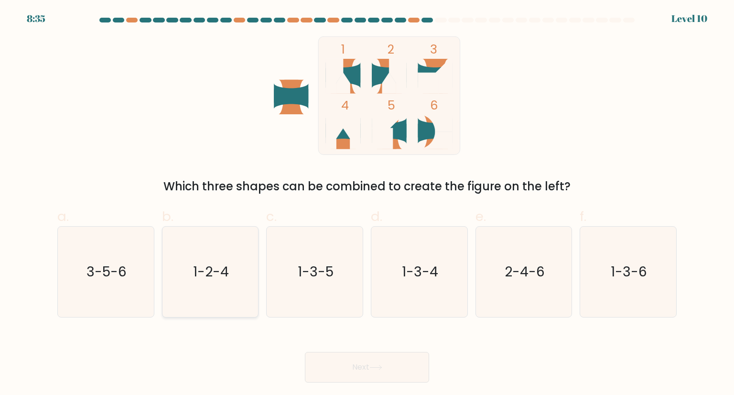
click at [218, 276] on text "1-2-4" at bounding box center [211, 271] width 36 height 19
click at [367, 203] on input "b. 1-2-4" at bounding box center [367, 200] width 0 height 6
radio input "true"
click at [372, 361] on button "Next" at bounding box center [367, 367] width 124 height 31
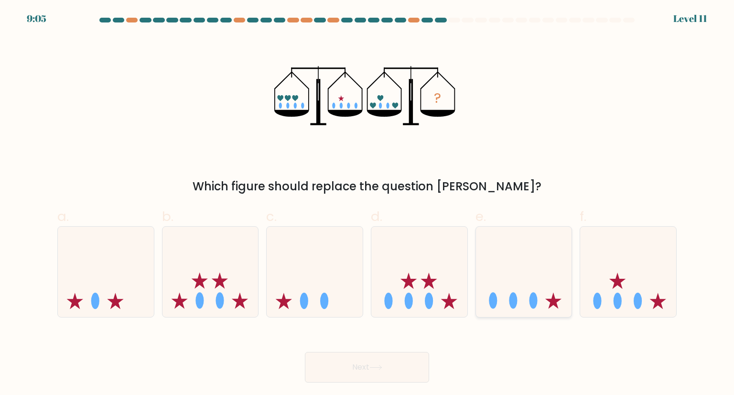
click at [534, 271] on icon at bounding box center [524, 271] width 96 height 79
click at [367, 203] on input "e." at bounding box center [367, 200] width 0 height 6
radio input "true"
click at [389, 367] on button "Next" at bounding box center [367, 367] width 124 height 31
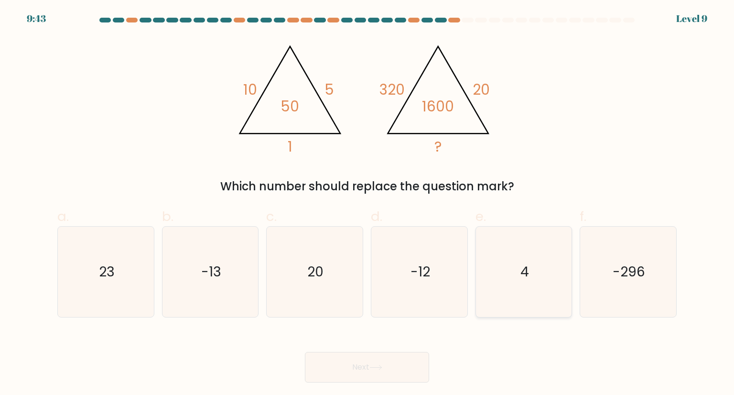
click at [514, 276] on icon "4" at bounding box center [524, 271] width 90 height 90
click at [367, 203] on input "e. 4" at bounding box center [367, 200] width 0 height 6
radio input "true"
click at [382, 364] on icon at bounding box center [375, 366] width 13 height 5
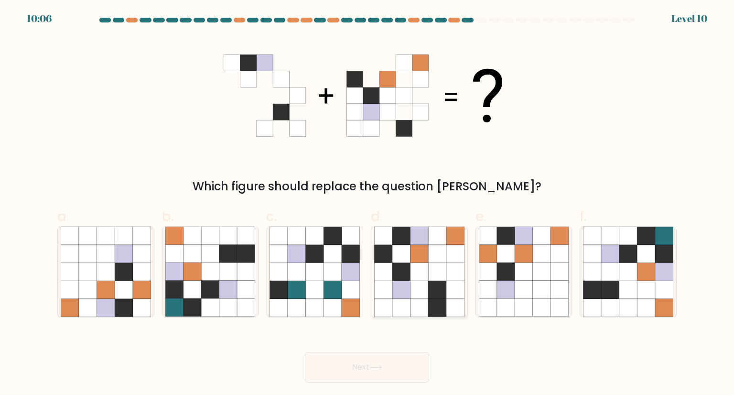
click at [423, 274] on icon at bounding box center [419, 272] width 18 height 18
click at [367, 203] on input "d." at bounding box center [367, 200] width 0 height 6
radio input "true"
click at [382, 373] on button "Next" at bounding box center [367, 367] width 124 height 31
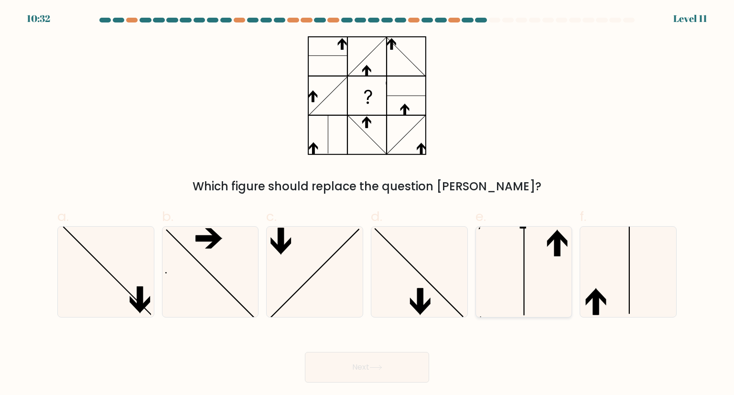
click at [571, 286] on div at bounding box center [523, 271] width 97 height 91
click at [367, 203] on input "e." at bounding box center [367, 200] width 0 height 6
radio input "true"
click at [610, 287] on icon at bounding box center [628, 271] width 90 height 90
click at [367, 203] on input "f." at bounding box center [367, 200] width 0 height 6
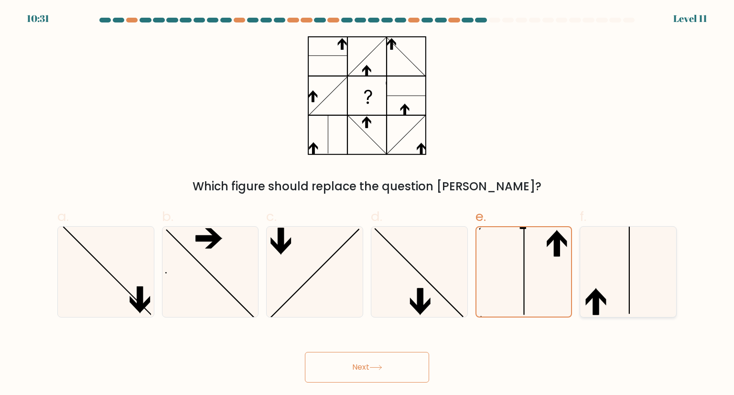
radio input "true"
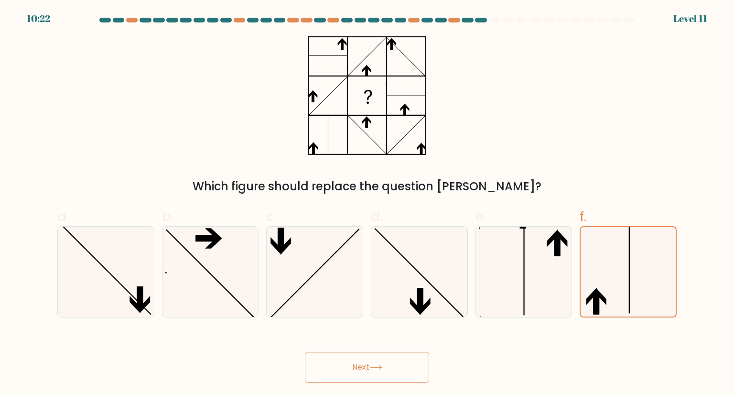
click at [363, 369] on button "Next" at bounding box center [367, 367] width 124 height 31
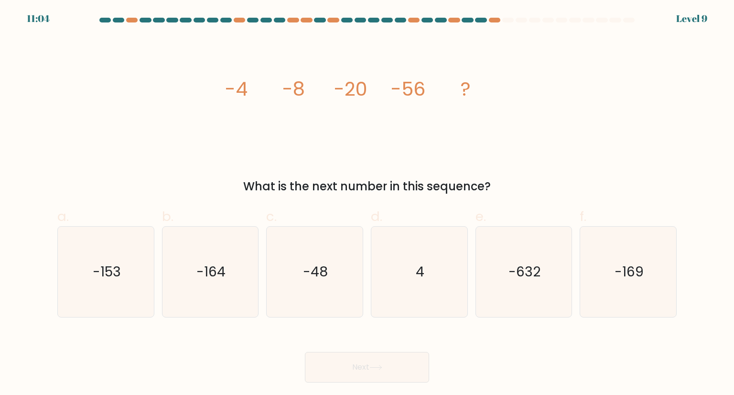
drag, startPoint x: 514, startPoint y: 184, endPoint x: 201, endPoint y: 83, distance: 329.3
click at [201, 83] on div "image/svg+xml -4 -8 -20 -56 ? What is the next number in this sequence?" at bounding box center [367, 115] width 631 height 159
copy div "-4 -8 -20 -56 ? What is the next number in this sequence?"
click at [220, 271] on text "-164" at bounding box center [210, 271] width 29 height 19
click at [367, 203] on input "b. -164" at bounding box center [367, 200] width 0 height 6
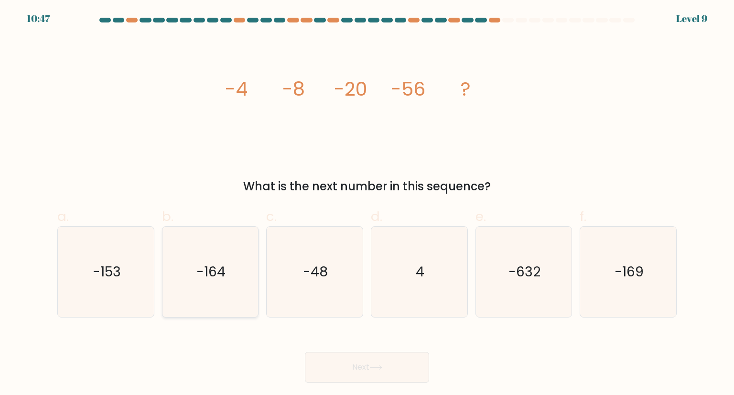
radio input "true"
click at [353, 356] on button "Next" at bounding box center [367, 367] width 124 height 31
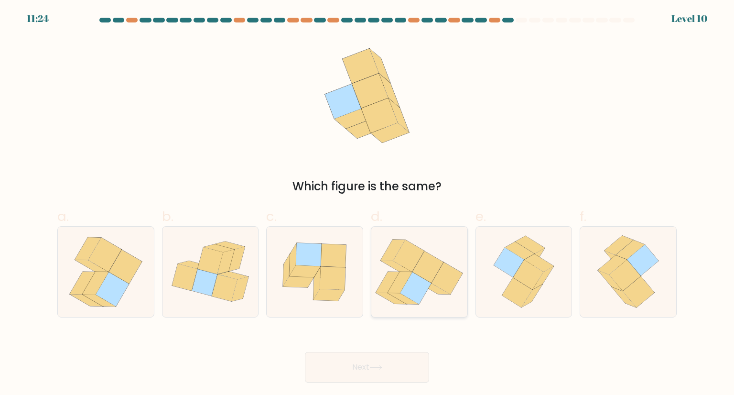
click at [419, 284] on icon at bounding box center [415, 288] width 31 height 32
click at [367, 203] on input "d." at bounding box center [367, 200] width 0 height 6
radio input "true"
click at [376, 372] on button "Next" at bounding box center [367, 367] width 124 height 31
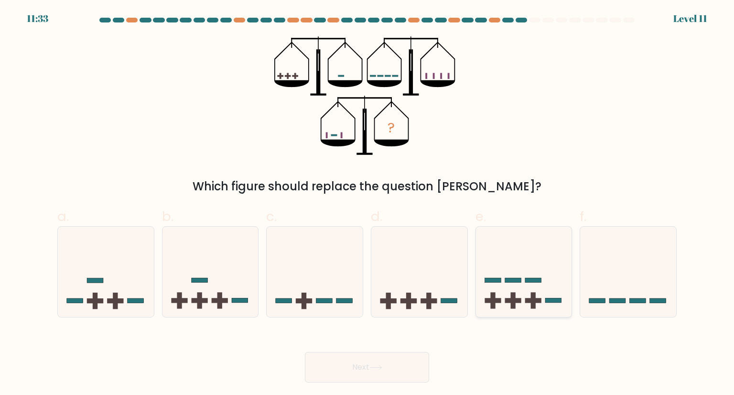
click at [519, 273] on icon at bounding box center [524, 271] width 96 height 79
click at [367, 203] on input "e." at bounding box center [367, 200] width 0 height 6
radio input "true"
click at [387, 372] on button "Next" at bounding box center [367, 367] width 124 height 31
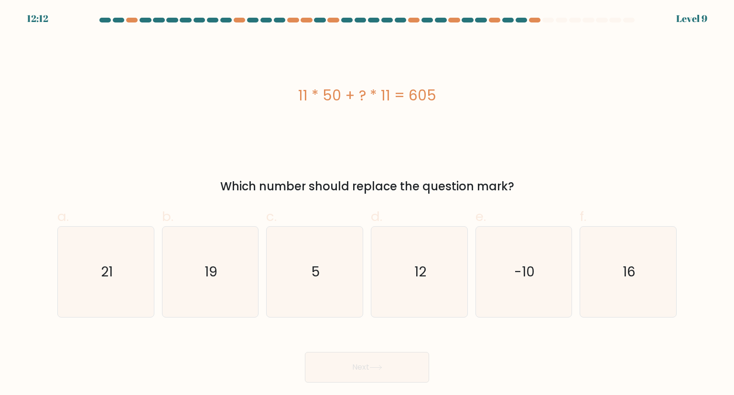
drag, startPoint x: 529, startPoint y: 178, endPoint x: 297, endPoint y: 103, distance: 244.4
click at [297, 103] on div "11 * 50 + ? * 11 = 605 Which number should replace the question mark?" at bounding box center [367, 115] width 631 height 159
copy div "11 * 50 + ? * 11 = 605 Which number should replace the question mark?"
click at [317, 254] on icon "5" at bounding box center [314, 271] width 90 height 90
click at [367, 203] on input "c. 5" at bounding box center [367, 200] width 0 height 6
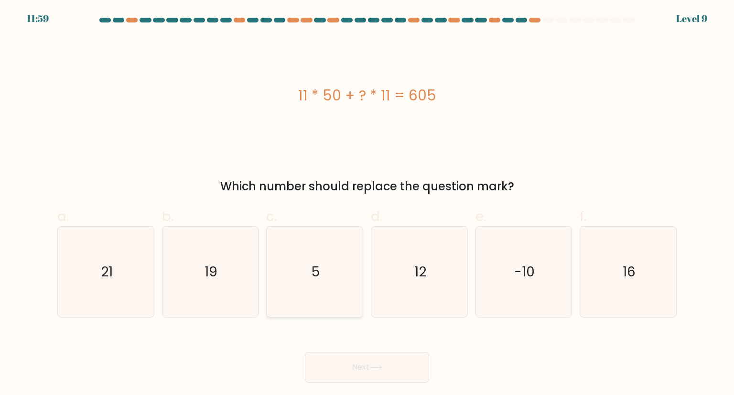
radio input "true"
click at [365, 364] on button "Next" at bounding box center [367, 367] width 124 height 31
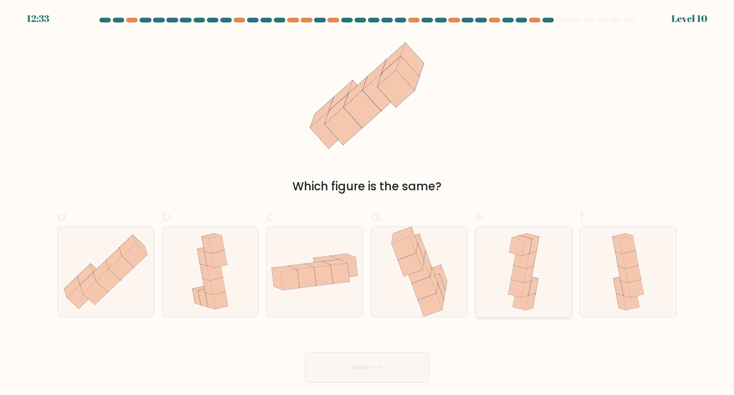
click at [517, 277] on icon at bounding box center [518, 274] width 15 height 18
click at [367, 203] on input "e." at bounding box center [367, 200] width 0 height 6
radio input "true"
click at [393, 363] on button "Next" at bounding box center [367, 367] width 124 height 31
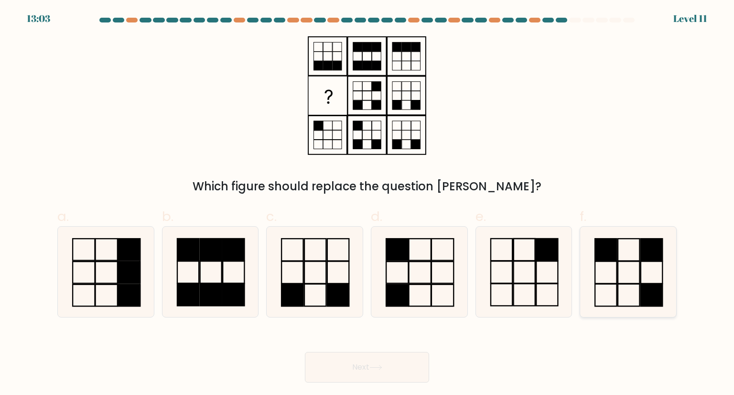
click at [632, 277] on icon at bounding box center [628, 271] width 90 height 90
click at [367, 203] on input "f." at bounding box center [367, 200] width 0 height 6
radio input "true"
click at [417, 263] on icon at bounding box center [419, 271] width 90 height 90
click at [367, 203] on input "d." at bounding box center [367, 200] width 0 height 6
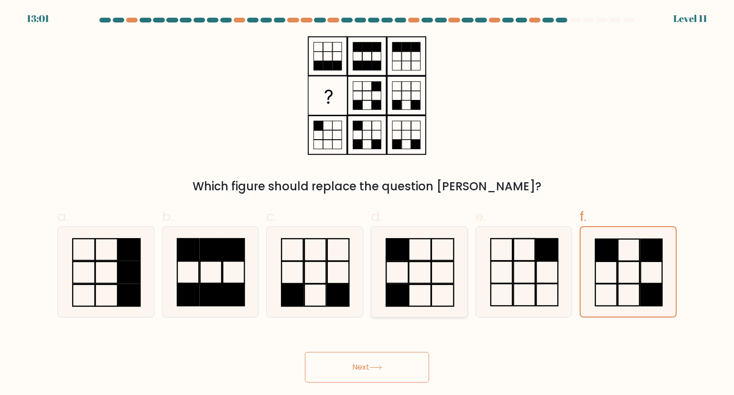
radio input "true"
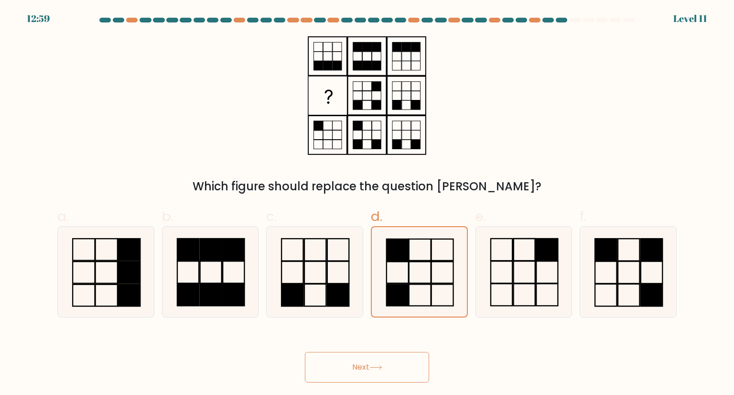
click at [378, 354] on button "Next" at bounding box center [367, 367] width 124 height 31
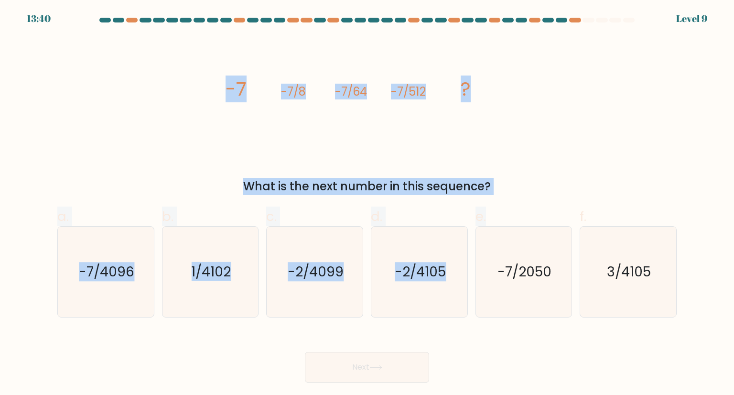
drag, startPoint x: 505, startPoint y: 199, endPoint x: 220, endPoint y: 82, distance: 308.7
click at [220, 82] on form at bounding box center [367, 200] width 734 height 364
click at [220, 82] on div "image/svg+xml -7 -7/8 -7/64 -7/512 ? What is the next number in this sequence?" at bounding box center [367, 115] width 631 height 159
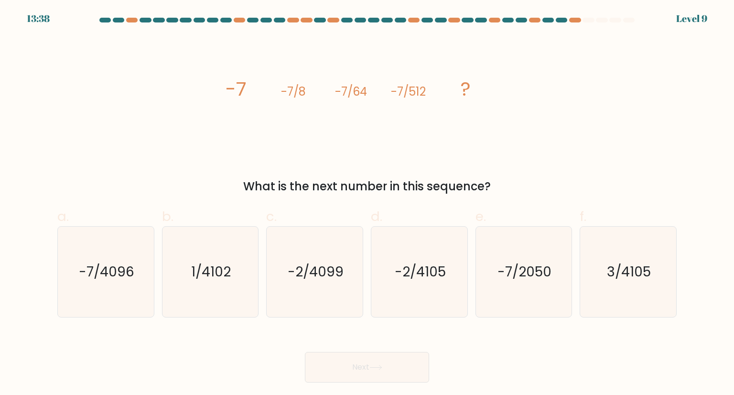
drag, startPoint x: 220, startPoint y: 82, endPoint x: 492, endPoint y: 185, distance: 290.7
click at [492, 185] on div "image/svg+xml -7 -7/8 -7/64 -7/512 ? What is the next number in this sequence?" at bounding box center [367, 115] width 631 height 159
copy div "-7 -7/8 -7/64 -7/512 ? What is the next number in this sequence?"
click at [136, 274] on icon "-7/4096" at bounding box center [106, 271] width 90 height 90
click at [367, 203] on input "a. -7/4096" at bounding box center [367, 200] width 0 height 6
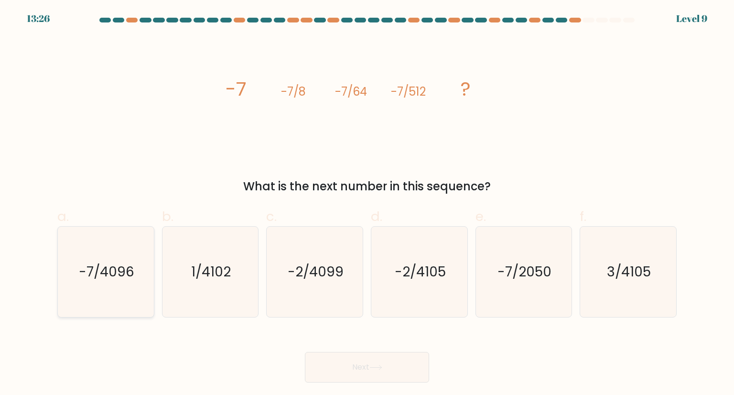
radio input "true"
click at [351, 355] on button "Next" at bounding box center [367, 367] width 124 height 31
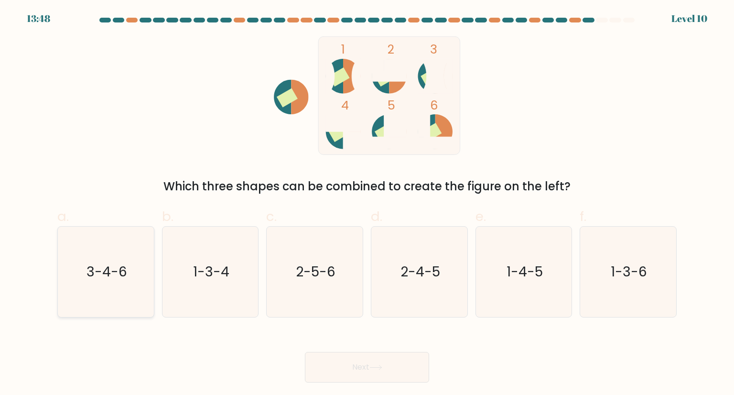
click at [119, 280] on text "3-4-6" at bounding box center [106, 271] width 41 height 19
click at [367, 203] on input "a. 3-4-6" at bounding box center [367, 200] width 0 height 6
radio input "true"
click at [357, 365] on button "Next" at bounding box center [367, 367] width 124 height 31
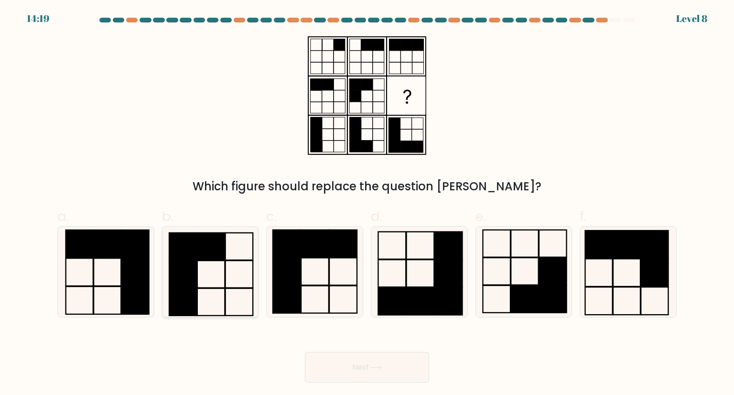
click at [225, 278] on rect at bounding box center [239, 273] width 28 height 27
click at [367, 203] on input "b." at bounding box center [367, 200] width 0 height 6
radio input "true"
click at [358, 362] on button "Next" at bounding box center [367, 367] width 124 height 31
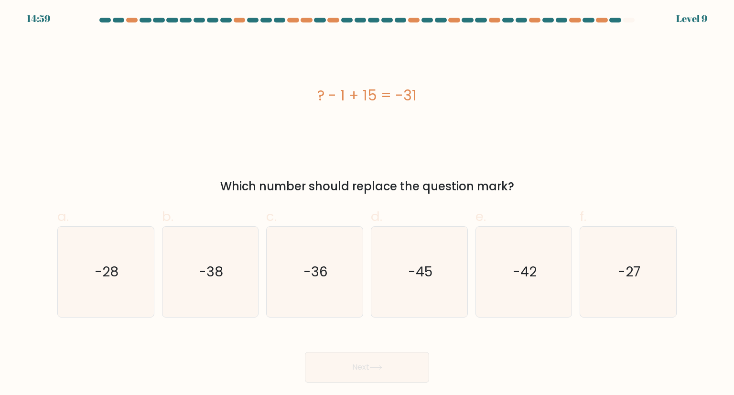
drag, startPoint x: 532, startPoint y: 184, endPoint x: 297, endPoint y: 85, distance: 255.6
click at [297, 85] on div "? - 1 + 15 = -31 Which number should replace the question mark?" at bounding box center [367, 115] width 631 height 159
copy div "? - 1 + 15 = -31 Which number should replace the question mark?"
click at [405, 268] on icon "-45" at bounding box center [419, 271] width 90 height 90
click at [367, 203] on input "d. -45" at bounding box center [367, 200] width 0 height 6
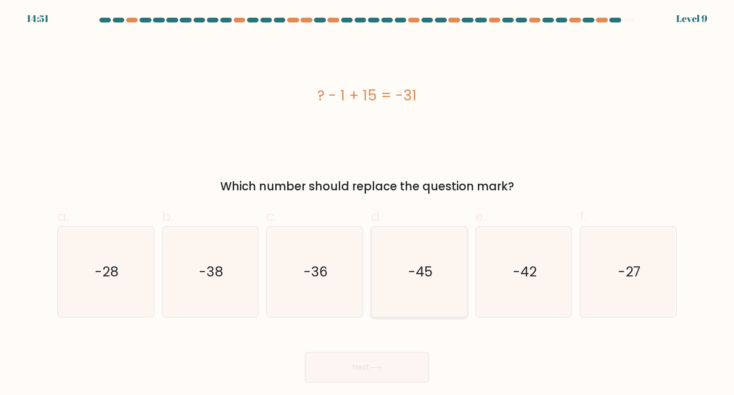
radio input "true"
click at [373, 374] on button "Next" at bounding box center [367, 367] width 124 height 31
